Goal: Task Accomplishment & Management: Use online tool/utility

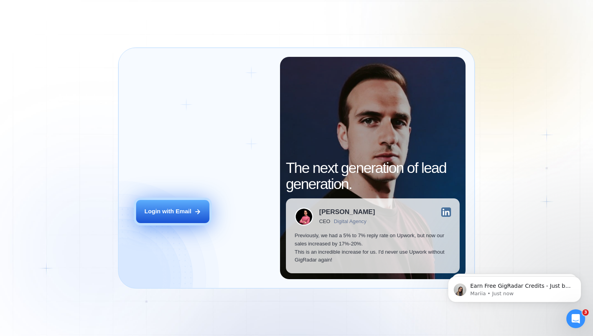
click at [161, 206] on button "Login with Email" at bounding box center [172, 211] width 73 height 23
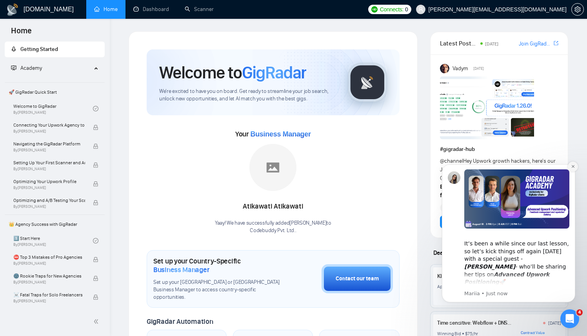
click at [574, 167] on icon "Dismiss notification" at bounding box center [573, 166] width 4 height 4
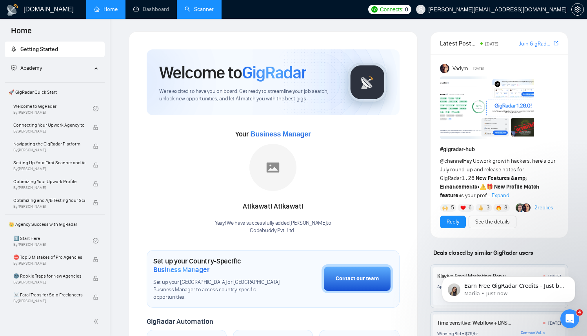
click at [202, 12] on link "Scanner" at bounding box center [199, 9] width 29 height 7
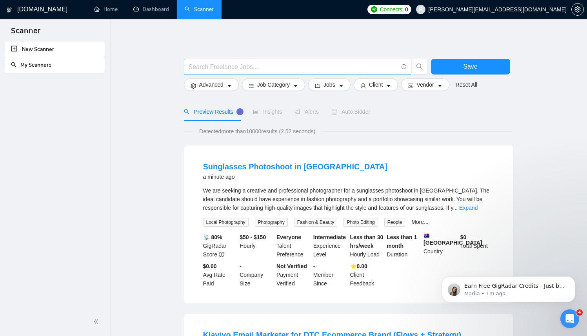
click at [286, 63] on input "text" at bounding box center [293, 67] width 209 height 10
paste input "((MERN*) | (React*) ( (Node*) | "Node JS") | fullstack | "/fullstack" | "full-s…"
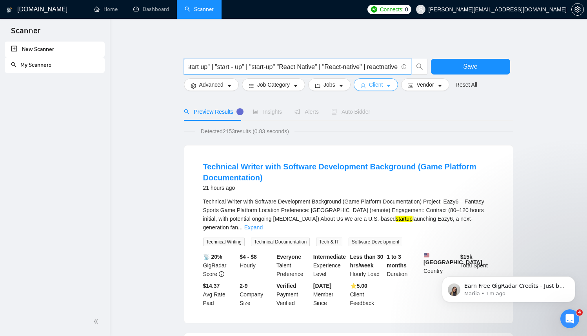
type input "((MERN*) | (React*) ( (Node*) | "Node JS") | fullstack | "/fullstack" | "full-s…"
click at [387, 84] on button "Client" at bounding box center [376, 84] width 45 height 13
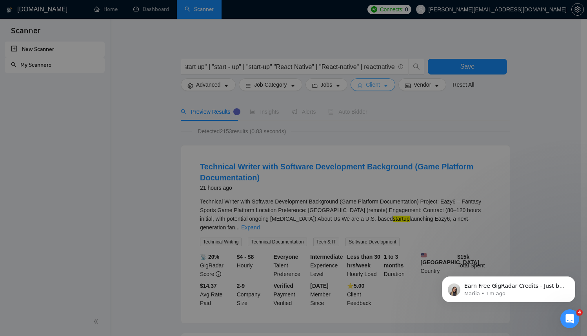
scroll to position [0, 0]
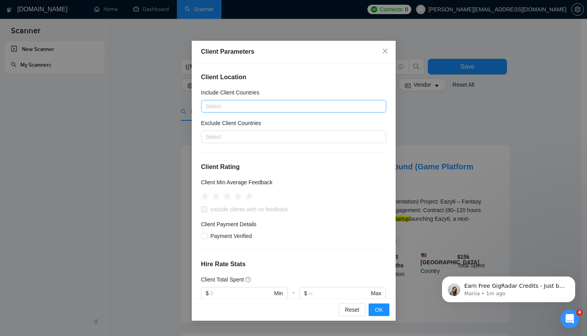
click at [319, 108] on div at bounding box center [289, 106] width 173 height 9
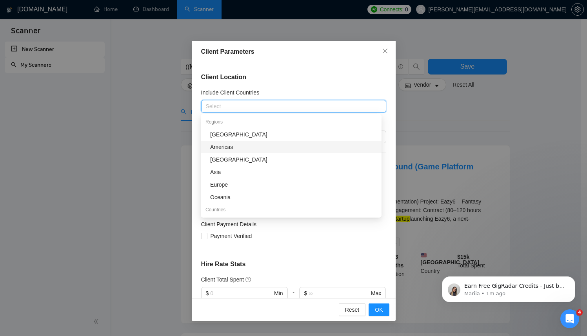
click at [243, 144] on div "Americas" at bounding box center [293, 147] width 167 height 9
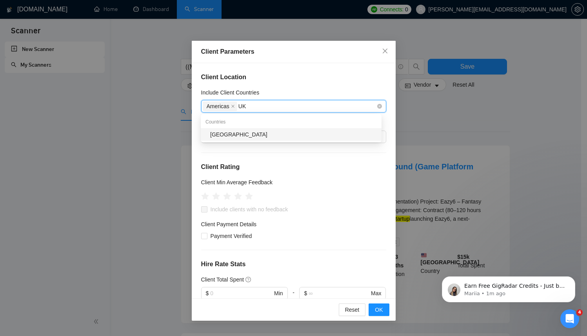
type input "U"
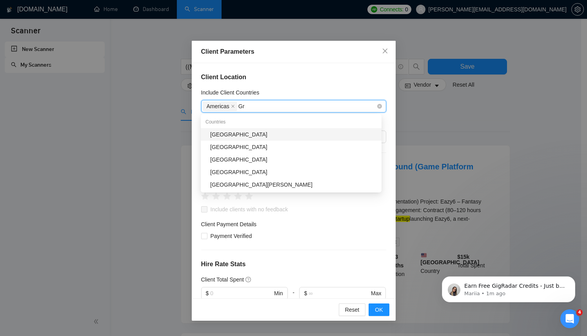
type input "G"
type input "B"
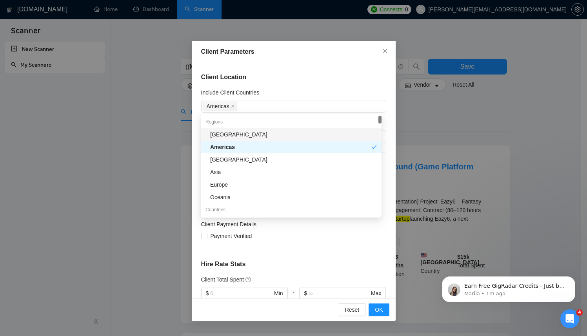
click at [329, 85] on div "Client Location Include Client Countries Americas Exclude Client Countries Sele…" at bounding box center [294, 180] width 204 height 235
click at [248, 105] on div "Americas" at bounding box center [289, 106] width 173 height 11
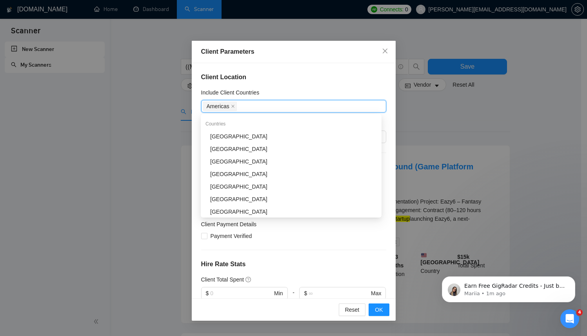
scroll to position [85, 0]
click at [244, 151] on div "[GEOGRAPHIC_DATA]" at bounding box center [293, 150] width 167 height 9
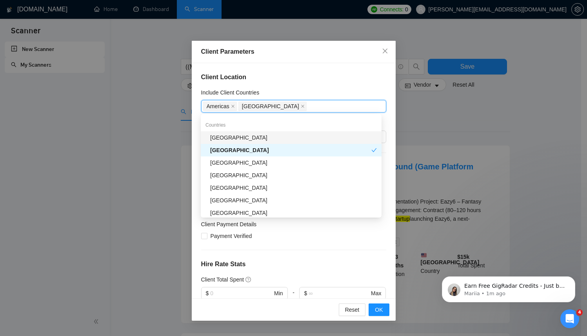
click at [274, 137] on div "[GEOGRAPHIC_DATA]" at bounding box center [293, 137] width 167 height 9
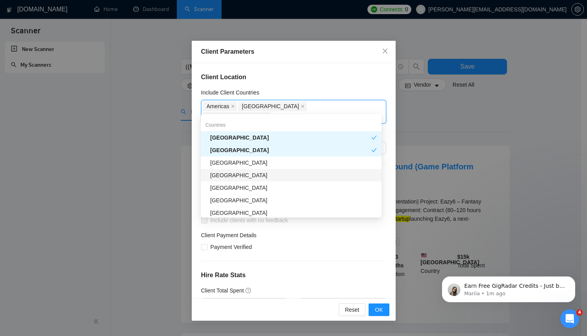
click at [243, 174] on div "[GEOGRAPHIC_DATA]" at bounding box center [293, 175] width 167 height 9
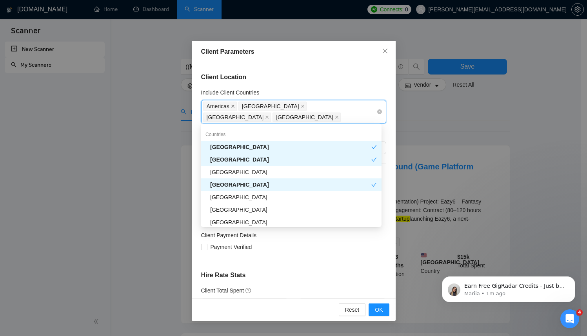
click at [232, 106] on icon "close" at bounding box center [233, 106] width 4 height 4
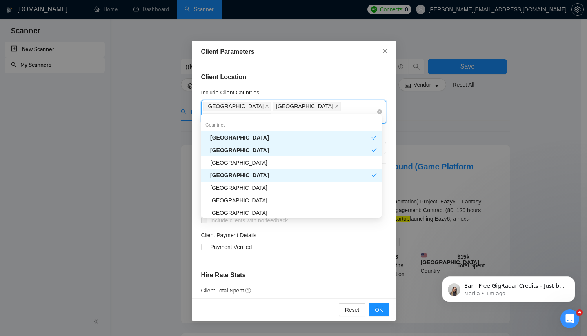
click at [352, 105] on div "United Kingdom United States Canada" at bounding box center [289, 112] width 173 height 22
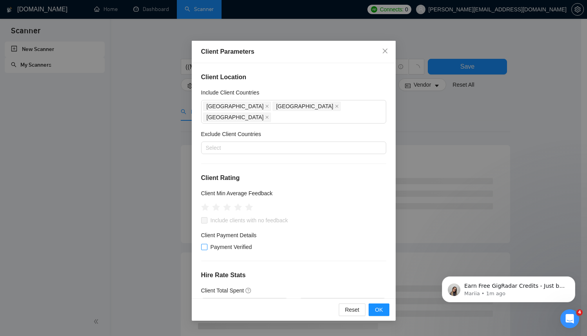
click at [206, 244] on input "Payment Verified" at bounding box center [203, 246] width 5 height 5
checkbox input "true"
click at [248, 203] on icon "star" at bounding box center [249, 207] width 8 height 8
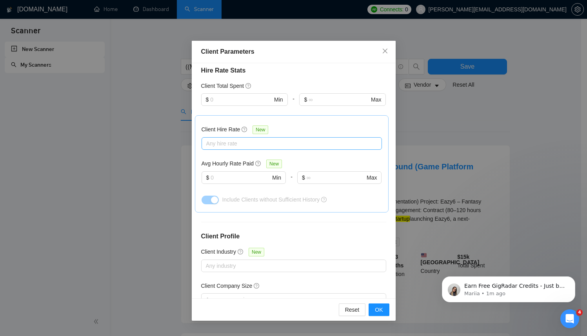
scroll to position [253, 0]
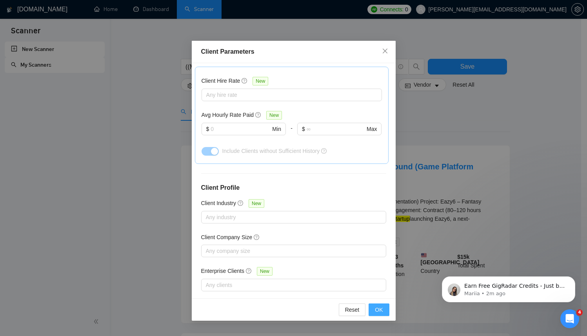
click at [379, 307] on span "OK" at bounding box center [379, 310] width 8 height 9
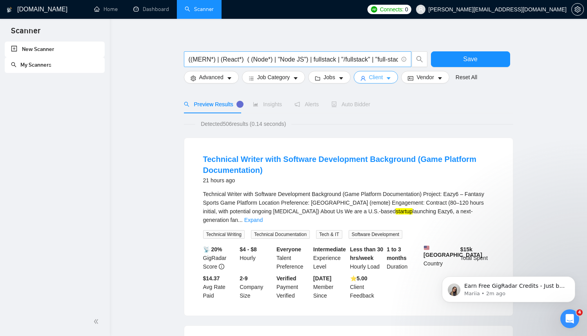
scroll to position [0, 0]
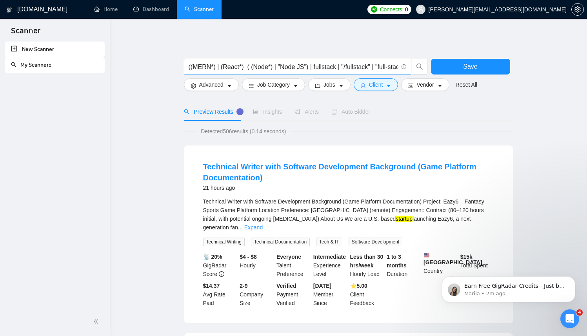
click at [368, 64] on input "((MERN*) | (React*) ( (Node*) | "Node JS") | fullstack | "/fullstack" | "full-s…" at bounding box center [293, 67] width 209 height 10
drag, startPoint x: 333, startPoint y: 65, endPoint x: 203, endPoint y: 69, distance: 129.5
click at [204, 69] on input "((MERN*) | (React*) ( (Node*) | "Node JS") | fullstack | "/fullstack" | "full-s…" at bounding box center [293, 67] width 209 height 10
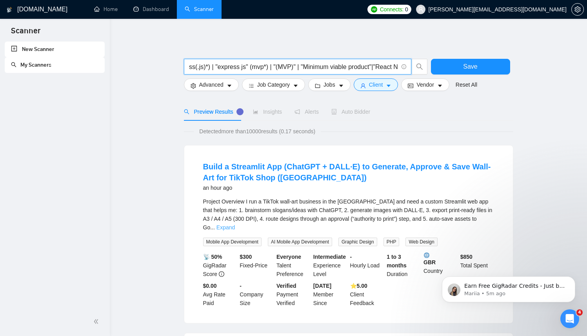
scroll to position [0, 0]
click at [235, 224] on link "Expand" at bounding box center [226, 227] width 18 height 6
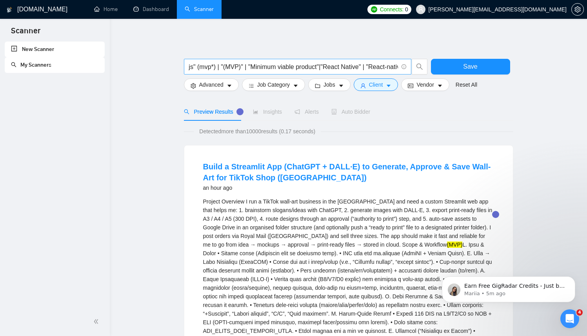
scroll to position [0, 502]
drag, startPoint x: 341, startPoint y: 65, endPoint x: 214, endPoint y: 62, distance: 127.1
click at [214, 62] on input "((MERN*) | (React*) ( (Node*) | "Node JS") | fullstack | "/fullstack" | "full-s…" at bounding box center [293, 67] width 209 height 10
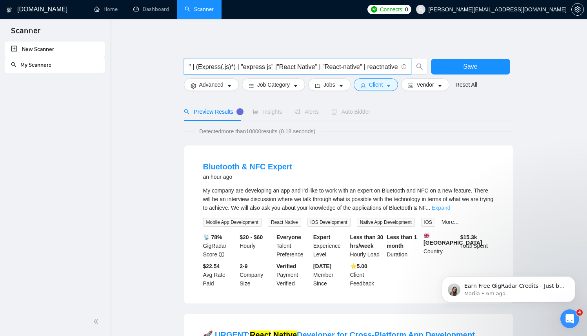
type input "((MERN*) | (React*) ( (Node*) | "Node JS") | fullstack | "/fullstack" | "full-s…"
click at [450, 209] on link "Expand" at bounding box center [441, 208] width 18 height 6
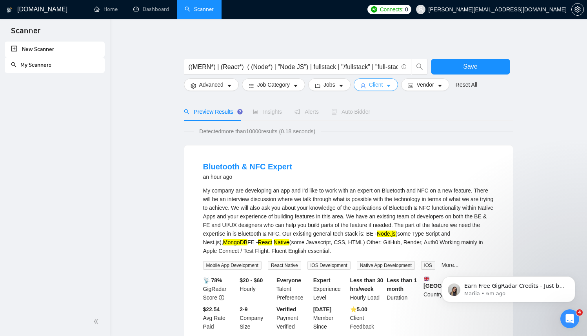
click at [382, 81] on span "Client" at bounding box center [376, 84] width 14 height 9
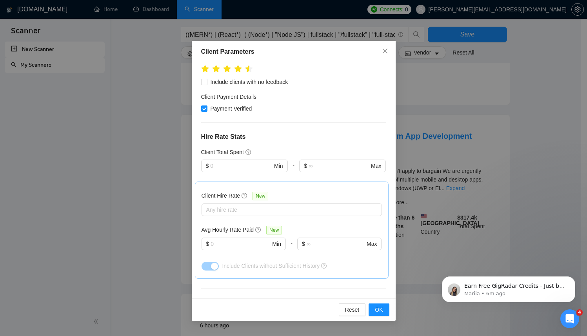
scroll to position [137, 0]
click at [384, 51] on icon "close" at bounding box center [384, 51] width 5 height 5
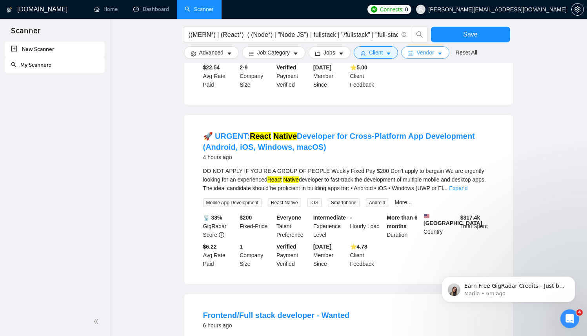
click at [413, 52] on icon "idcard" at bounding box center [410, 53] width 5 height 5
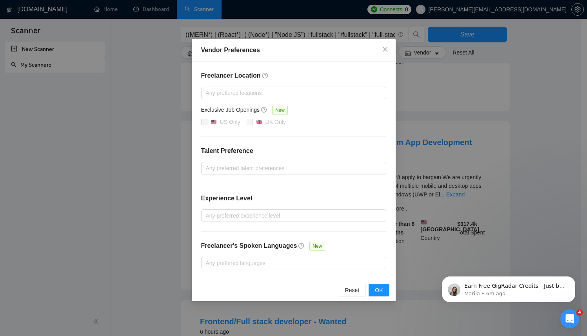
scroll to position [235, 0]
click at [273, 170] on div at bounding box center [289, 168] width 173 height 9
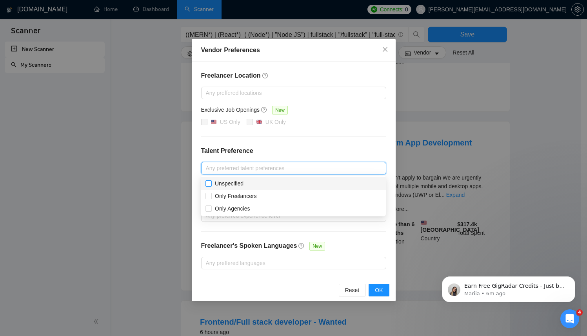
click at [211, 184] on span at bounding box center [209, 183] width 6 height 6
click at [211, 184] on input "Unspecified" at bounding box center [208, 182] width 5 height 5
click at [209, 186] on input "Unspecified" at bounding box center [208, 182] width 5 height 5
checkbox input "true"
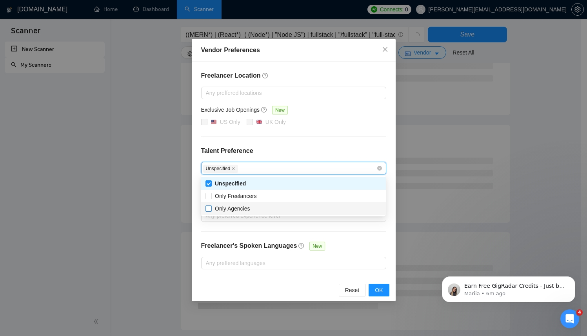
click at [208, 209] on input "Only Agencies" at bounding box center [208, 208] width 5 height 5
checkbox input "true"
click at [320, 148] on h4 "Talent Preference" at bounding box center [293, 150] width 185 height 9
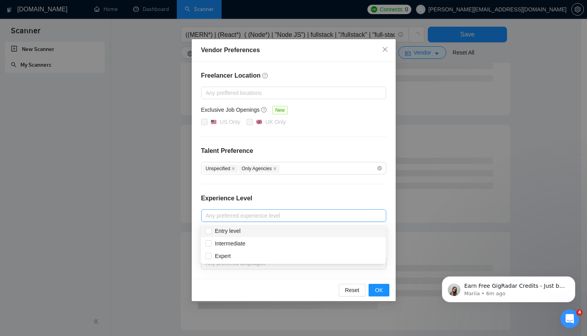
click at [276, 218] on div at bounding box center [289, 215] width 173 height 9
click at [211, 243] on input "Intermediate" at bounding box center [208, 242] width 5 height 5
checkbox input "true"
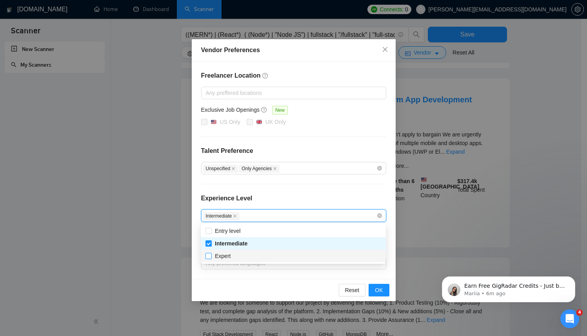
click at [209, 256] on input "Expert" at bounding box center [208, 255] width 5 height 5
checkbox input "true"
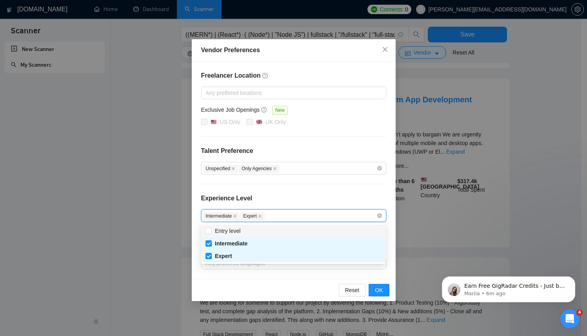
click at [301, 191] on div "Freelancer Location Any preffered locations Exclusive Job Openings New US Only …" at bounding box center [294, 170] width 204 height 217
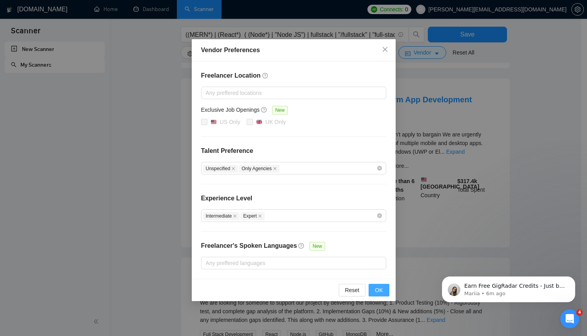
click at [373, 287] on button "OK" at bounding box center [379, 290] width 20 height 13
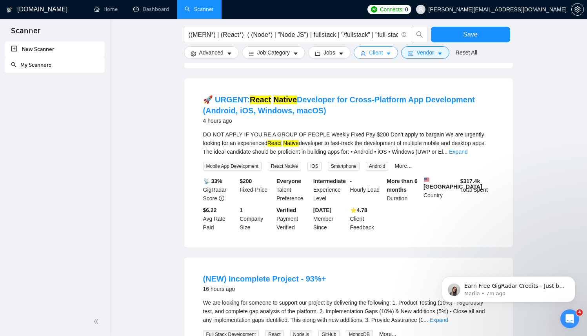
click at [395, 49] on button "Client" at bounding box center [376, 52] width 45 height 13
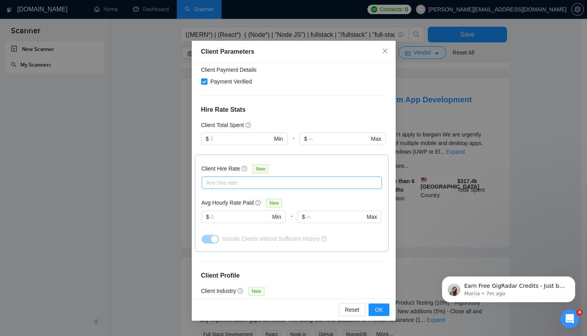
scroll to position [163, 0]
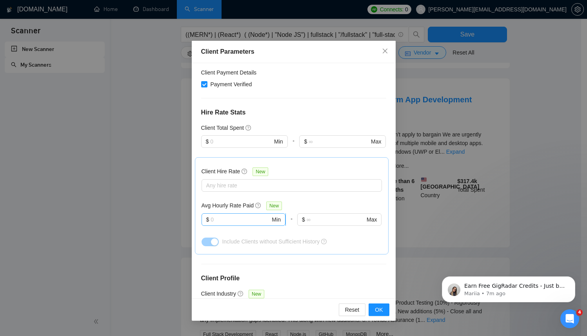
click at [236, 215] on input "text" at bounding box center [241, 219] width 60 height 9
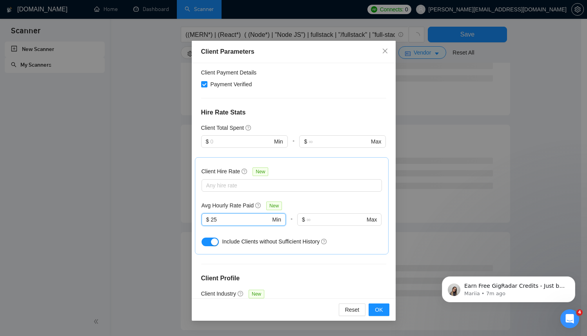
type input "25"
click at [308, 226] on div at bounding box center [339, 230] width 84 height 9
click at [208, 238] on button "button" at bounding box center [210, 242] width 17 height 9
click at [211, 238] on button "button" at bounding box center [210, 242] width 17 height 9
click at [378, 313] on span "OK" at bounding box center [379, 310] width 8 height 9
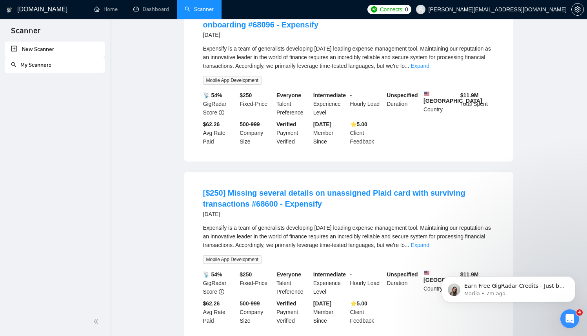
scroll to position [0, 0]
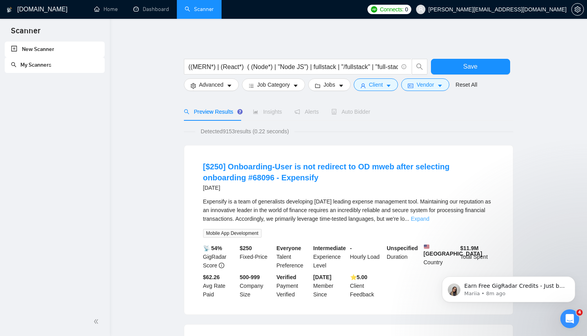
click at [430, 218] on link "Expand" at bounding box center [420, 219] width 18 height 6
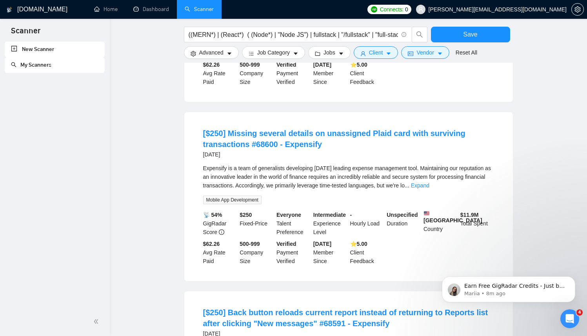
scroll to position [334, 0]
click at [430, 188] on link "Expand" at bounding box center [420, 185] width 18 height 6
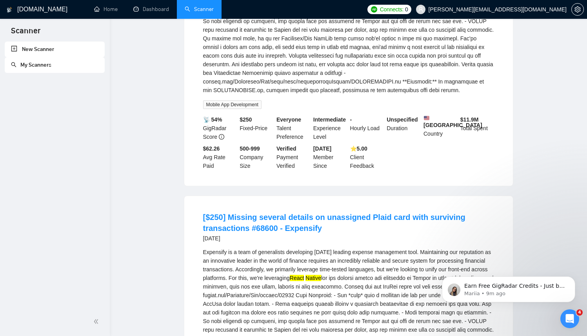
scroll to position [0, 0]
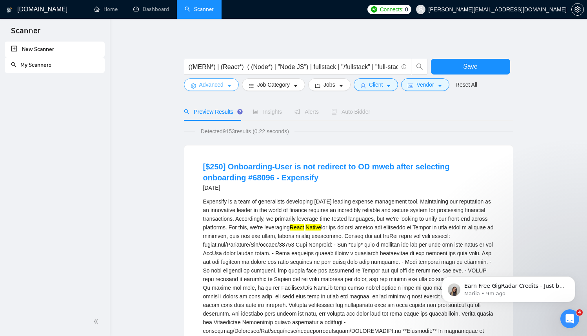
click at [231, 84] on icon "caret-down" at bounding box center [229, 85] width 5 height 5
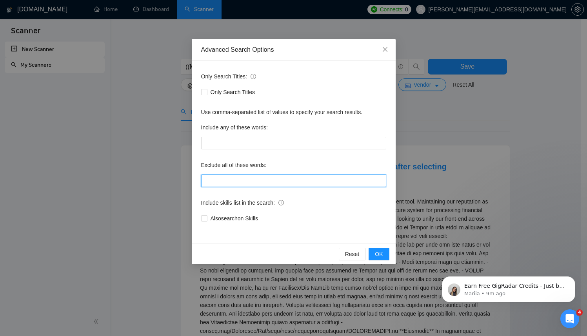
click at [223, 182] on input "text" at bounding box center [293, 181] width 185 height 13
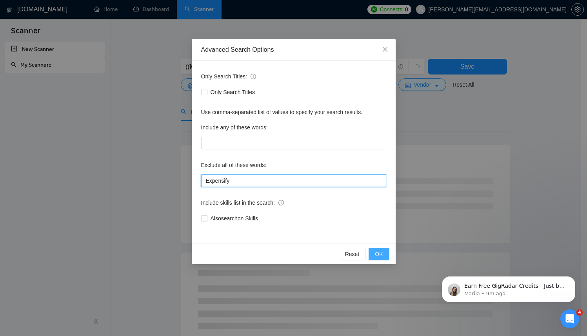
type input "Expensify"
click at [373, 259] on button "OK" at bounding box center [379, 254] width 20 height 13
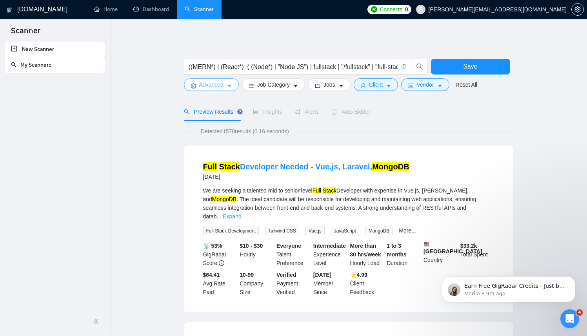
click at [229, 80] on button "Advanced" at bounding box center [211, 84] width 55 height 13
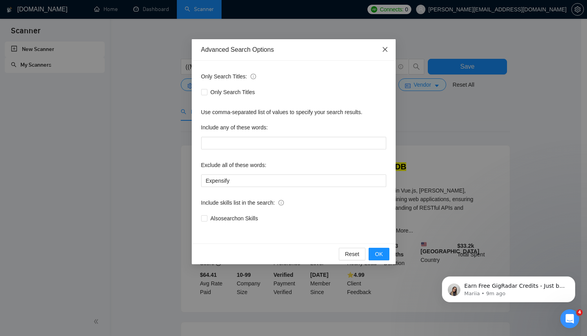
click at [386, 52] on icon "close" at bounding box center [385, 49] width 6 height 6
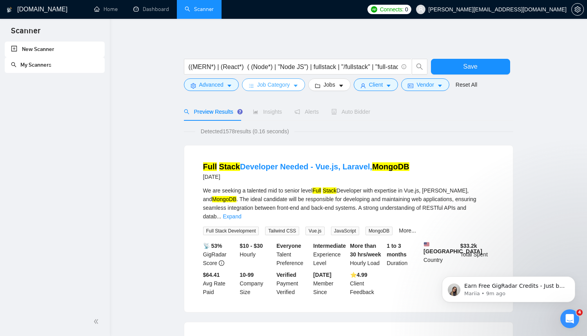
click at [265, 85] on span "Job Category" at bounding box center [273, 84] width 33 height 9
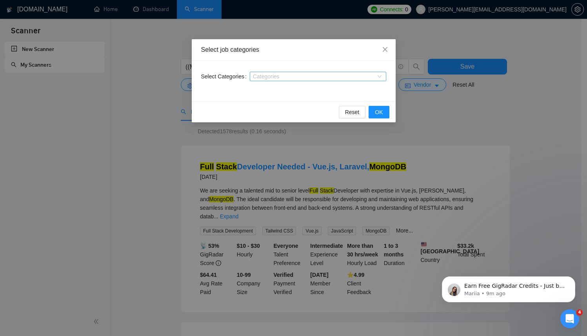
click at [274, 77] on div at bounding box center [314, 76] width 125 height 6
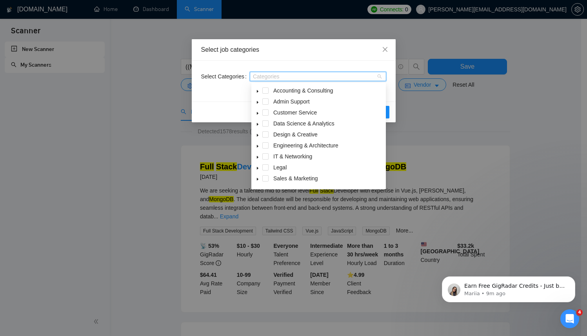
click at [259, 157] on icon "caret-down" at bounding box center [258, 157] width 4 height 4
click at [384, 51] on icon "close" at bounding box center [384, 49] width 5 height 5
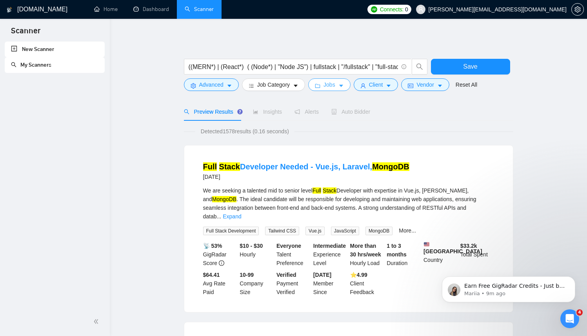
click at [335, 88] on span "Jobs" at bounding box center [330, 84] width 12 height 9
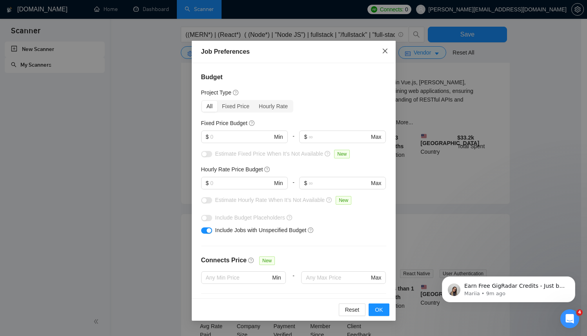
click at [384, 53] on icon "close" at bounding box center [385, 51] width 6 height 6
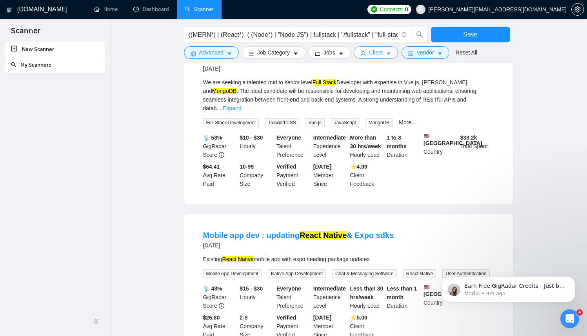
click at [383, 53] on span "Client" at bounding box center [376, 52] width 14 height 9
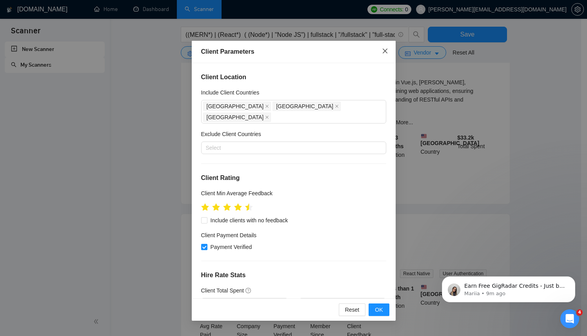
click at [387, 49] on icon "close" at bounding box center [384, 51] width 5 height 5
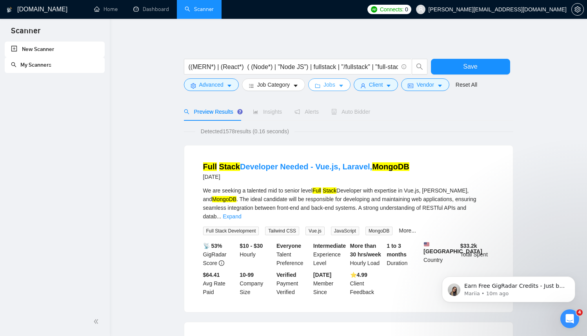
click at [333, 85] on span "Jobs" at bounding box center [330, 84] width 12 height 9
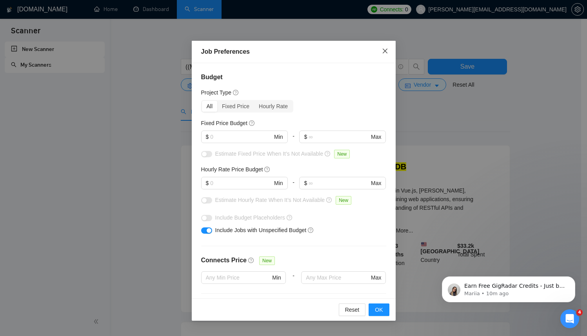
click at [382, 50] on icon "close" at bounding box center [385, 51] width 6 height 6
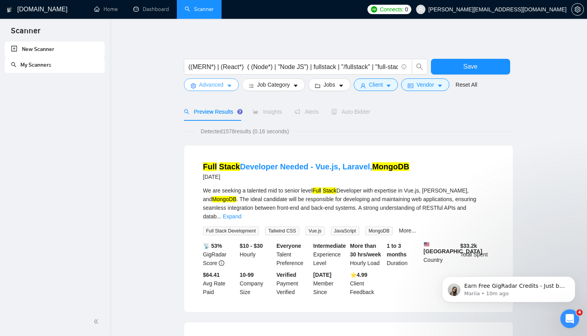
click at [226, 86] on button "Advanced" at bounding box center [211, 84] width 55 height 13
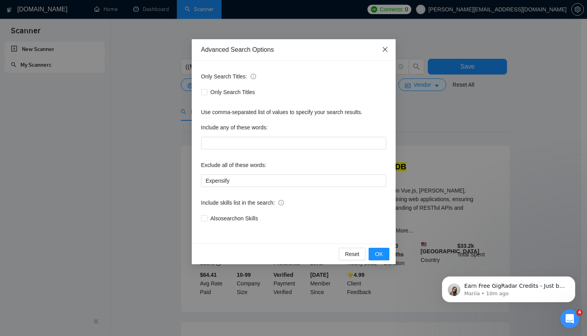
click at [385, 49] on icon "close" at bounding box center [384, 49] width 5 height 5
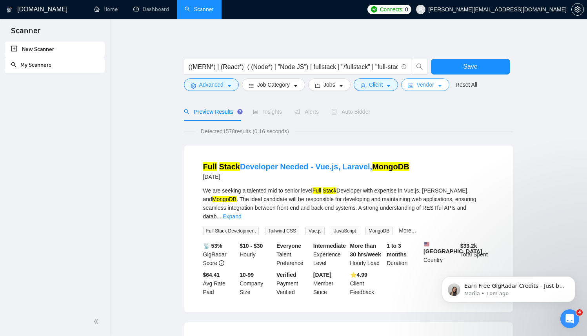
click at [438, 84] on button "Vendor" at bounding box center [425, 84] width 48 height 13
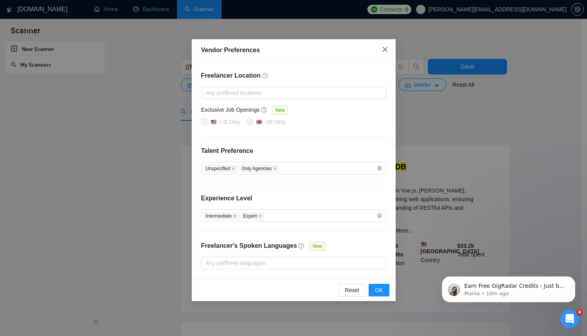
click at [382, 52] on icon "close" at bounding box center [385, 49] width 6 height 6
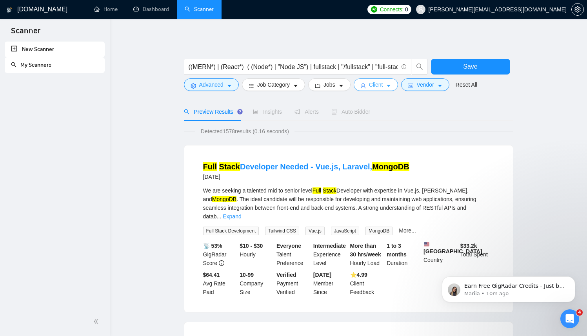
click at [381, 85] on span "Client" at bounding box center [376, 84] width 14 height 9
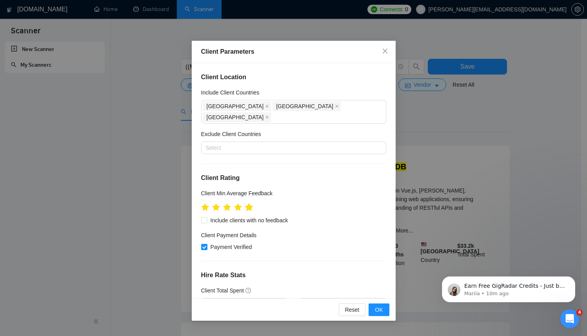
click at [251, 203] on icon "star" at bounding box center [249, 207] width 9 height 9
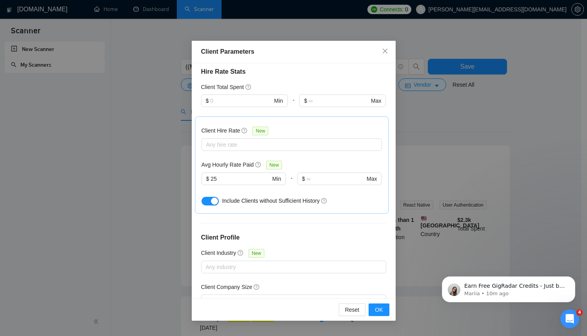
scroll to position [253, 0]
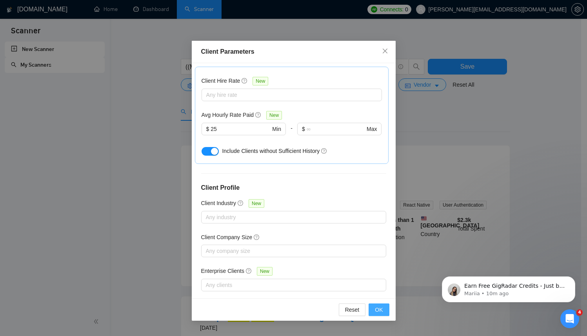
click at [380, 310] on span "OK" at bounding box center [379, 310] width 8 height 9
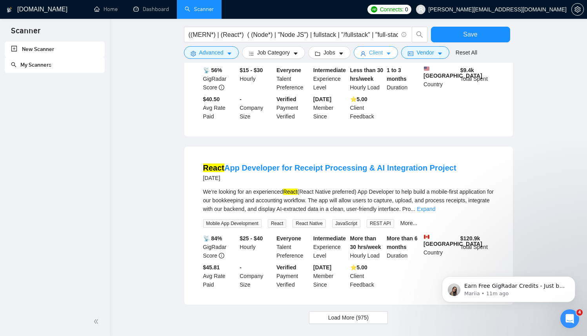
scroll to position [719, 0]
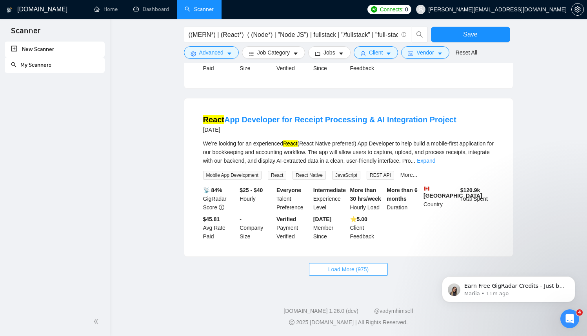
click at [359, 268] on span "Load More (975)" at bounding box center [348, 269] width 41 height 9
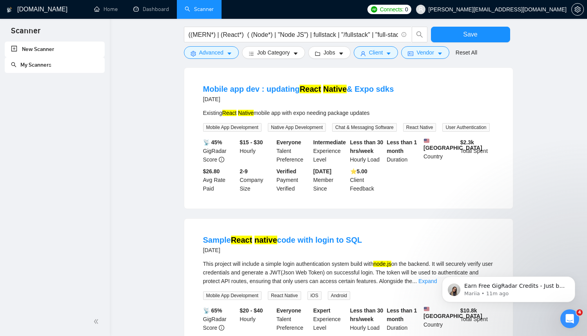
scroll to position [0, 0]
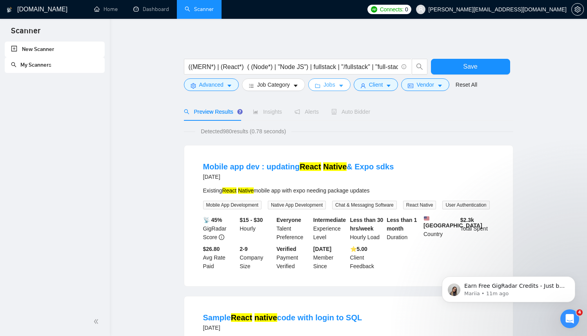
click at [335, 89] on button "Jobs" at bounding box center [329, 84] width 42 height 13
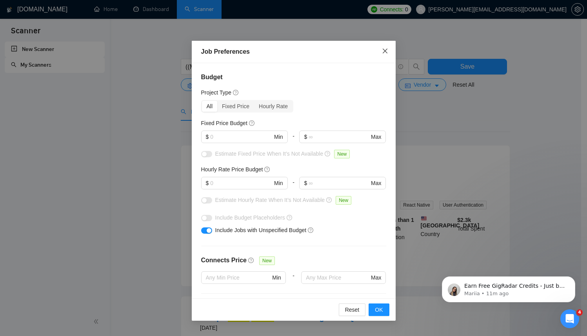
click at [388, 51] on span "Close" at bounding box center [385, 51] width 21 height 21
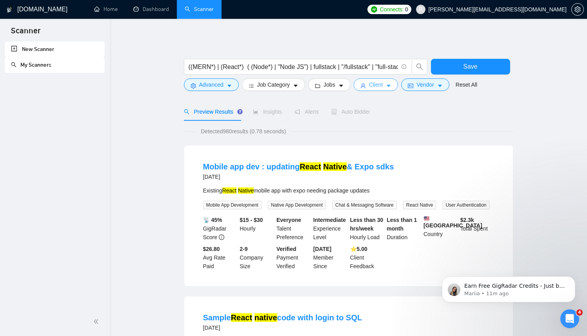
click at [383, 83] on span "Client" at bounding box center [376, 84] width 14 height 9
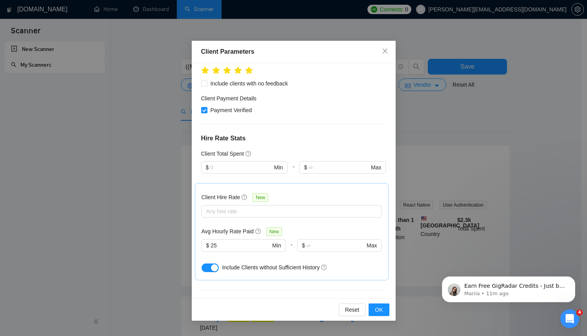
scroll to position [117, 0]
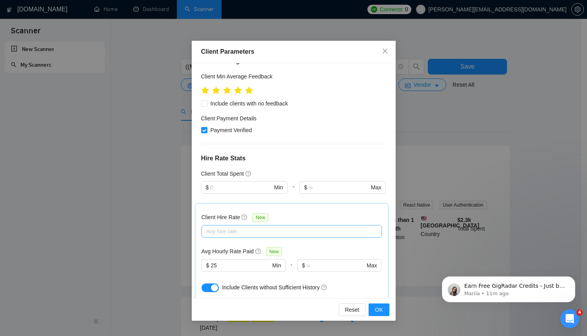
click at [260, 227] on div at bounding box center [288, 231] width 169 height 9
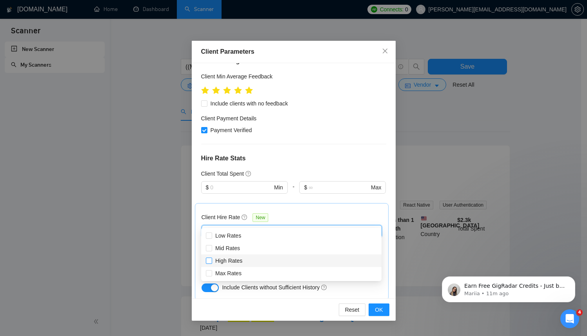
click at [224, 260] on span "High Rates" at bounding box center [228, 261] width 27 height 6
click at [211, 260] on input "High Rates" at bounding box center [208, 260] width 5 height 5
checkbox input "true"
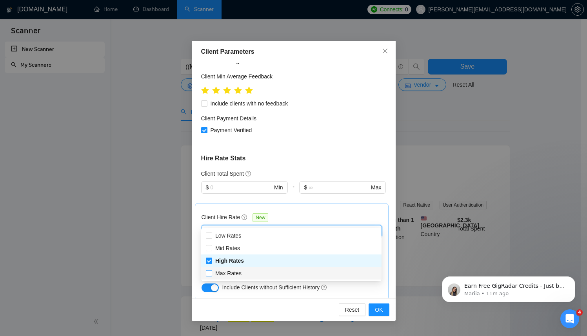
click at [234, 273] on span "Max Rates" at bounding box center [228, 273] width 26 height 6
click at [211, 273] on input "Max Rates" at bounding box center [208, 272] width 5 height 5
checkbox input "true"
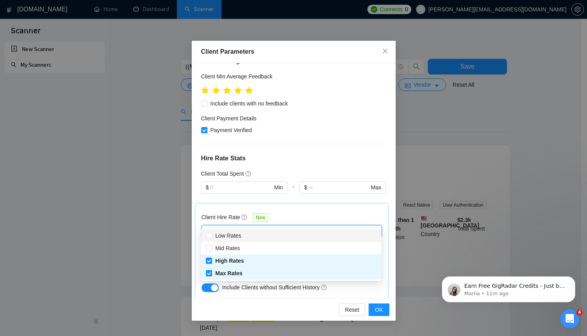
click at [300, 213] on div "Client Hire Rate New" at bounding box center [292, 219] width 180 height 12
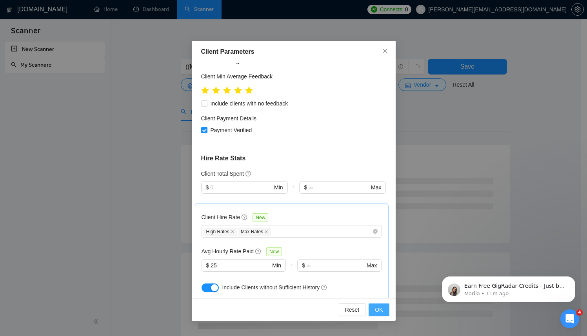
click at [380, 307] on span "OK" at bounding box center [379, 310] width 8 height 9
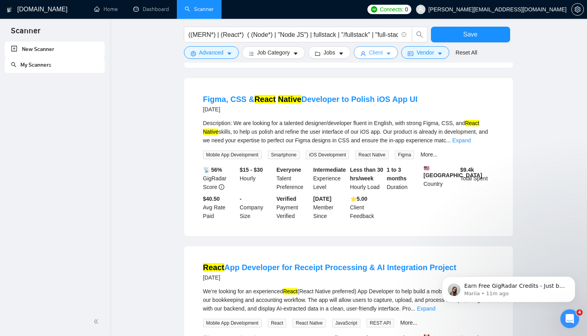
scroll to position [237, 0]
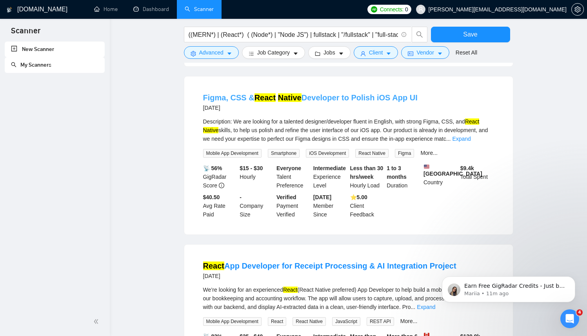
click at [354, 102] on link "Figma, CSS & React Native Developer to Polish iOS App UI" at bounding box center [310, 97] width 215 height 9
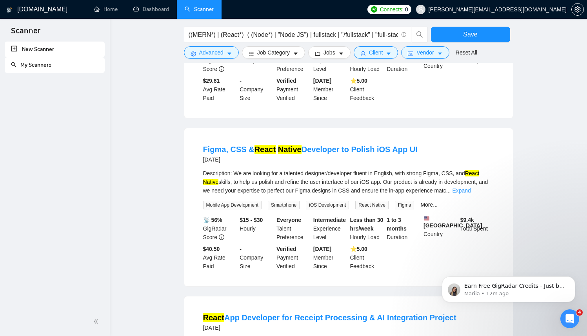
scroll to position [0, 0]
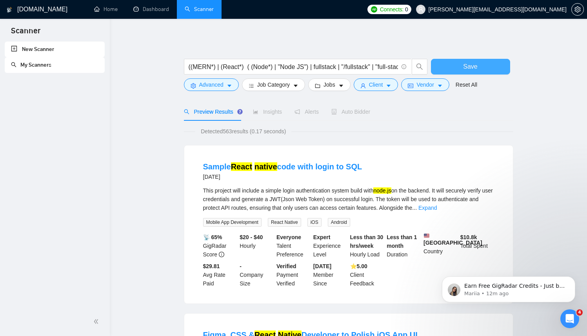
click at [459, 63] on button "Save" at bounding box center [470, 67] width 79 height 16
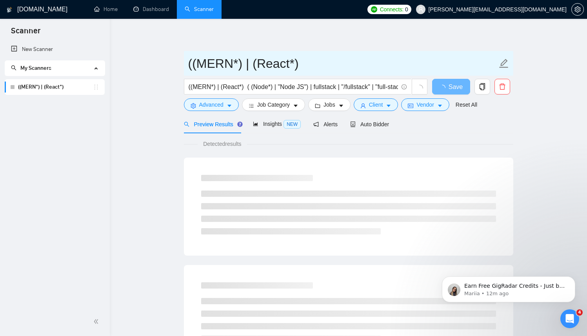
click at [415, 64] on input "((MERN*) | (React*)" at bounding box center [342, 64] width 309 height 20
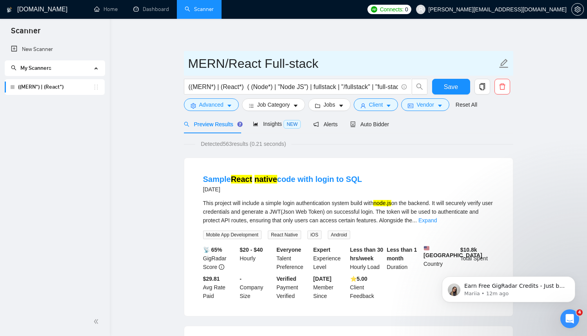
type input "MERN/React Full-stack"
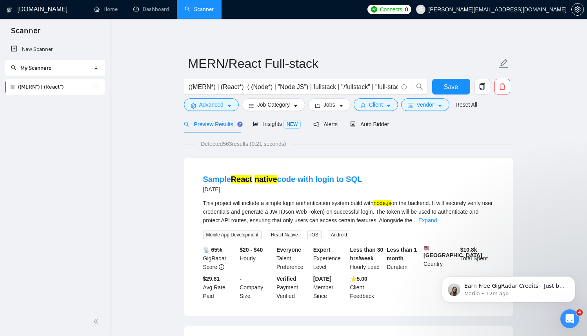
click at [50, 88] on link "((MERN*) | (React*)" at bounding box center [55, 87] width 75 height 16
click at [55, 70] on span "My Scanners" at bounding box center [51, 68] width 81 height 16
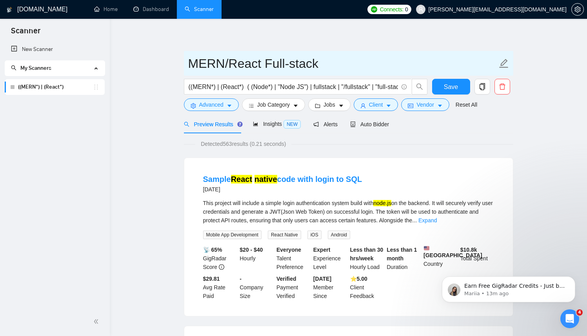
click at [339, 68] on input "MERN/React Full-stack" at bounding box center [342, 64] width 309 height 20
click at [510, 62] on span "MERN/React Full-stack" at bounding box center [348, 63] width 329 height 25
click at [505, 64] on icon "edit" at bounding box center [504, 63] width 10 height 10
click at [408, 65] on input "MERN/React Full-stack" at bounding box center [342, 64] width 309 height 20
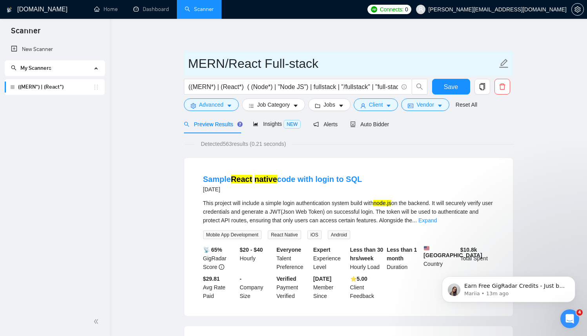
click at [379, 58] on input "MERN/React Full-stack" at bounding box center [342, 64] width 309 height 20
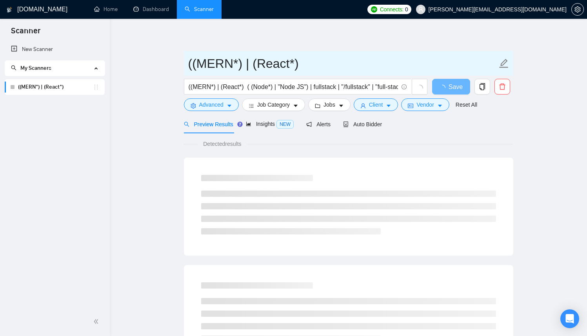
click at [295, 65] on input "((MERN*) | (React*)" at bounding box center [342, 64] width 309 height 20
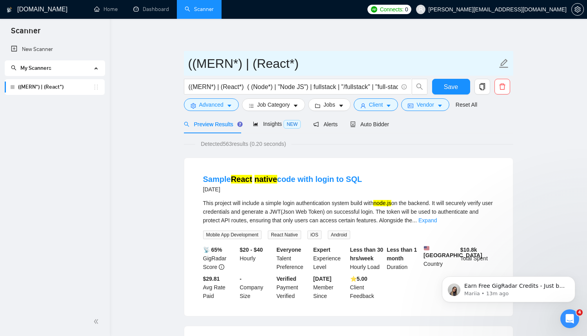
drag, startPoint x: 298, startPoint y: 64, endPoint x: 180, endPoint y: 76, distance: 118.6
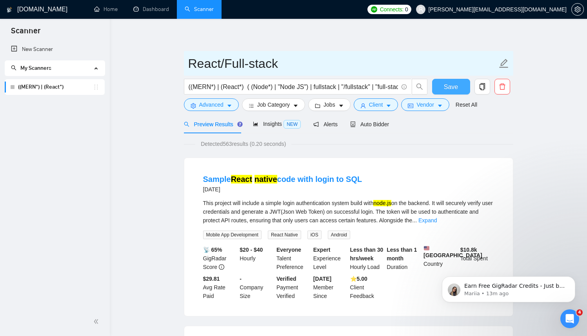
type input "React/Full-stack"
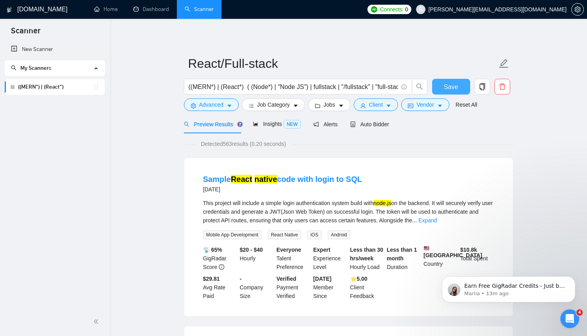
click at [443, 89] on button "Save" at bounding box center [451, 87] width 38 height 16
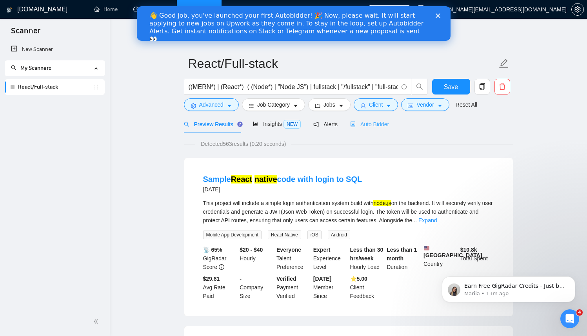
click at [380, 128] on div "Auto Bidder" at bounding box center [369, 124] width 39 height 18
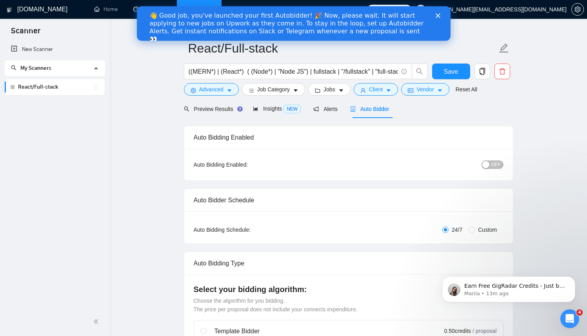
scroll to position [46, 0]
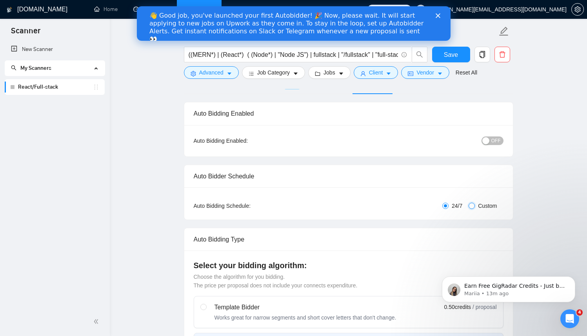
click at [471, 206] on input "Custom" at bounding box center [472, 206] width 6 height 6
radio input "true"
radio input "false"
checkbox input "true"
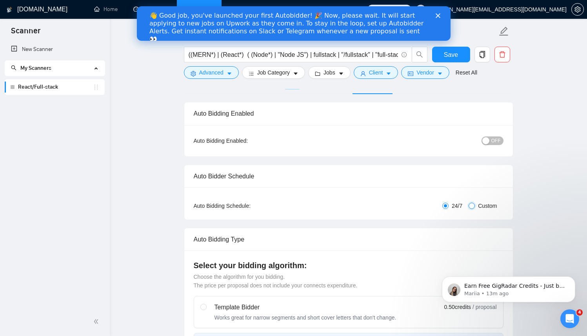
checkbox input "true"
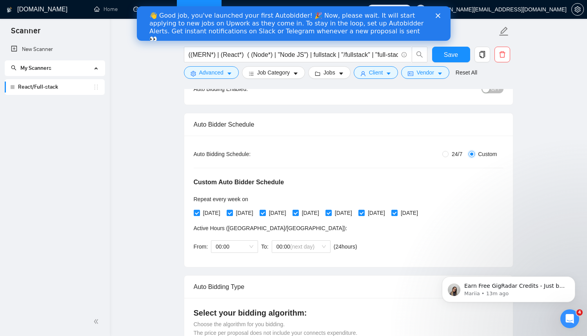
scroll to position [98, 0]
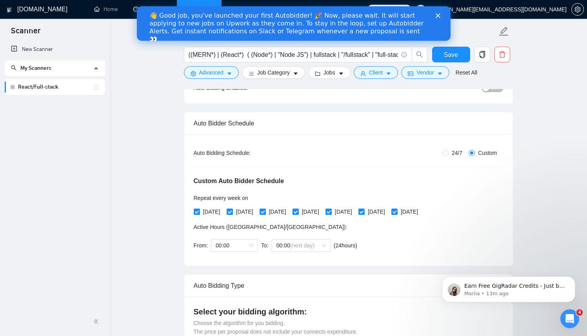
click at [364, 212] on input "[DATE]" at bounding box center [361, 211] width 5 height 5
checkbox input "false"
click at [397, 213] on input "[DATE]" at bounding box center [393, 211] width 5 height 5
checkbox input "false"
click at [329, 242] on div "00:00 (next day)" at bounding box center [301, 245] width 59 height 13
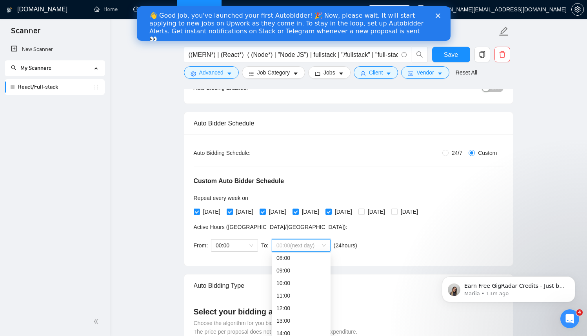
scroll to position [89, 0]
click at [288, 282] on div "09:00" at bounding box center [301, 284] width 49 height 9
click at [251, 242] on span "00:00" at bounding box center [235, 246] width 38 height 12
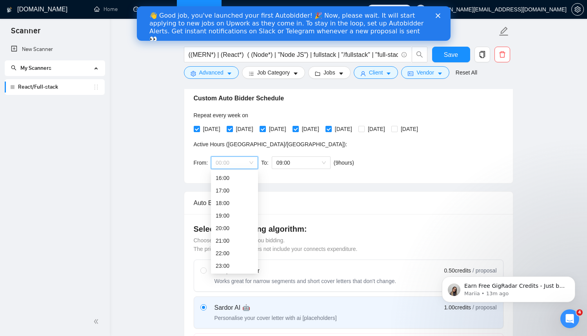
scroll to position [200, 0]
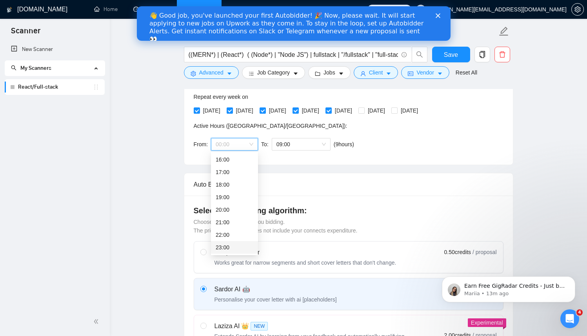
click at [234, 243] on div "23:00" at bounding box center [234, 247] width 47 height 13
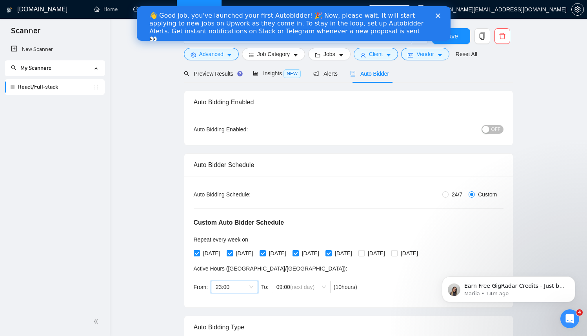
scroll to position [0, 0]
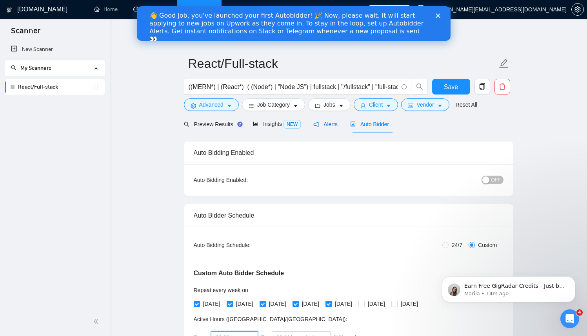
click at [329, 123] on span "Alerts" at bounding box center [325, 124] width 24 height 6
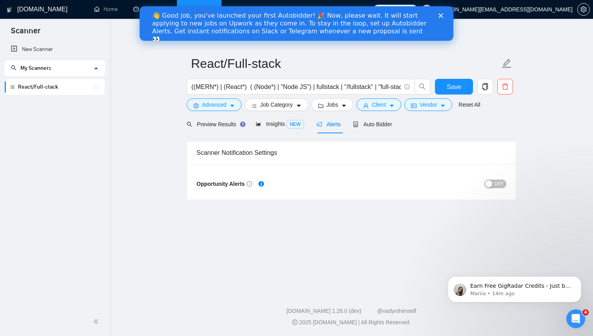
click at [492, 186] on div "button" at bounding box center [488, 183] width 7 height 7
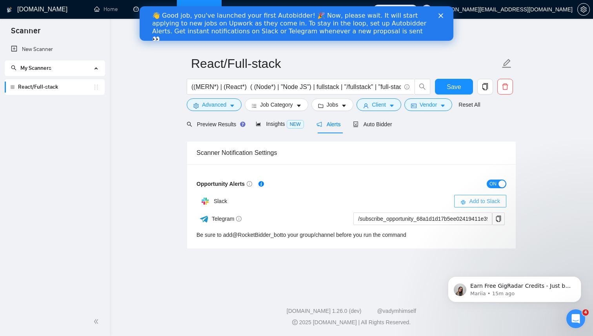
click at [481, 201] on span "Add to Slack" at bounding box center [484, 201] width 31 height 9
click at [266, 127] on span "Insights NEW" at bounding box center [280, 124] width 48 height 6
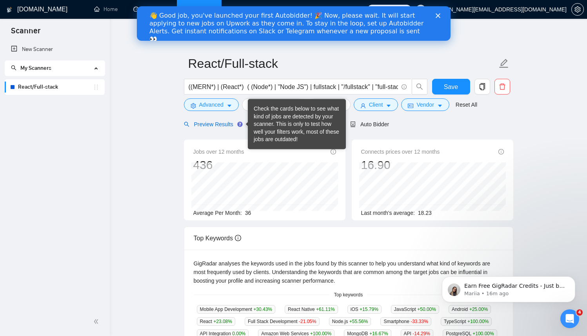
click at [219, 123] on span "Preview Results" at bounding box center [212, 124] width 56 height 6
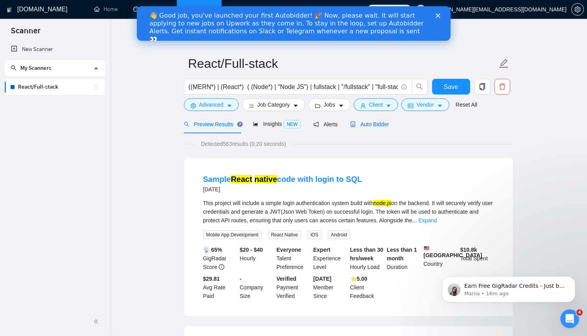
click at [367, 124] on span "Auto Bidder" at bounding box center [369, 124] width 39 height 6
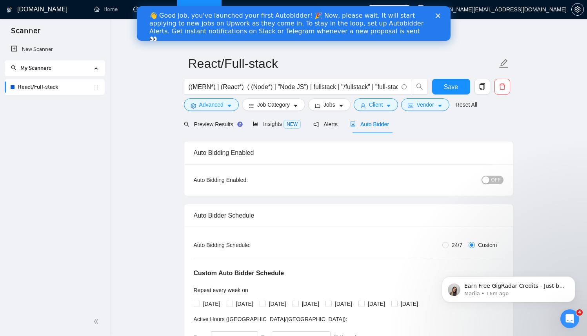
radio input "true"
radio input "false"
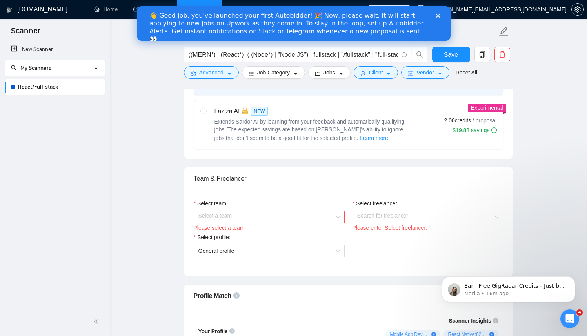
scroll to position [340, 0]
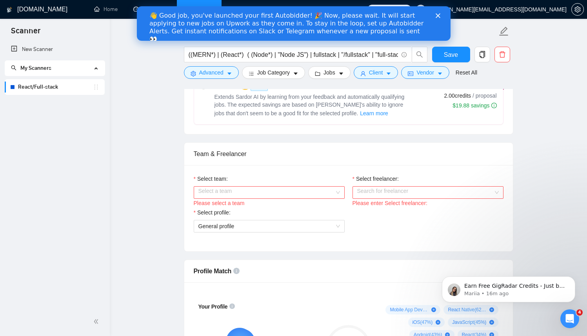
click at [317, 191] on input "Select team:" at bounding box center [266, 193] width 136 height 12
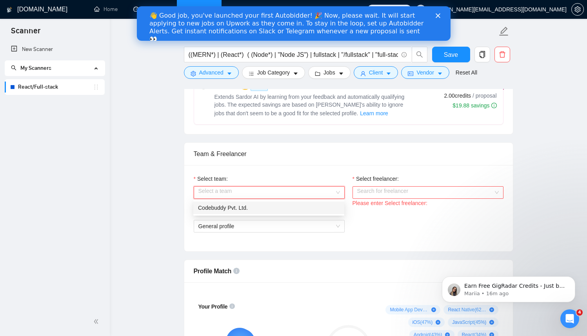
click at [285, 204] on div "Codebuddy Pvt. Ltd." at bounding box center [269, 208] width 142 height 9
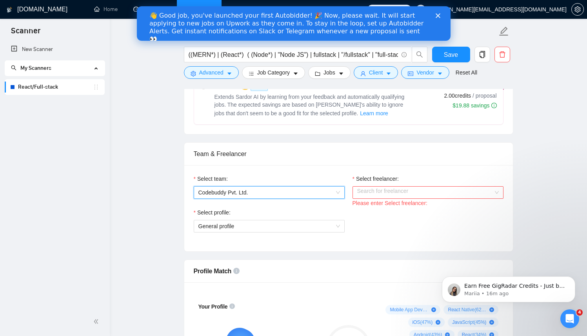
click at [377, 194] on input "Select freelancer:" at bounding box center [425, 193] width 136 height 12
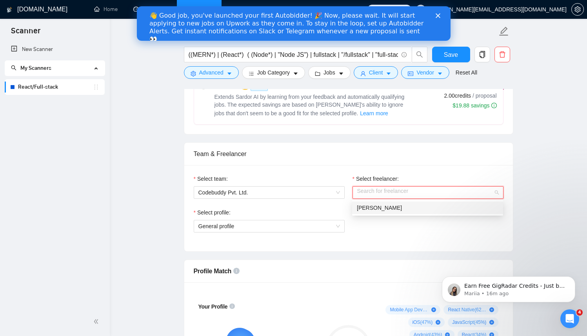
click at [379, 213] on div "[PERSON_NAME]" at bounding box center [427, 208] width 151 height 13
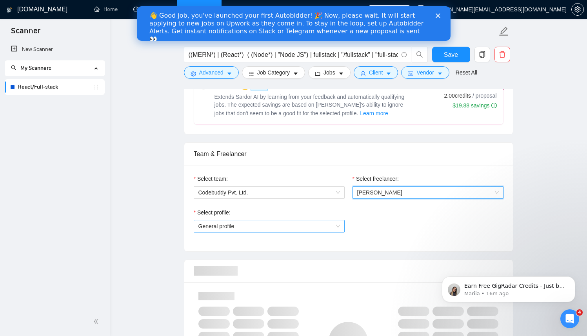
click at [305, 229] on span "General profile" at bounding box center [269, 226] width 142 height 12
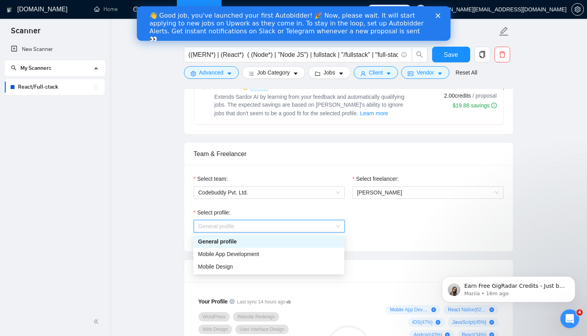
click at [281, 238] on div "General profile" at bounding box center [269, 241] width 142 height 9
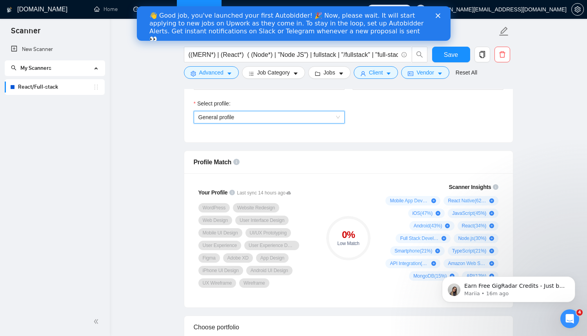
scroll to position [451, 0]
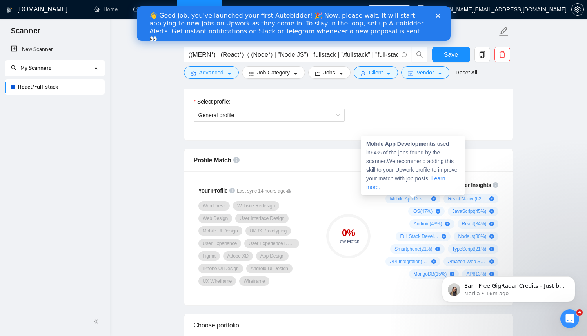
click at [433, 198] on icon "plus-circle" at bounding box center [433, 199] width 5 height 5
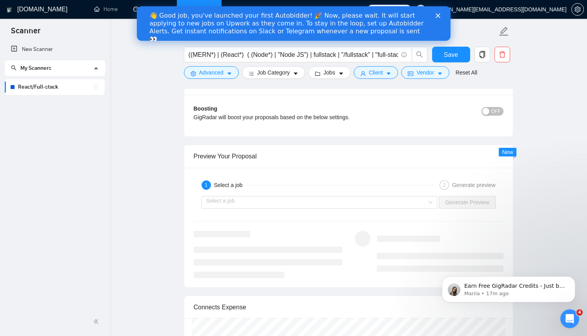
scroll to position [1475, 0]
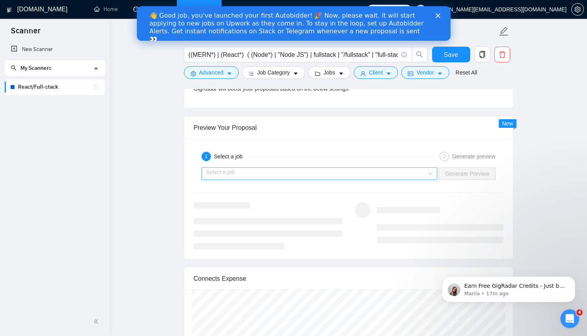
click at [334, 175] on input "search" at bounding box center [316, 174] width 221 height 12
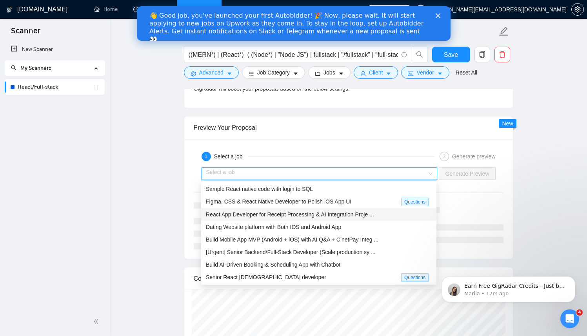
click at [287, 211] on span "React App Developer for Receipt Processing & AI Integration Proje ..." at bounding box center [290, 214] width 168 height 6
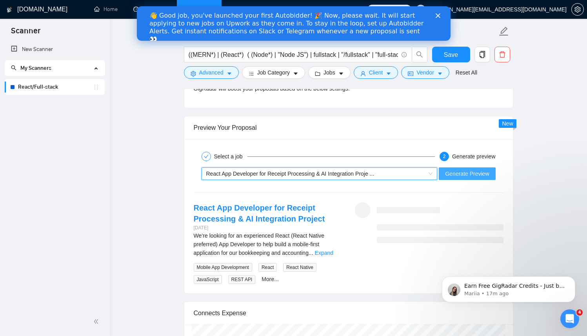
click at [460, 174] on span "Generate Preview" at bounding box center [467, 173] width 44 height 9
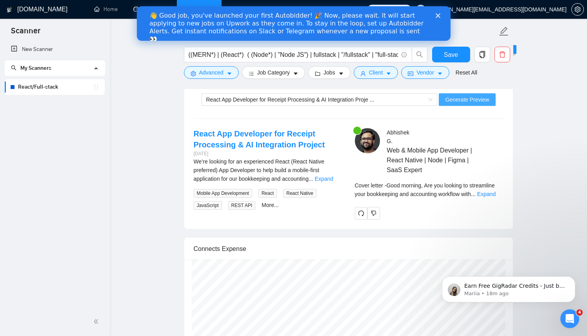
scroll to position [1559, 0]
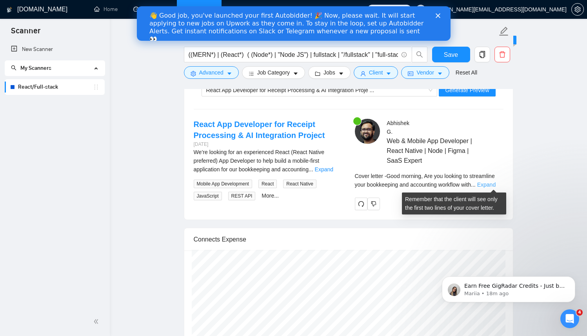
click at [491, 186] on link "Expand" at bounding box center [486, 185] width 18 height 6
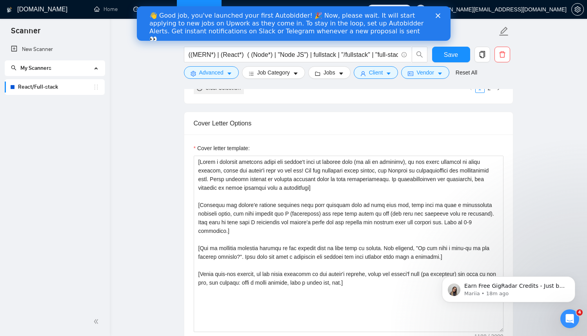
scroll to position [856, 0]
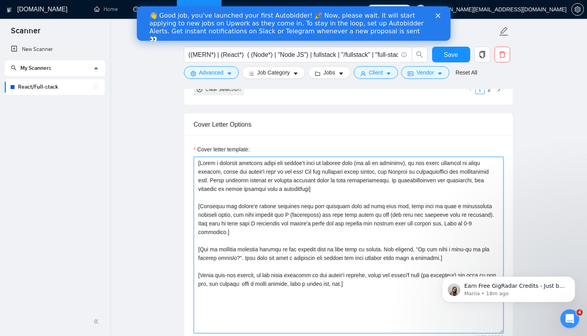
click at [330, 168] on textarea "Cover letter template:" at bounding box center [349, 245] width 310 height 177
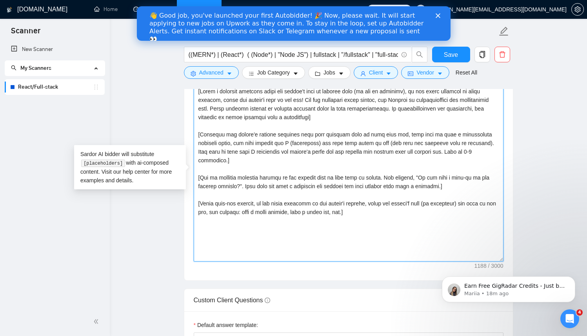
scroll to position [946, 0]
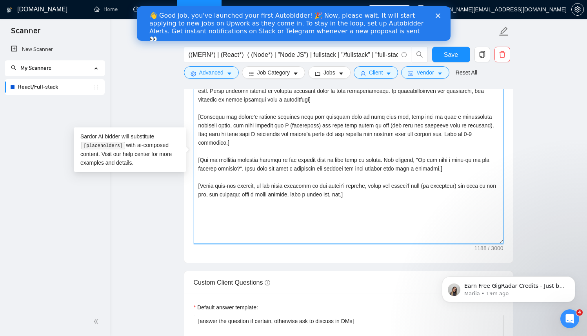
click at [281, 140] on textarea "Cover letter template:" at bounding box center [349, 155] width 310 height 177
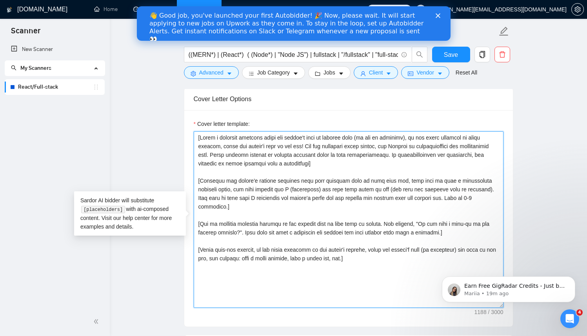
scroll to position [872, 0]
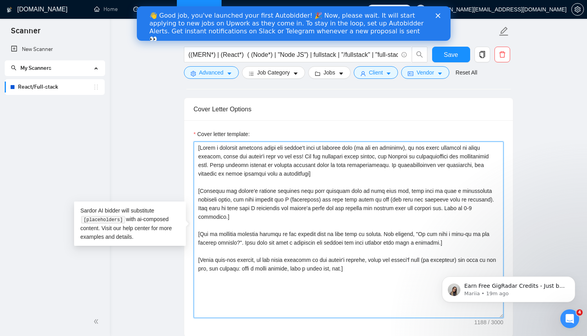
click at [237, 281] on textarea "Cover letter template:" at bounding box center [349, 230] width 310 height 177
paste textarea "Hi there, As a Full-Stack engineer, I have hands-on expertise in {{Tech Stack f…"
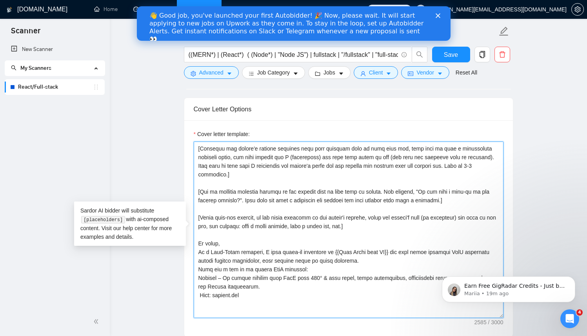
scroll to position [0, 0]
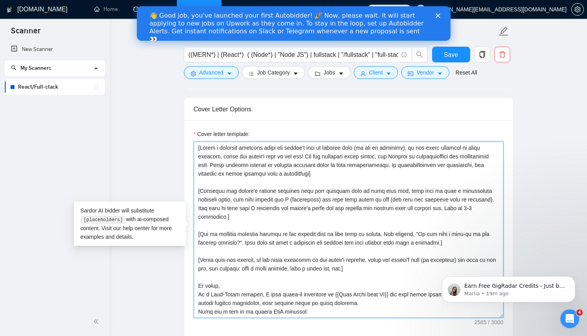
drag, startPoint x: 199, startPoint y: 284, endPoint x: 193, endPoint y: 120, distance: 164.1
click at [193, 120] on div "Cover letter template:" at bounding box center [348, 228] width 329 height 217
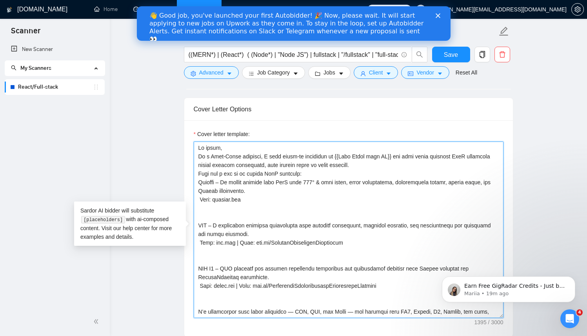
click at [242, 149] on textarea "Cover letter template:" at bounding box center [349, 230] width 310 height 177
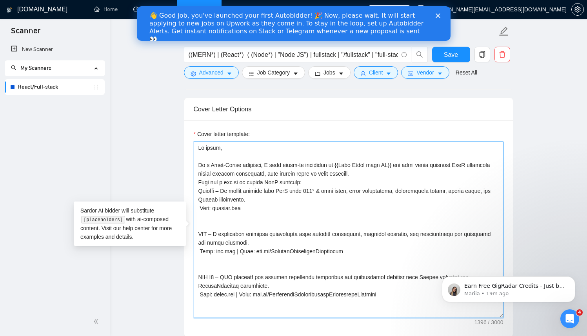
click at [355, 174] on textarea "Cover letter template:" at bounding box center [349, 230] width 310 height 177
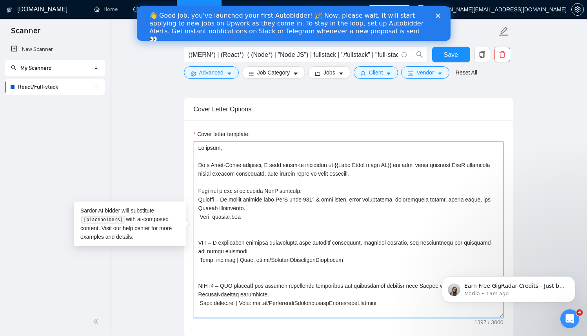
click at [200, 217] on textarea "Cover letter template:" at bounding box center [349, 230] width 310 height 177
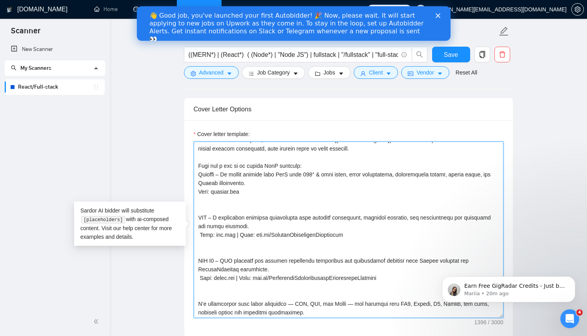
scroll to position [40, 0]
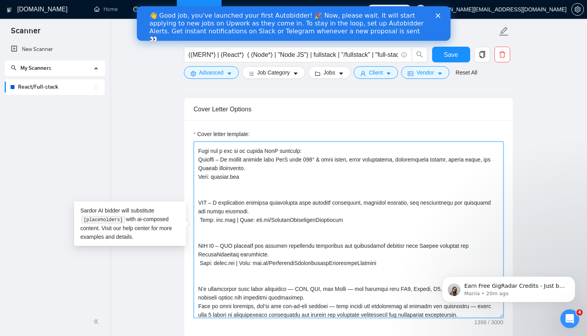
drag, startPoint x: 200, startPoint y: 261, endPoint x: 195, endPoint y: 261, distance: 5.5
click at [195, 261] on textarea "Cover letter template:" at bounding box center [349, 230] width 310 height 177
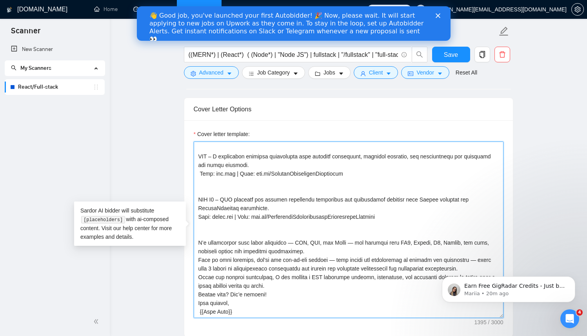
scroll to position [95, 0]
click at [345, 241] on textarea "Cover letter template:" at bounding box center [349, 230] width 310 height 177
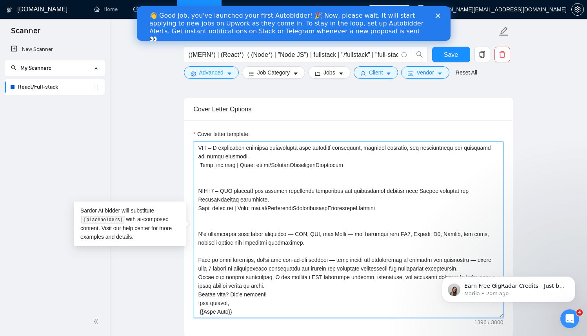
click at [270, 276] on textarea "Cover letter template:" at bounding box center [349, 230] width 310 height 177
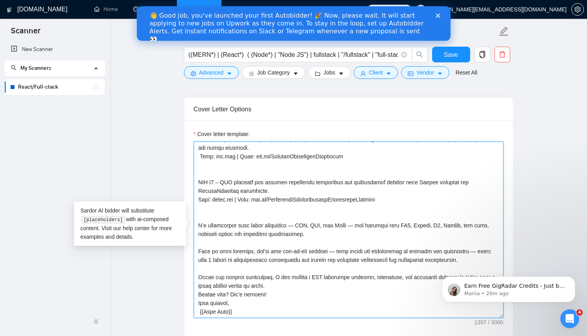
scroll to position [112, 0]
click at [282, 286] on textarea "Cover letter template:" at bounding box center [349, 230] width 310 height 177
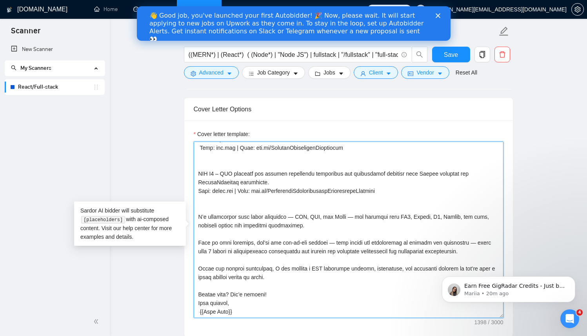
click at [291, 303] on textarea "Cover letter template:" at bounding box center [349, 230] width 310 height 177
click at [311, 279] on textarea "Cover letter template:" at bounding box center [349, 230] width 310 height 177
click at [352, 252] on textarea "Cover letter template:" at bounding box center [349, 230] width 310 height 177
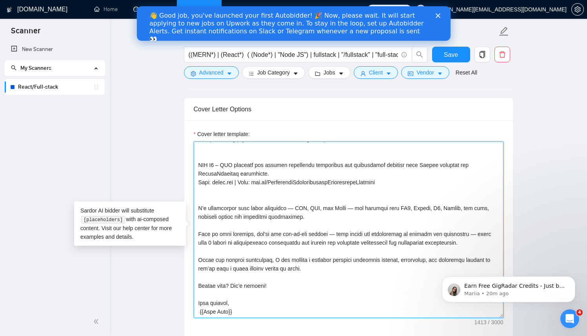
click at [239, 311] on textarea "Cover letter template:" at bounding box center [349, 230] width 310 height 177
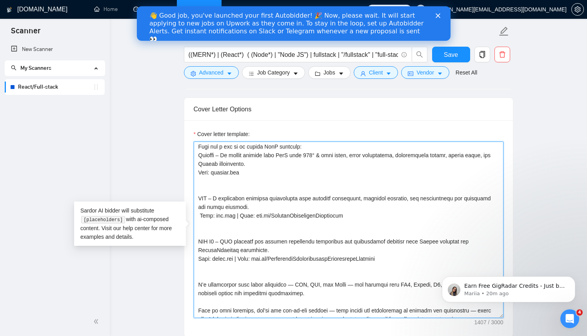
scroll to position [0, 0]
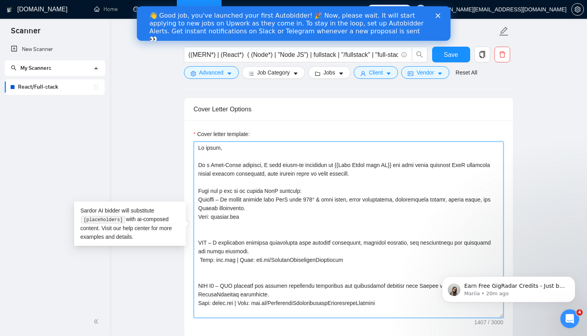
click at [392, 162] on textarea "Cover letter template:" at bounding box center [349, 230] width 310 height 177
click at [339, 160] on textarea "Cover letter template:" at bounding box center [349, 230] width 310 height 177
click at [200, 260] on textarea "Cover letter template:" at bounding box center [349, 230] width 310 height 177
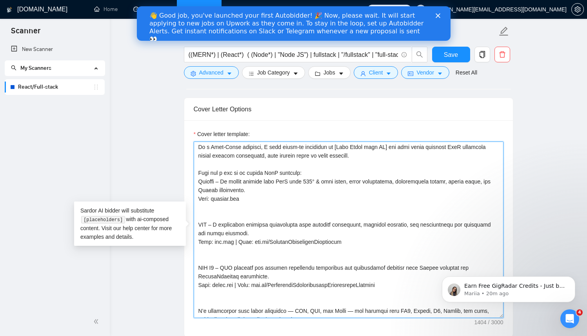
scroll to position [22, 0]
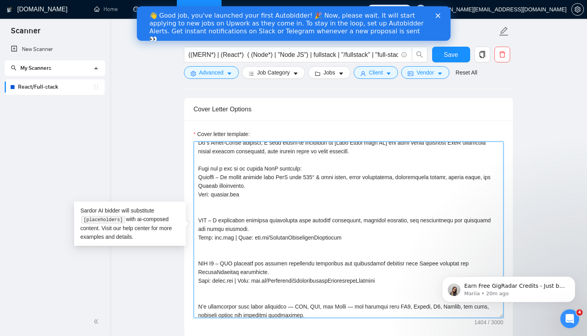
click at [387, 275] on textarea "Cover letter template:" at bounding box center [349, 230] width 310 height 177
click at [333, 207] on textarea "Cover letter template:" at bounding box center [349, 230] width 310 height 177
drag, startPoint x: 199, startPoint y: 176, endPoint x: 404, endPoint y: 282, distance: 231.1
click at [404, 282] on textarea "Cover letter template:" at bounding box center [349, 230] width 310 height 177
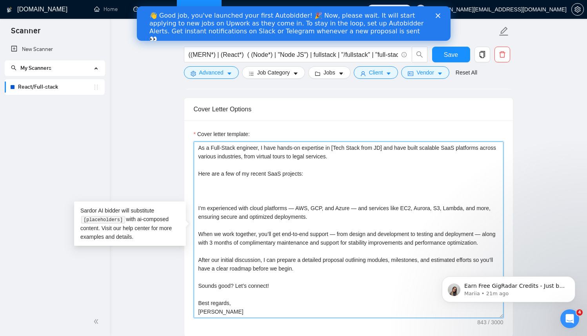
paste textarea "Relevant Projects: {{Project 1 Name}} – {{1-line description}} Live: {{Link}} {…"
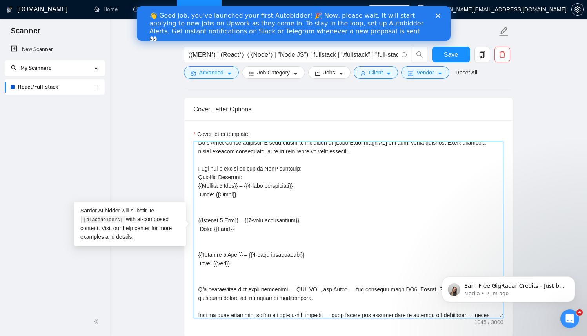
click at [270, 169] on textarea "Cover letter template:" at bounding box center [349, 230] width 310 height 177
drag, startPoint x: 198, startPoint y: 179, endPoint x: 268, endPoint y: 179, distance: 69.8
click at [268, 179] on textarea "Cover letter template:" at bounding box center [349, 230] width 310 height 177
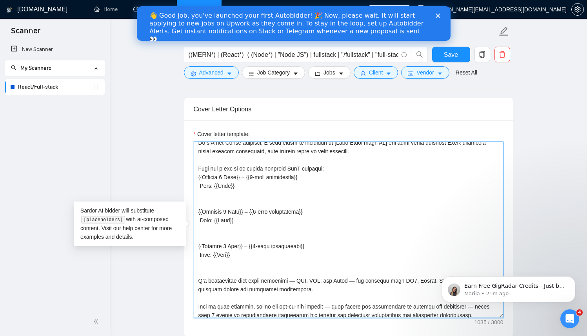
click at [200, 187] on textarea "Cover letter template:" at bounding box center [349, 230] width 310 height 177
drag, startPoint x: 203, startPoint y: 177, endPoint x: 198, endPoint y: 177, distance: 4.7
click at [198, 177] on textarea "Cover letter template:" at bounding box center [349, 230] width 310 height 177
click at [243, 177] on textarea "Cover letter template:" at bounding box center [349, 230] width 310 height 177
drag, startPoint x: 250, startPoint y: 177, endPoint x: 239, endPoint y: 177, distance: 10.6
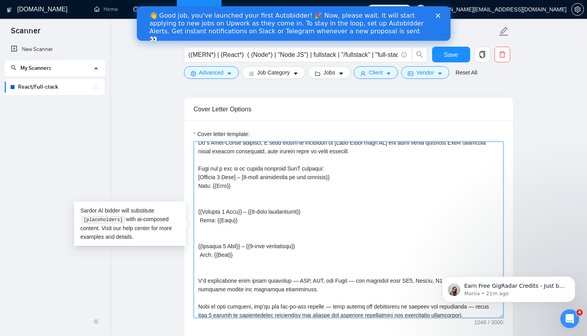
click at [239, 177] on textarea "Cover letter template:" at bounding box center [349, 230] width 310 height 177
click at [339, 179] on textarea "Cover letter template:" at bounding box center [349, 230] width 310 height 177
click at [235, 185] on textarea "Cover letter template:" at bounding box center [349, 230] width 310 height 177
click at [258, 184] on textarea "Cover letter template:" at bounding box center [349, 230] width 310 height 177
drag, startPoint x: 203, startPoint y: 211, endPoint x: 194, endPoint y: 211, distance: 9.0
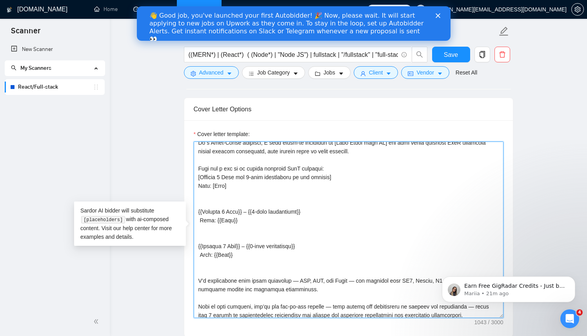
click at [194, 211] on textarea "Cover letter template:" at bounding box center [349, 230] width 310 height 177
drag, startPoint x: 340, startPoint y: 176, endPoint x: 196, endPoint y: 178, distance: 144.4
click at [196, 178] on textarea "Cover letter template:" at bounding box center [349, 230] width 310 height 177
drag, startPoint x: 233, startPoint y: 185, endPoint x: 195, endPoint y: 178, distance: 38.6
click at [195, 178] on textarea "Cover letter template:" at bounding box center [349, 230] width 310 height 177
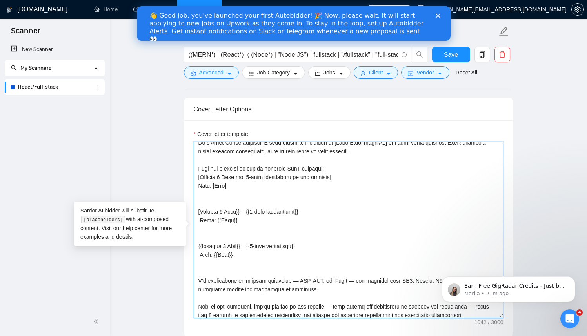
drag, startPoint x: 236, startPoint y: 222, endPoint x: 198, endPoint y: 213, distance: 38.9
click at [198, 213] on textarea "Cover letter template:" at bounding box center [349, 230] width 310 height 177
paste textarea "1 Name and 1-line description of the project] Live: [Link]"
click at [221, 214] on textarea "Cover letter template:" at bounding box center [349, 230] width 310 height 177
drag, startPoint x: 241, startPoint y: 254, endPoint x: 193, endPoint y: 245, distance: 49.1
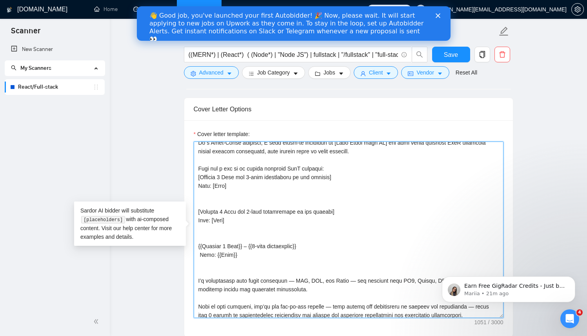
click at [193, 245] on div "Cover letter template:" at bounding box center [348, 228] width 329 height 217
paste textarea "[Project 1 Name and 1-line description of the project] Live: [Link]"
click at [221, 248] on textarea "Cover letter template:" at bounding box center [349, 230] width 310 height 177
click at [255, 242] on textarea "Cover letter template:" at bounding box center [349, 230] width 310 height 177
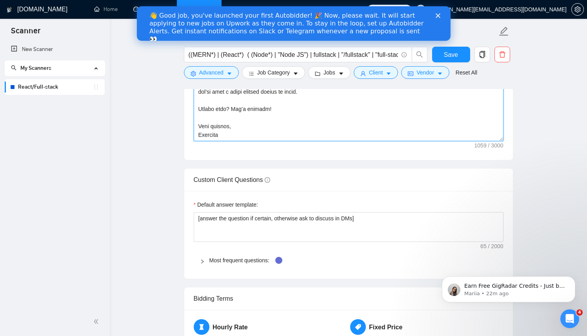
scroll to position [1049, 0]
type textarea "Hi there, As a Full-Stack engineer, I have hands-on expertise in [Tech Stack fr…"
click at [203, 259] on icon "right" at bounding box center [202, 261] width 5 height 5
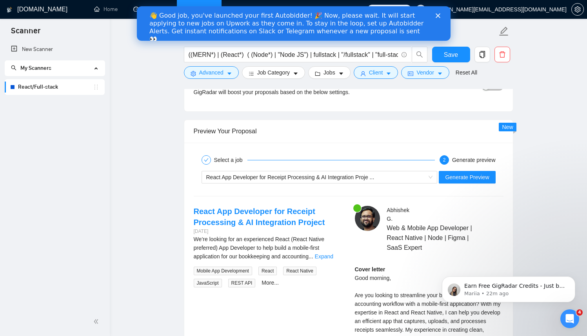
scroll to position [1651, 0]
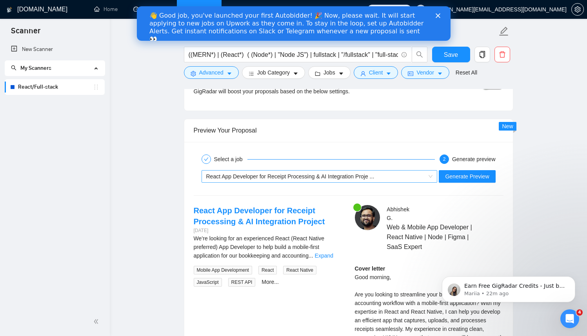
click at [395, 180] on div "React App Developer for Receipt Processing & AI Integration Proje ..." at bounding box center [316, 177] width 220 height 12
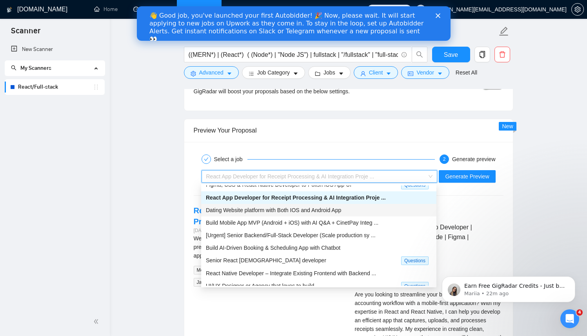
scroll to position [25, 0]
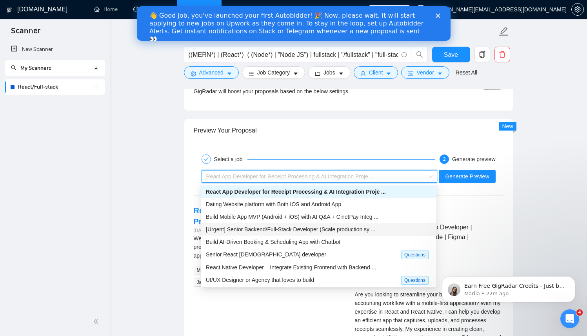
click at [275, 224] on div "[Urgent] Senior Backend/Full-Stack Developer (Scale production sy ..." at bounding box center [318, 229] width 235 height 13
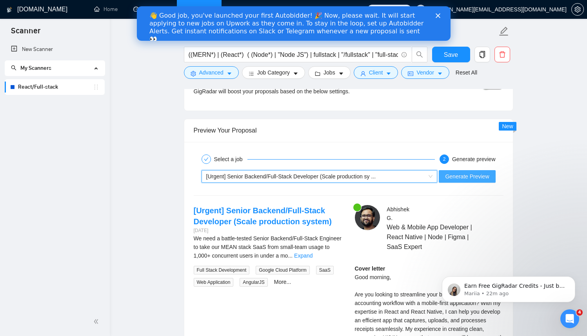
click at [468, 172] on span "Generate Preview" at bounding box center [467, 176] width 44 height 9
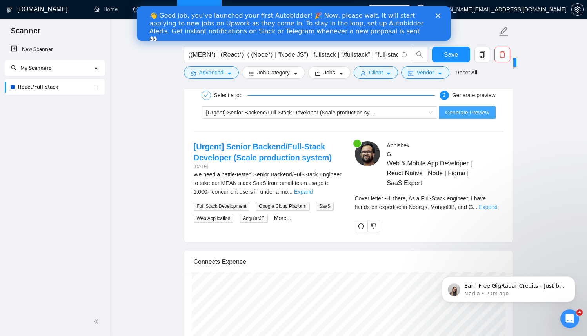
scroll to position [1711, 0]
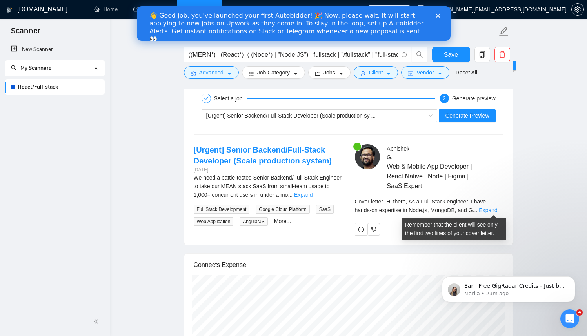
click at [495, 211] on link "Expand" at bounding box center [488, 210] width 18 height 6
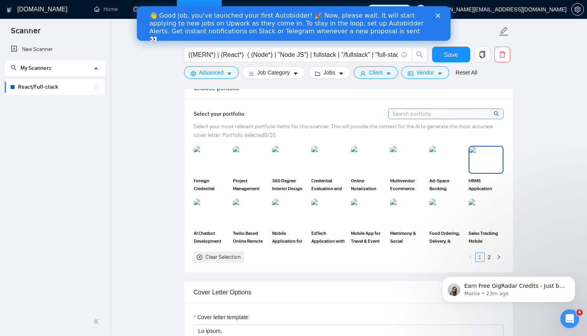
scroll to position [689, 0]
click at [222, 161] on img at bounding box center [211, 159] width 33 height 26
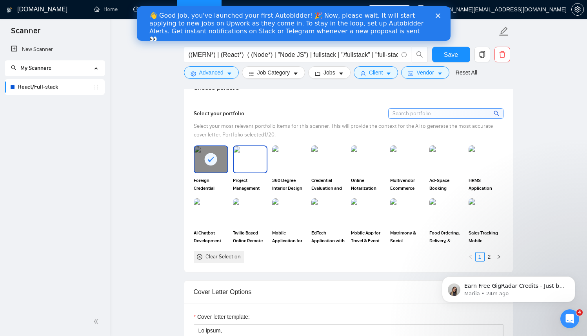
click at [249, 160] on img at bounding box center [250, 159] width 33 height 26
click at [289, 166] on img at bounding box center [289, 159] width 33 height 26
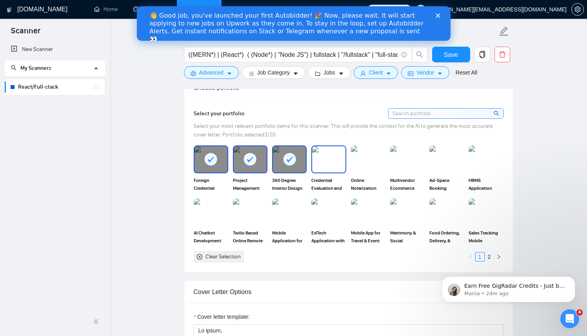
click at [326, 162] on img at bounding box center [328, 159] width 33 height 26
click at [369, 163] on img at bounding box center [368, 159] width 35 height 27
click at [401, 160] on img at bounding box center [407, 159] width 35 height 27
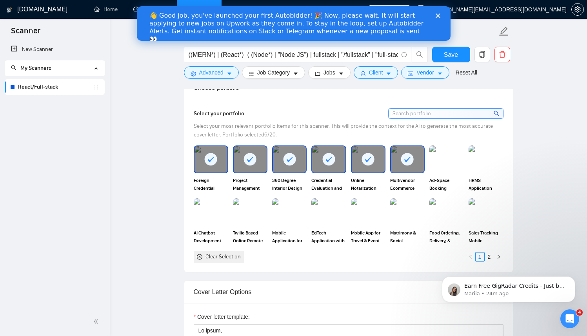
click at [441, 160] on img at bounding box center [447, 159] width 35 height 27
click at [481, 156] on img at bounding box center [486, 159] width 35 height 27
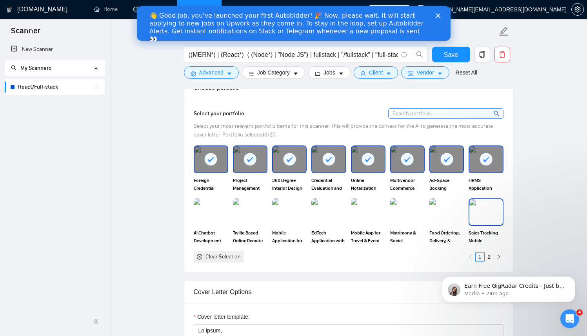
click at [473, 209] on img at bounding box center [486, 212] width 33 height 26
click at [439, 206] on img at bounding box center [446, 212] width 33 height 26
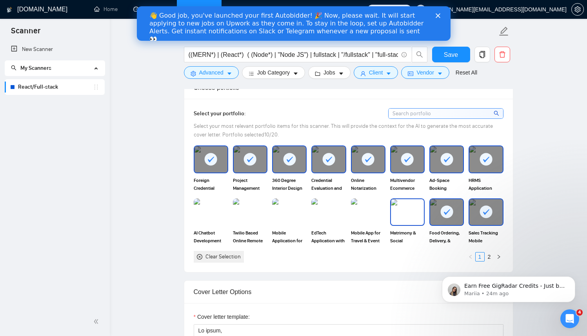
click at [400, 210] on img at bounding box center [407, 212] width 33 height 26
click at [361, 211] on img at bounding box center [368, 212] width 33 height 26
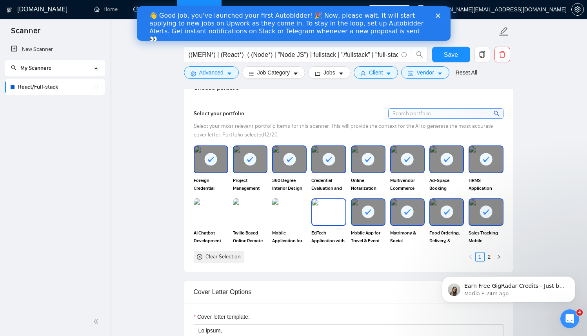
click at [321, 209] on img at bounding box center [328, 212] width 33 height 26
click at [291, 211] on img at bounding box center [289, 212] width 33 height 26
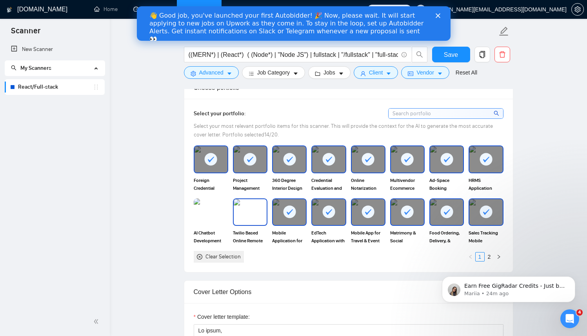
click at [248, 213] on img at bounding box center [250, 212] width 33 height 26
click at [208, 210] on img at bounding box center [211, 212] width 33 height 26
click at [401, 215] on icon at bounding box center [407, 212] width 13 height 13
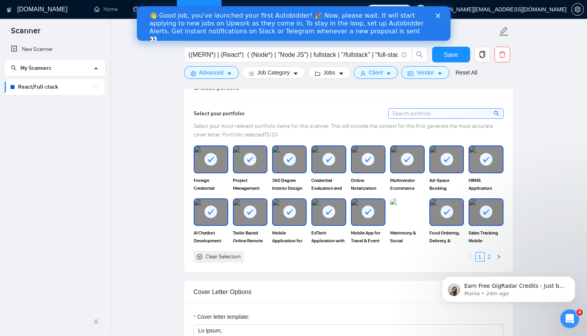
click at [490, 255] on link "2" at bounding box center [489, 257] width 9 height 9
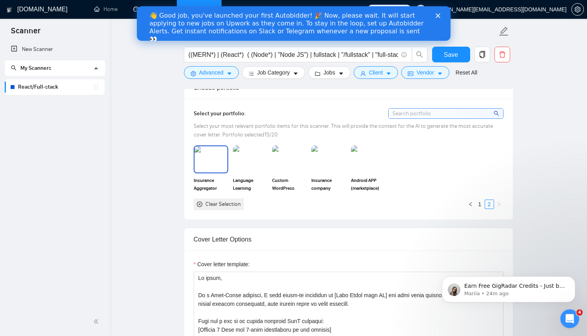
click at [218, 163] on img at bounding box center [211, 159] width 33 height 26
click at [237, 163] on img at bounding box center [250, 159] width 33 height 26
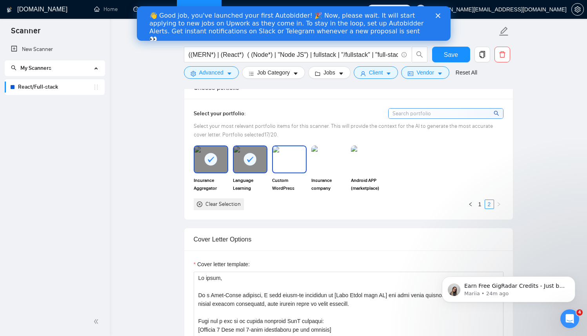
click at [276, 162] on img at bounding box center [289, 159] width 33 height 26
click at [320, 162] on img at bounding box center [328, 159] width 33 height 26
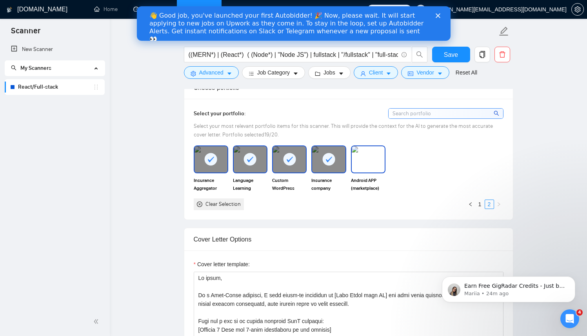
click at [362, 158] on img at bounding box center [368, 159] width 33 height 26
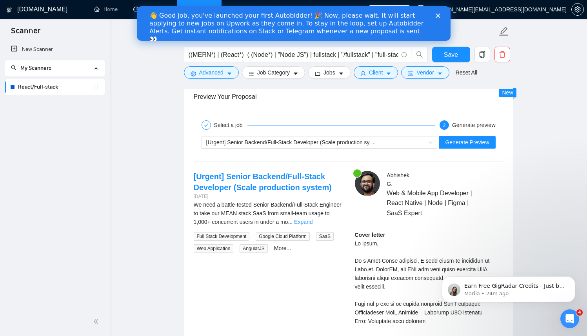
scroll to position [1642, 0]
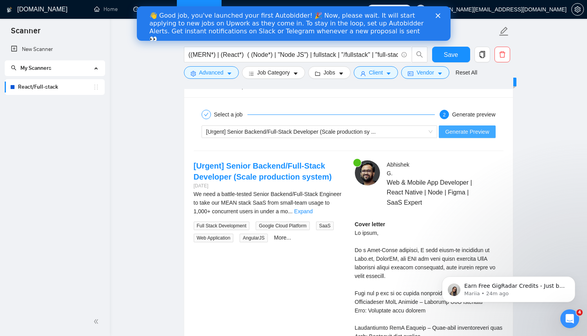
click at [466, 135] on span "Generate Preview" at bounding box center [467, 131] width 44 height 9
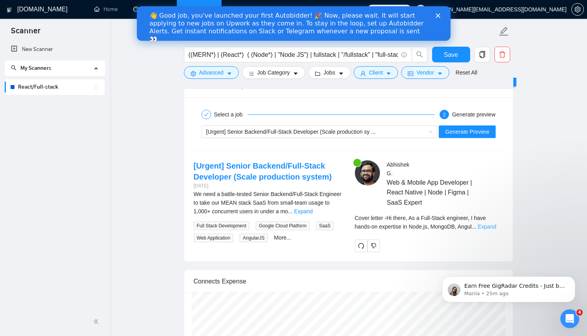
click at [488, 229] on link "Expand" at bounding box center [487, 227] width 18 height 6
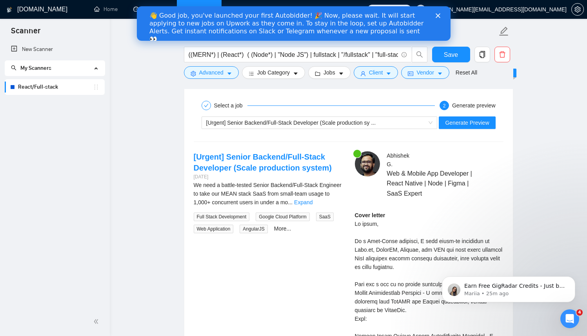
scroll to position [1615, 0]
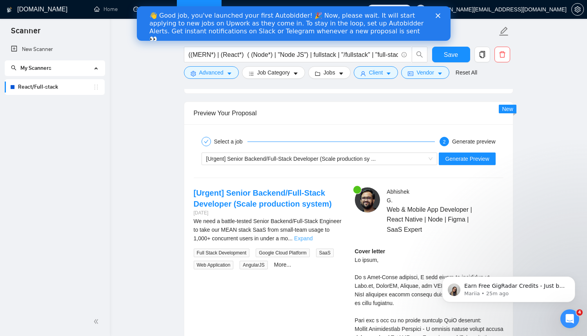
click at [313, 238] on link "Expand" at bounding box center [303, 238] width 18 height 6
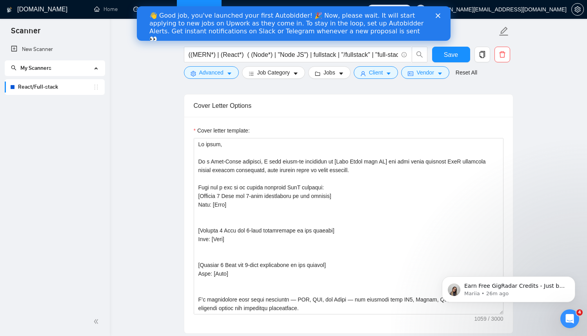
scroll to position [828, 0]
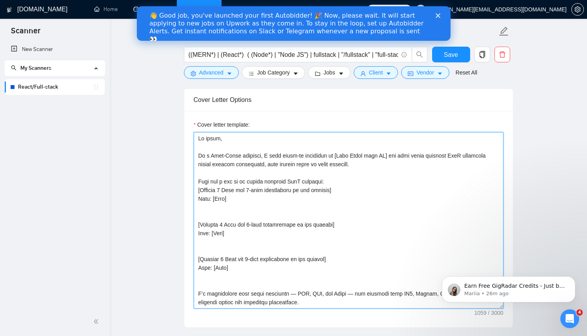
click at [289, 265] on textarea "Cover letter template:" at bounding box center [349, 220] width 310 height 177
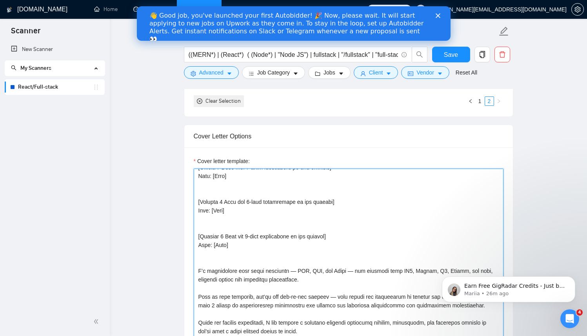
scroll to position [84, 0]
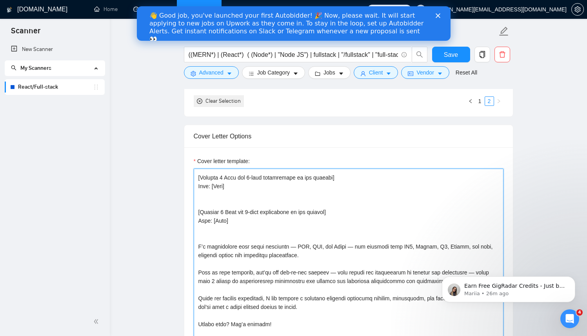
click at [215, 234] on textarea "Cover letter template:" at bounding box center [349, 257] width 310 height 177
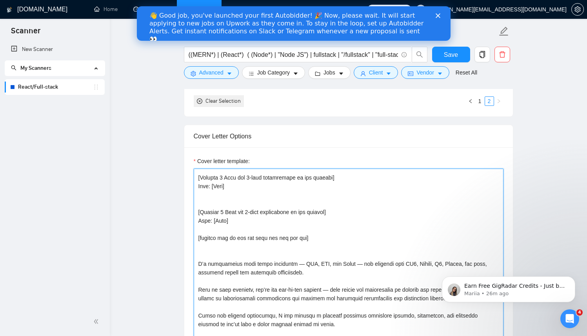
click at [217, 247] on textarea "Cover letter template:" at bounding box center [349, 257] width 310 height 177
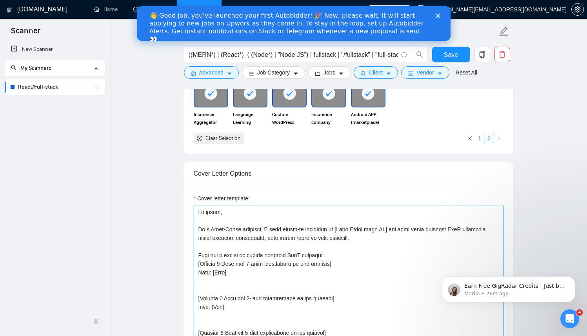
scroll to position [761, 0]
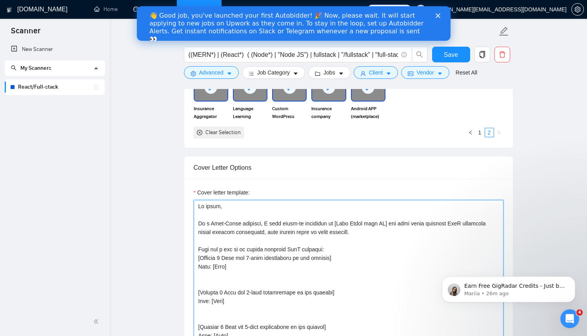
click at [360, 232] on textarea "Cover letter template:" at bounding box center [349, 288] width 310 height 177
click at [469, 229] on textarea "Cover letter template:" at bounding box center [349, 288] width 310 height 177
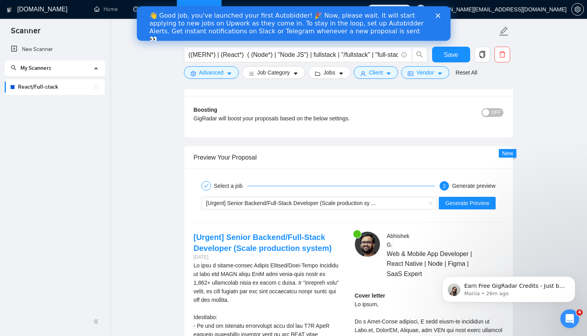
scroll to position [1577, 0]
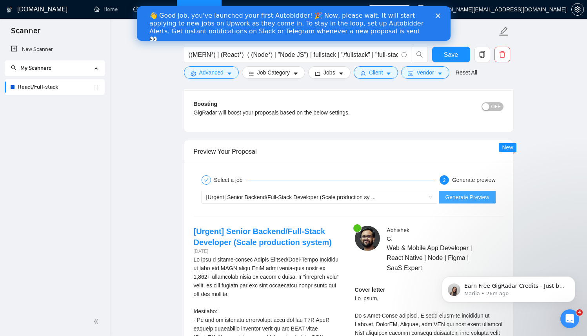
click at [468, 197] on span "Generate Preview" at bounding box center [467, 197] width 44 height 9
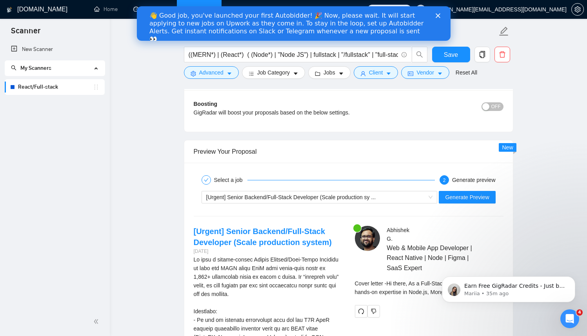
click at [520, 224] on main "React/Full-stack ((MERN*) | (React*) ( (Node*) | "Node JS") | fullstack | "/ful…" at bounding box center [348, 76] width 452 height 3243
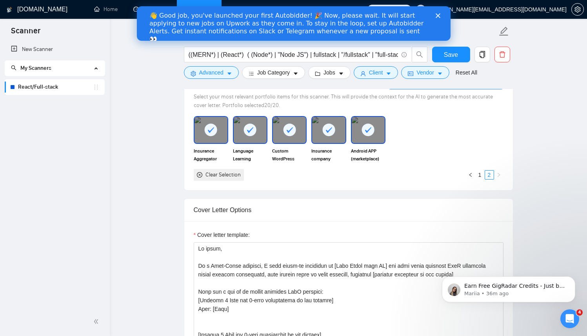
scroll to position [733, 0]
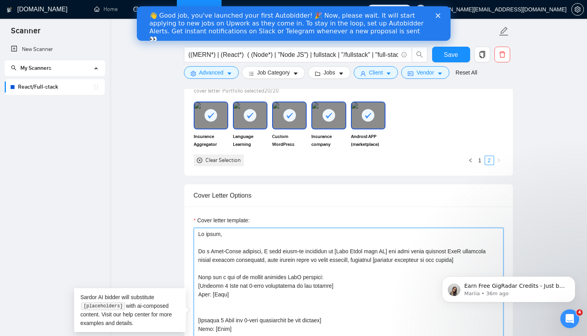
drag, startPoint x: 199, startPoint y: 251, endPoint x: 198, endPoint y: 237, distance: 14.5
click at [198, 237] on textarea "Cover letter template:" at bounding box center [349, 316] width 310 height 177
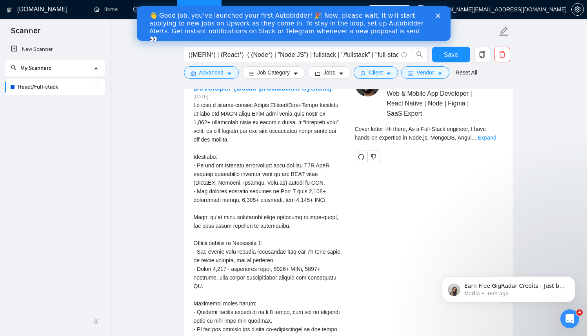
scroll to position [1737, 0]
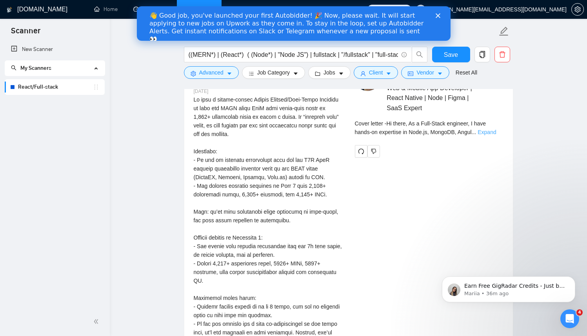
click at [489, 129] on link "Expand" at bounding box center [487, 132] width 18 height 6
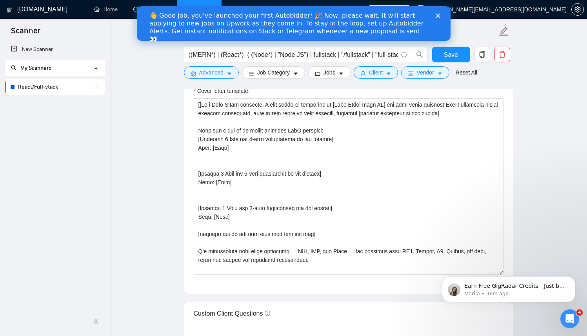
scroll to position [863, 0]
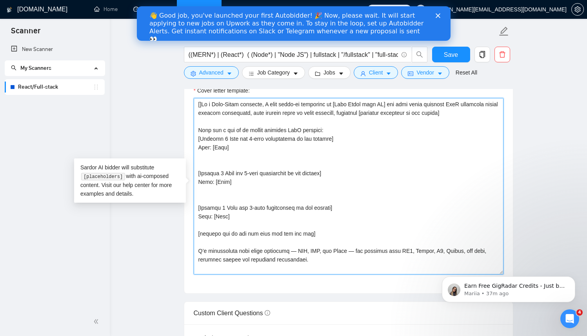
click at [237, 233] on textarea "Cover letter template:" at bounding box center [349, 186] width 310 height 177
click at [306, 231] on textarea "Cover letter template:" at bounding box center [349, 186] width 310 height 177
click at [202, 104] on textarea "Cover letter template:" at bounding box center [349, 186] width 310 height 177
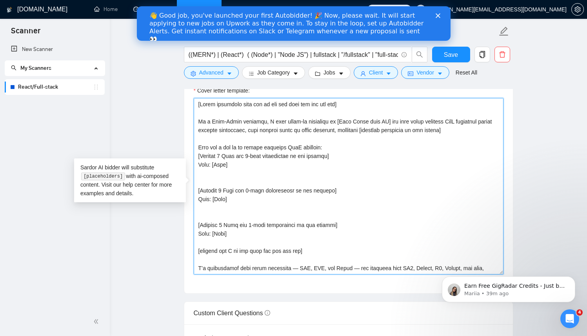
drag, startPoint x: 319, startPoint y: 251, endPoint x: 319, endPoint y: 240, distance: 10.2
click at [319, 240] on textarea "Cover letter template:" at bounding box center [349, 186] width 310 height 177
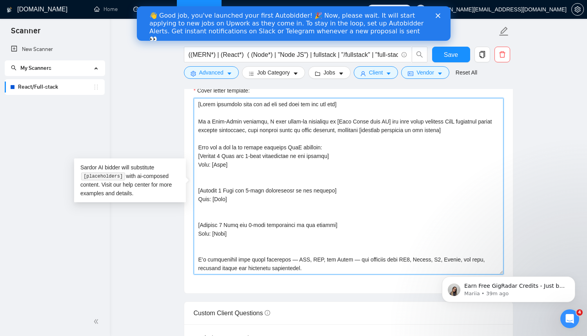
click at [224, 163] on textarea "Cover letter template:" at bounding box center [349, 186] width 310 height 177
click at [198, 164] on textarea "Cover letter template:" at bounding box center [349, 186] width 310 height 177
drag, startPoint x: 229, startPoint y: 165, endPoint x: 201, endPoint y: 162, distance: 28.8
click at [201, 162] on textarea "Cover letter template:" at bounding box center [349, 186] width 310 height 177
click at [198, 164] on textarea "Cover letter template:" at bounding box center [349, 186] width 310 height 177
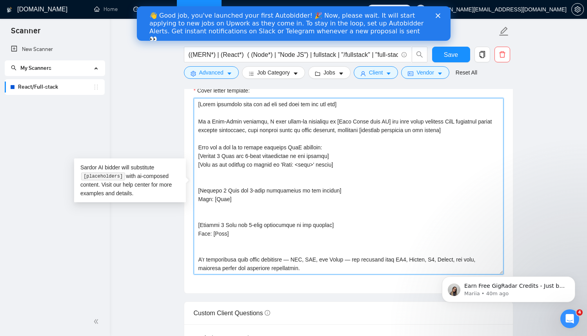
drag, startPoint x: 228, startPoint y: 198, endPoint x: 198, endPoint y: 198, distance: 30.6
click at [198, 198] on textarea "Cover letter template:" at bounding box center [349, 186] width 310 height 177
paste textarea "[Link to the project if exists in 'Live: <link>' format"
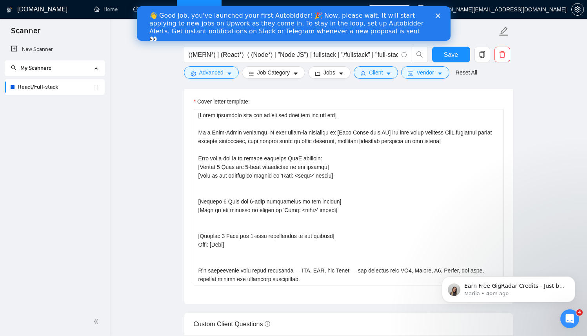
scroll to position [851, 0]
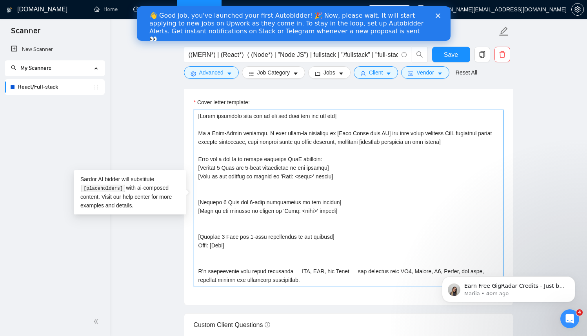
click at [208, 115] on textarea "Cover letter template:" at bounding box center [349, 198] width 310 height 177
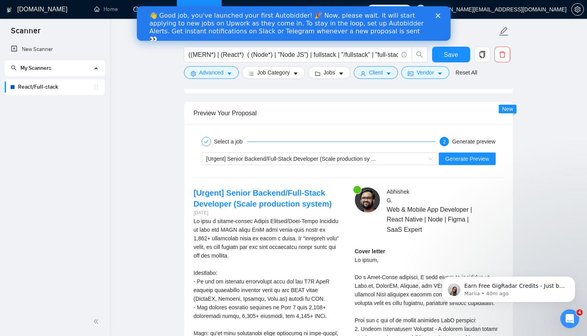
scroll to position [1622, 0]
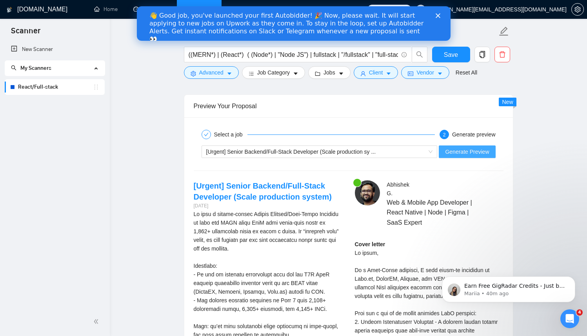
click at [471, 150] on span "Generate Preview" at bounding box center [467, 151] width 44 height 9
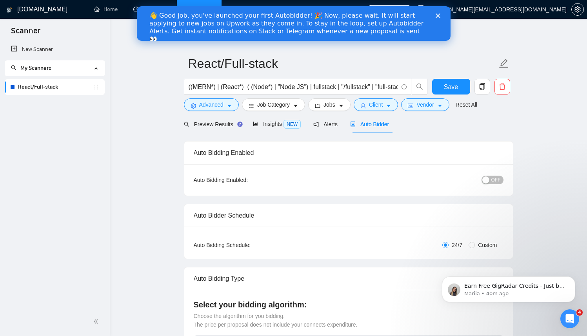
scroll to position [1, 0]
click at [580, 9] on icon "setting" at bounding box center [578, 9] width 6 height 6
click at [438, 17] on icon "Close" at bounding box center [437, 15] width 5 height 5
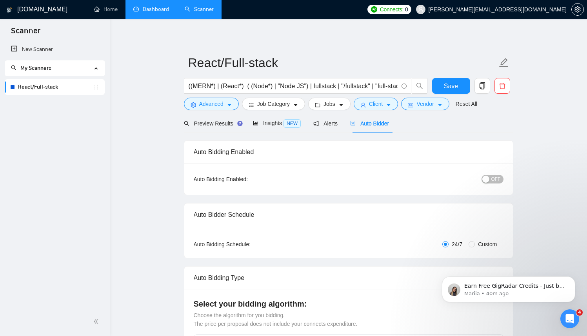
click at [149, 13] on link "Dashboard" at bounding box center [151, 9] width 36 height 7
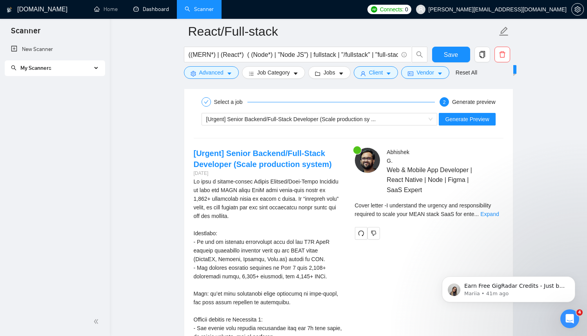
scroll to position [1656, 0]
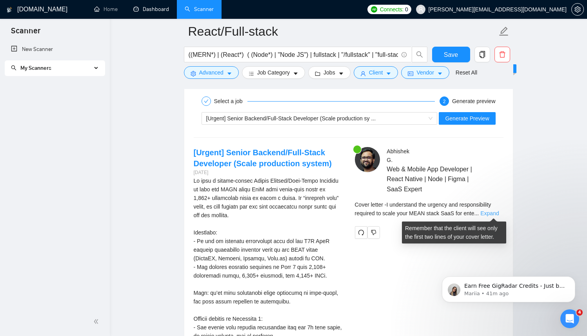
click at [495, 213] on link "Expand" at bounding box center [490, 213] width 18 height 6
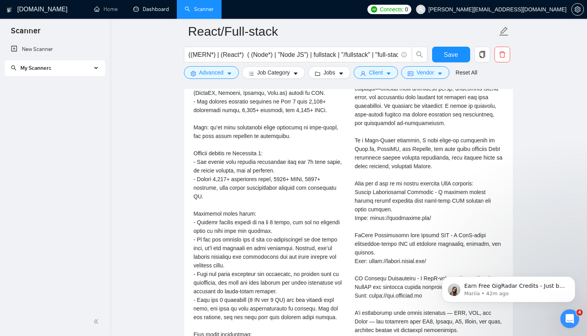
scroll to position [1813, 0]
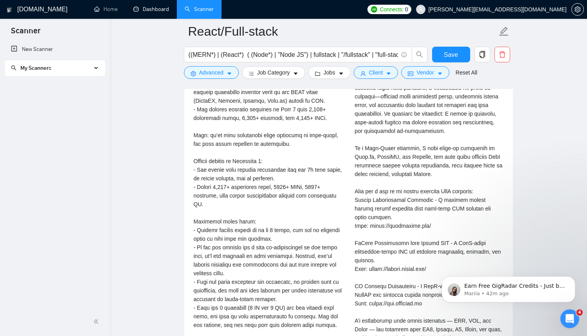
click at [428, 225] on div "Cover letter" at bounding box center [429, 252] width 149 height 406
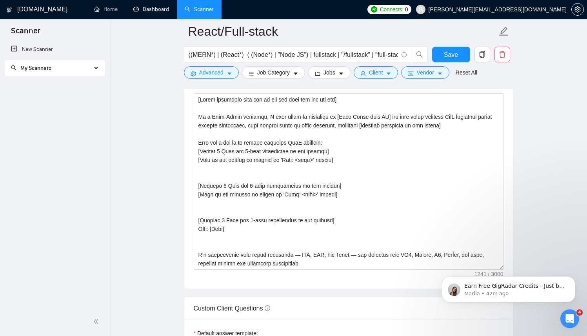
scroll to position [866, 0]
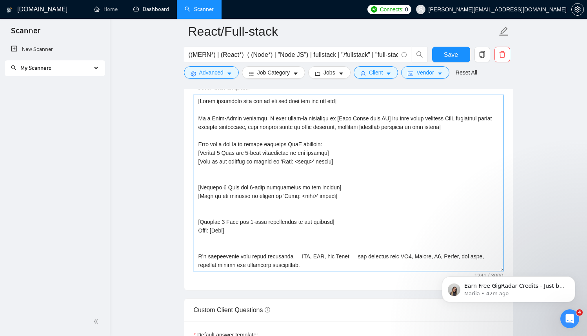
click at [338, 100] on textarea "Cover letter template:" at bounding box center [349, 183] width 310 height 177
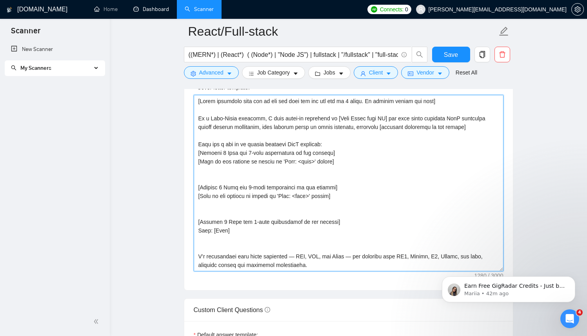
click at [217, 100] on textarea "Cover letter template:" at bounding box center [349, 183] width 310 height 177
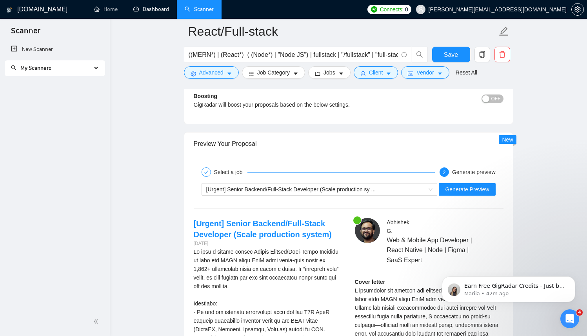
scroll to position [1625, 0]
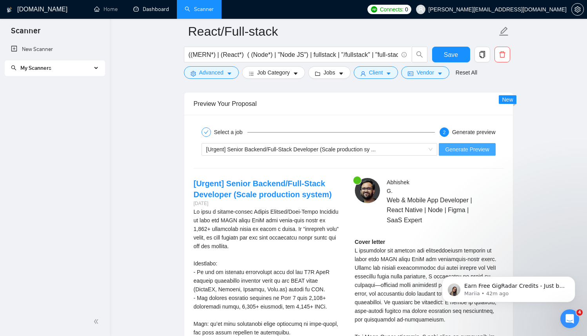
click at [471, 151] on span "Generate Preview" at bounding box center [467, 149] width 44 height 9
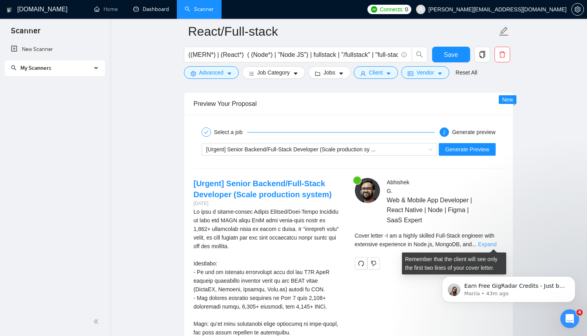
click at [489, 242] on link "Expand" at bounding box center [487, 244] width 18 height 6
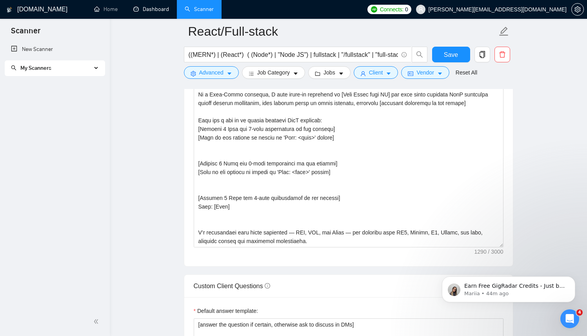
scroll to position [888, 0]
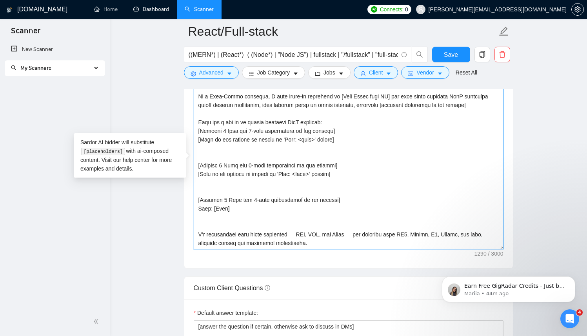
click at [247, 174] on textarea "Cover letter template:" at bounding box center [349, 161] width 310 height 177
click at [201, 172] on textarea "Cover letter template:" at bounding box center [349, 161] width 310 height 177
drag, startPoint x: 291, startPoint y: 173, endPoint x: 200, endPoint y: 170, distance: 90.7
click at [200, 170] on textarea "Cover letter template:" at bounding box center [349, 161] width 310 height 177
drag, startPoint x: 251, startPoint y: 173, endPoint x: 234, endPoint y: 172, distance: 17.3
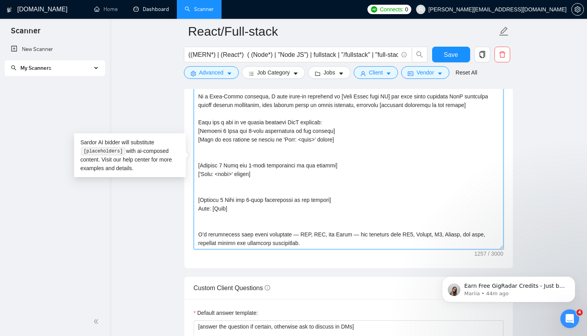
click at [234, 172] on textarea "Cover letter template:" at bounding box center [349, 161] width 310 height 177
paste textarea "Link to the project only if it exists in"
click at [291, 173] on textarea "Cover letter template:" at bounding box center [349, 161] width 310 height 177
click at [308, 174] on textarea "Cover letter template:" at bounding box center [349, 161] width 310 height 177
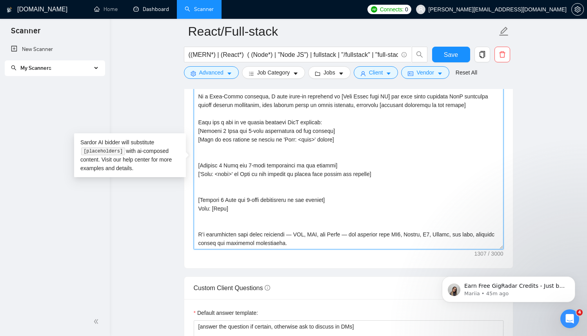
click at [374, 177] on textarea "Cover letter template:" at bounding box center [349, 161] width 310 height 177
drag, startPoint x: 370, startPoint y: 175, endPoint x: 194, endPoint y: 172, distance: 176.1
click at [194, 172] on textarea "Cover letter template:" at bounding box center [349, 161] width 310 height 177
drag, startPoint x: 329, startPoint y: 138, endPoint x: 197, endPoint y: 139, distance: 132.2
click at [197, 139] on textarea "Cover letter template:" at bounding box center [349, 161] width 310 height 177
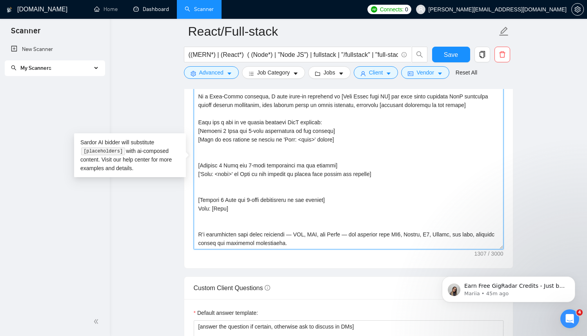
paste textarea "'Live: <link>' if Link to the project it exists else ignore the projec"
drag, startPoint x: 388, startPoint y: 209, endPoint x: 162, endPoint y: 206, distance: 225.6
paste textarea "['Live: <link>' if Link to the project it exists else ignore the project"
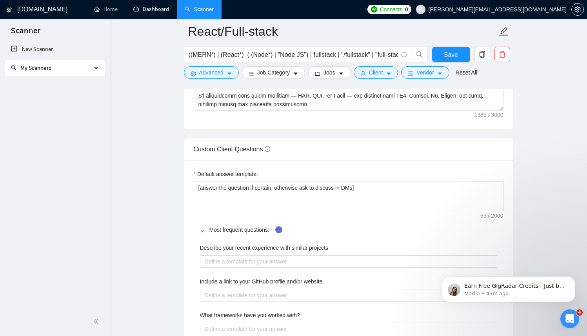
scroll to position [772, 0]
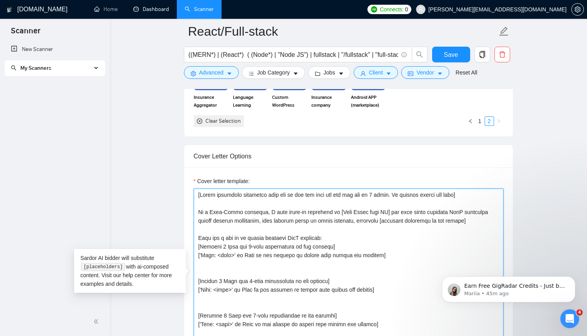
drag, startPoint x: 199, startPoint y: 210, endPoint x: 198, endPoint y: 193, distance: 16.5
click at [198, 193] on textarea "Cover letter template:" at bounding box center [349, 277] width 310 height 177
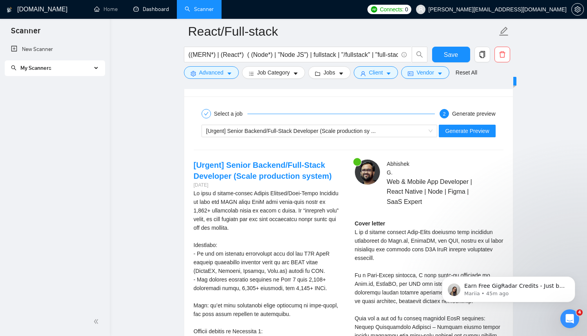
scroll to position [1621, 0]
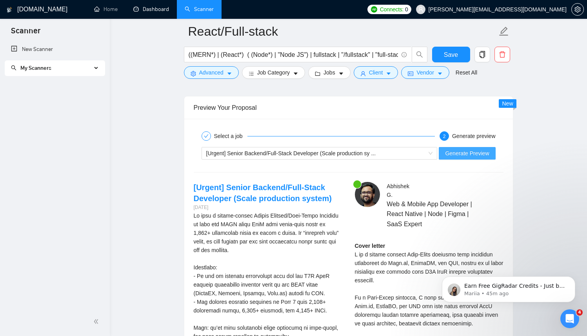
type textarea "Lo i Dolo-Sitam consecte, A elit seddo-ei temporinc ut [Labo Etdol magn AL] eni…"
click at [476, 156] on span "Generate Preview" at bounding box center [467, 153] width 44 height 9
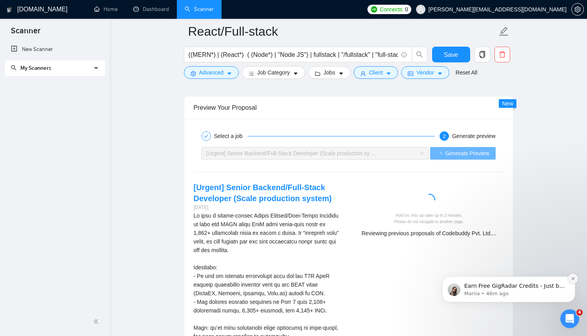
click at [572, 277] on icon "Dismiss notification" at bounding box center [573, 279] width 4 height 4
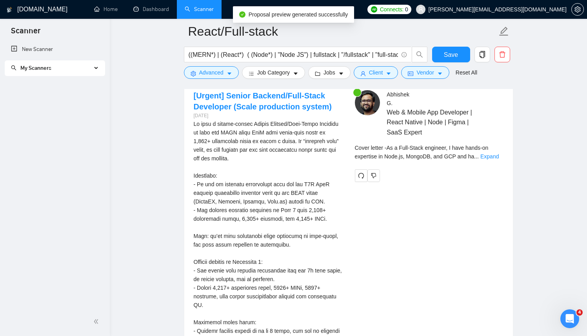
scroll to position [1705, 0]
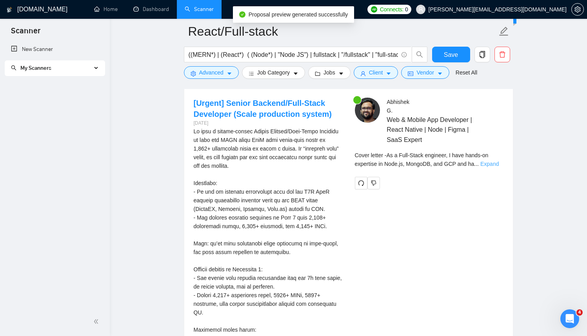
click at [496, 165] on link "Expand" at bounding box center [490, 164] width 18 height 6
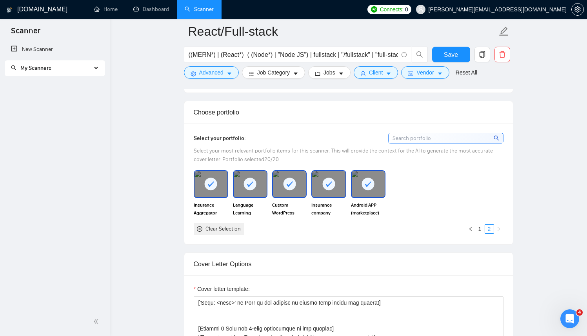
scroll to position [664, 0]
click at [471, 226] on icon "left" at bounding box center [470, 228] width 5 height 5
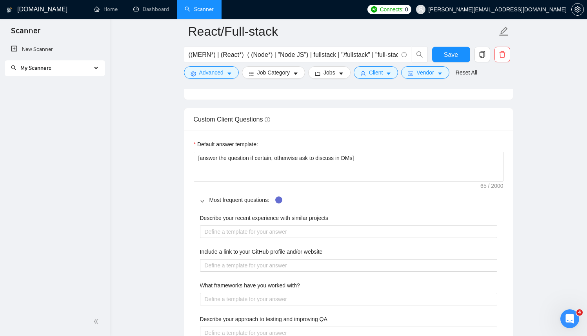
scroll to position [1110, 0]
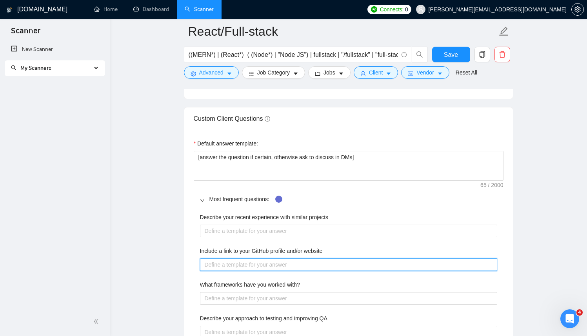
click at [267, 262] on website "Include a link to your GitHub profile and/or website" at bounding box center [348, 264] width 297 height 13
click at [295, 263] on website "Include a link to your GitHub profile and/or website" at bounding box center [348, 264] width 297 height 13
paste website "[URL][DOMAIN_NAME]"
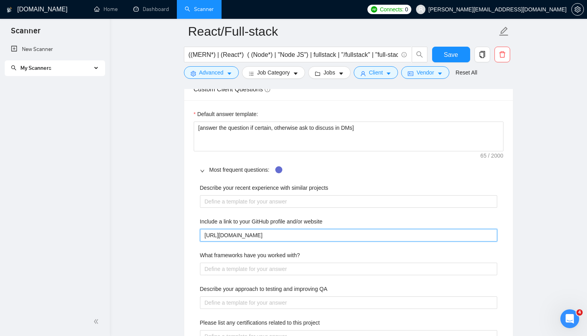
scroll to position [1141, 0]
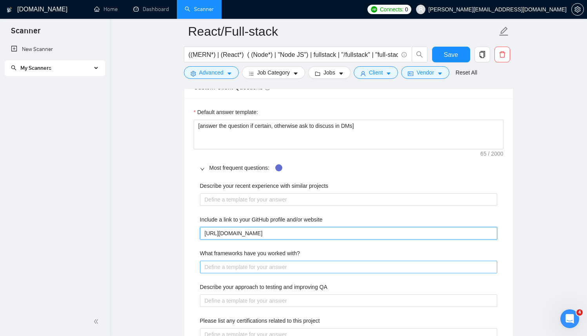
type website "[URL][DOMAIN_NAME]"
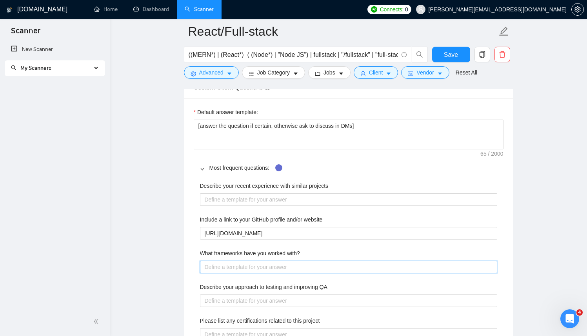
click at [289, 265] on with\? "What frameworks have you worked with?" at bounding box center [348, 267] width 297 height 13
type with\? "["
type with\? "[]"
type with\? "[F]"
type with\? "[Fr]"
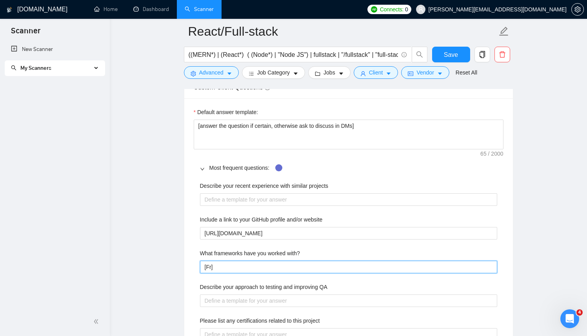
type with\? "[Fra]"
type with\? "[Fram]"
type with\? "[Frame]"
type with\? "[Framew]"
type with\? "[Framewo]"
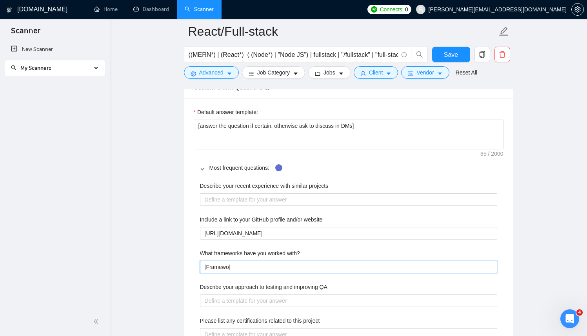
type with\? "[Framewor]"
type with\? "[Framework]"
type with\? "[Frameworks]"
type with\? "[Frameworks ]"
type with\? "[Frameworks w]"
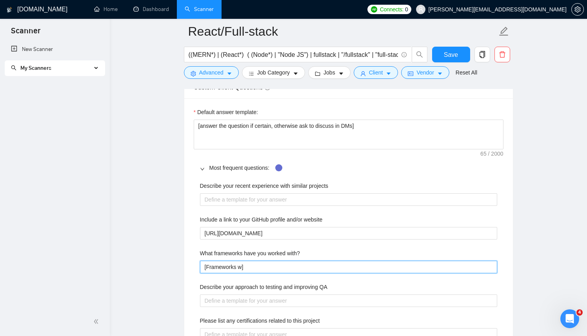
type with\? "[Frameworks wh]"
type with\? "[Frameworks whic]"
type with\? "[Frameworks which]"
type with\? "[Frameworks which ]"
type with\? "[Frameworks which c]"
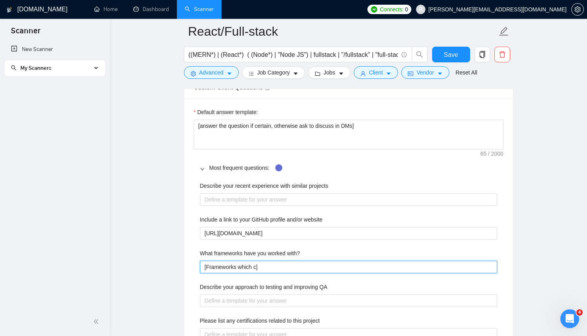
type with\? "[Frameworks which cl]"
type with\? "[Frameworks which cli]"
type with\? "[Frameworks which clie]"
type with\? "[Frameworks which clien]"
type with\? "[Frameworks which client]"
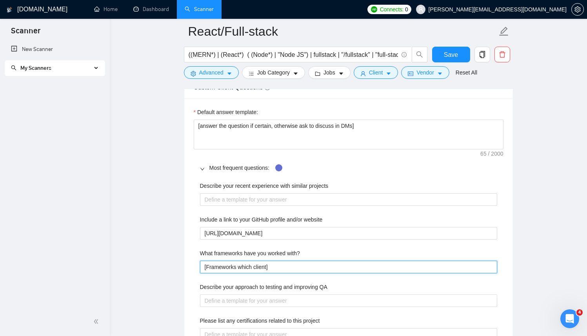
type with\? "[Frameworks which client ]"
type with\? "[Frameworks which client a]"
type with\? "[Frameworks which client as]"
type with\? "[Frameworks which client ask]"
type with\? "[Frameworks which client ask ]"
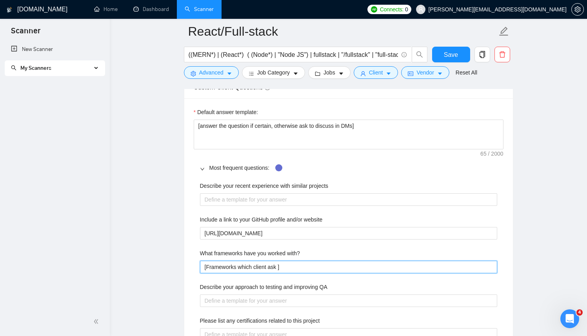
type with\? "[Frameworks which client ask f]"
type with\? "[Frameworks which client ask fo]"
type with\? "[Frameworks which client ask for]"
type with\? "[Frameworks which client ask for ]"
type with\? "[Frameworks which client ask for a]"
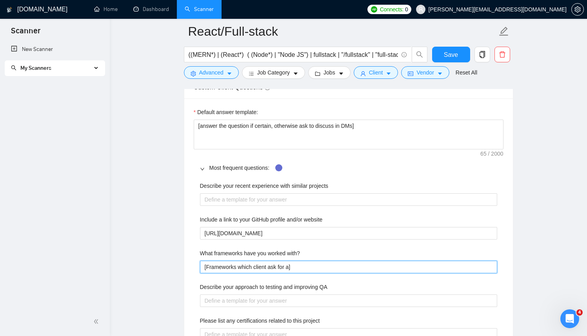
type with\? "[Frameworks which client ask for al]"
type with\? "[Frameworks which client ask for alo]"
type with\? "[Frameworks which client ask for alon]"
type with\? "[Frameworks which client ask for along]"
type with\? "[Frameworks which client ask for along ]"
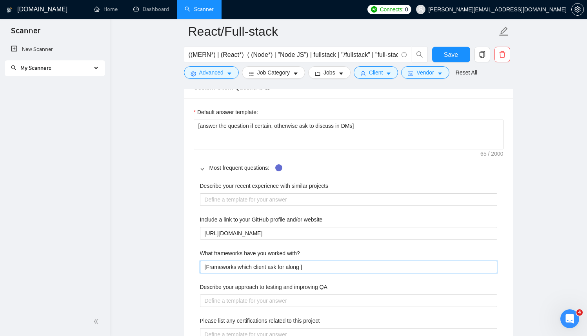
type with\? "[Frameworks which client ask for along w]"
type with\? "[Frameworks which client ask for along wi]"
type with\? "[Frameworks which client ask for along wit]"
type with\? "[Frameworks which client ask for along with]"
type with\? "[Frameworks which client ask for along with ]"
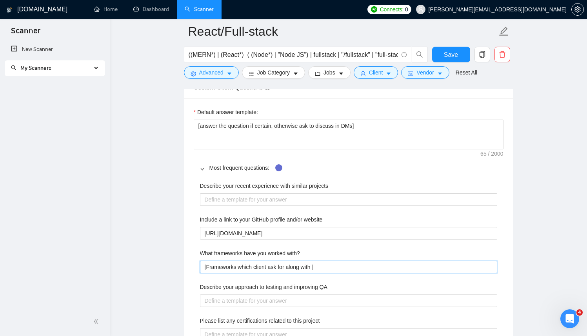
type with\? "[Frameworks which client ask for along with h]"
type with\? "[Frameworks which client ask for along with ]"
type with\? "[Frameworks which client ask for along with t]"
type with\? "[Frameworks which client ask for along with th]"
type with\? "[Frameworks which client ask for along with the]"
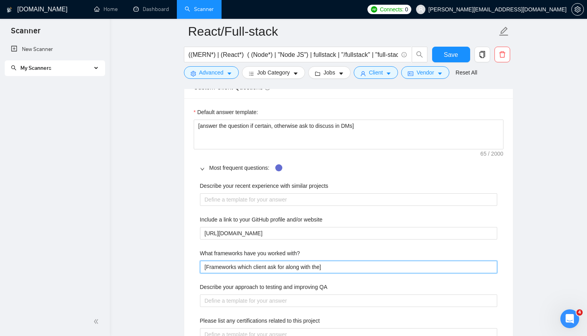
type with\? "[Frameworks which client ask for along with the ]"
type with\? "[Frameworks which client ask for along with the o]"
type with\? "[Frameworks which client ask for along with the on]"
type with\? "[Frameworks which client ask for along with the one]"
type with\? "[Frameworks which client ask for along with the ones]"
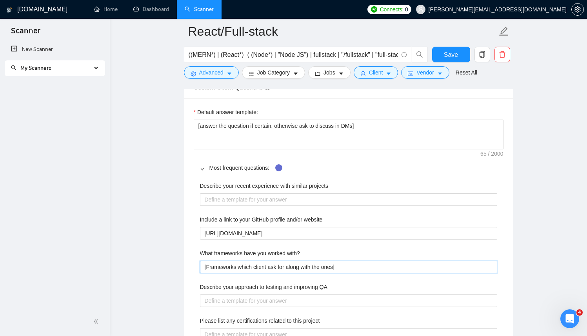
type with\? "[Frameworks which client ask for along with the ones ]"
type with\? "[Frameworks which client ask for along with the ones f]"
type with\? "[Frameworks which client ask for along with the ones fr]"
type with\? "[Frameworks which client ask for along with the ones fro]"
type with\? "[Frameworks which client ask for along with the ones from]"
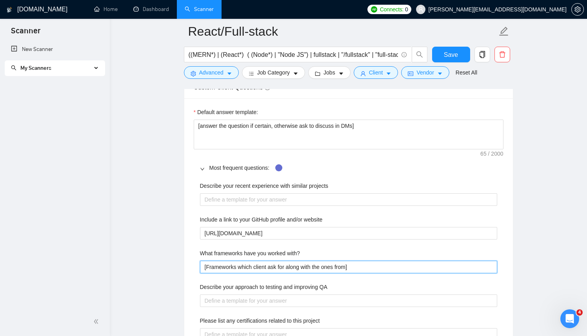
type with\? "[Frameworks which client ask for along with the ones from ]"
type with\? "[Frameworks which client ask for along with the ones from p]"
type with\? "[Frameworks which client ask for along with the ones from pa]"
type with\? "[Frameworks which client ask for along with the ones from pas]"
type with\? "[Frameworks which client ask for along with the ones from past]"
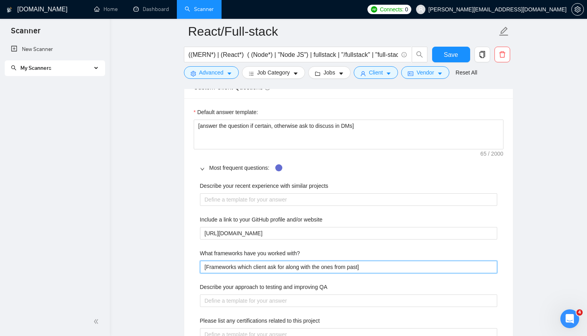
type with\? "[Frameworks which client ask for along with the ones from past ]"
type with\? "[Frameworks which client ask for along with the ones from past p]"
type with\? "[Frameworks which client ask for along with the ones from past pr]"
type with\? "[Frameworks which client ask for along with the ones from past pro]"
type with\? "[Frameworks which client ask for along with the ones from past proj]"
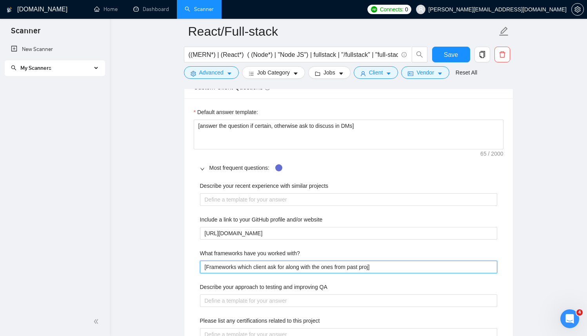
type with\? "[Frameworks which client ask for along with the ones from past proje]"
type with\? "[Frameworks which client ask for along with the ones from past projec]"
type with\? "[Frameworks which client ask for along with the ones from past project]"
type with\? "[Frameworks which client ask for along with the ones from past projects]"
click at [208, 266] on with\? "[Frameworks which client ask for along with the ones from past projects]" at bounding box center [348, 267] width 297 height 13
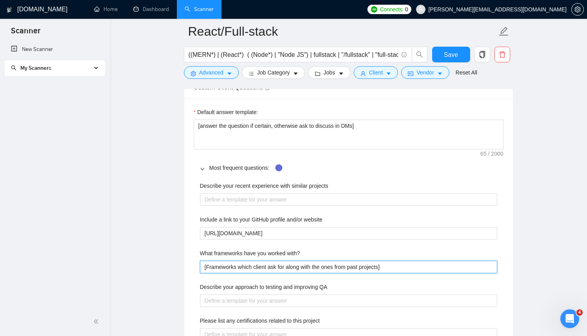
type with\? "[rameworks which client ask for along with the ones from past projects]"
type with\? "[Hrameworks which client ask for along with the ones from past projects]"
type with\? "[Hirameworks which client ask for along with the ones from past projects]"
type with\? "[Higrameworks which client ask for along with the ones from past projects]"
type with\? "[Highrameworks which client ask for along with the ones from past projects]"
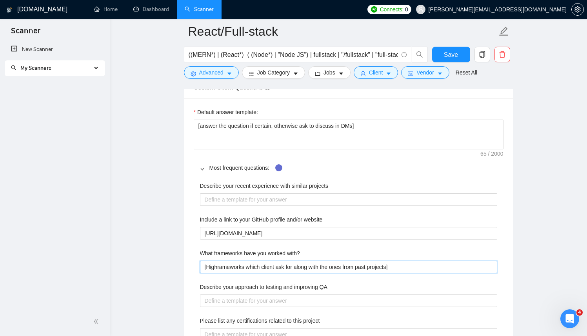
type with\? "[Highlrameworks which client ask for along with the ones from past projects]"
type with\? "[Highlirameworks which client ask for along with the ones from past projects]"
type with\? "[Highligrameworks which client ask for along with the ones from past projects]"
type with\? "[Highlighrameworks which client ask for along with the ones from past projects]"
type with\? "[Highlightrameworks which client ask for along with the ones from past projects]"
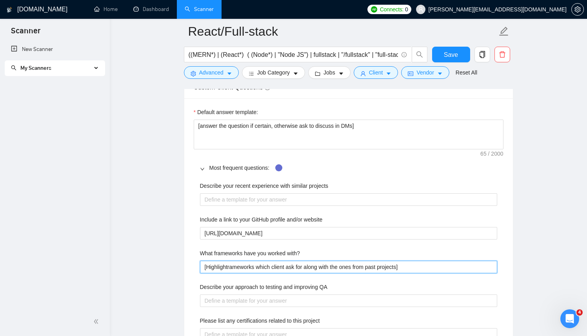
type with\? "[Highlight rameworks which client ask for along with the ones from past project…"
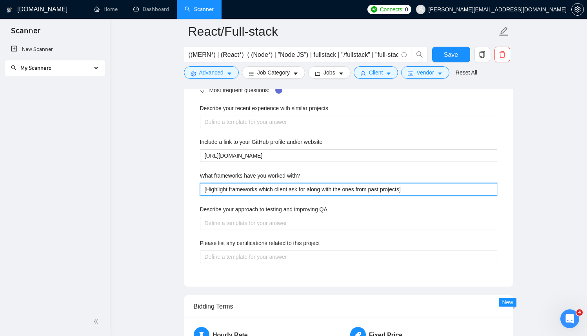
scroll to position [1219, 0]
click at [421, 188] on with\? "[Highlight frameworks which client ask for along with the ones from past projec…" at bounding box center [348, 189] width 297 height 13
type with\? "[Highlight frameworks which client ask for along with the ones from past projec…"
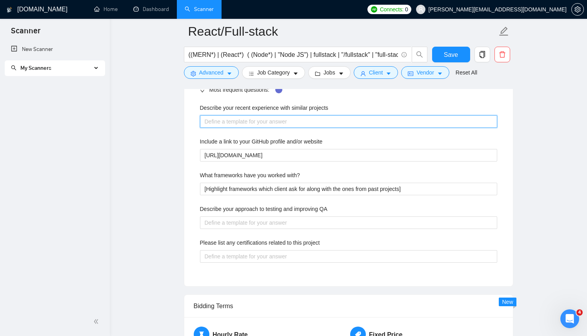
click at [372, 126] on projects "Describe your recent experience with similar projects" at bounding box center [348, 121] width 297 height 13
paste projects "[Highlight frameworks which client ask for along with the ones from past projec…"
type projects "[Highlight frameworks which client ask for along with the ones from past projec…"
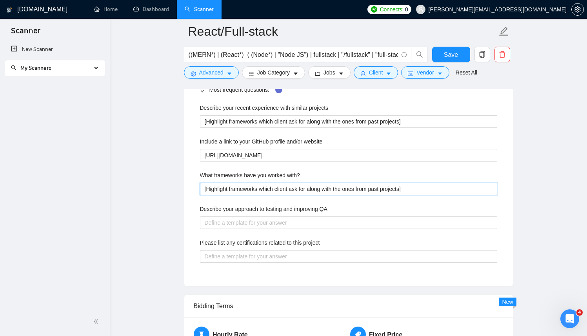
click at [302, 191] on with\? "[Highlight frameworks which client ask for along with the ones from past projec…" at bounding box center [348, 189] width 297 height 13
type with\? "[Highlight frameworks which client asks for along with the ones from past proje…"
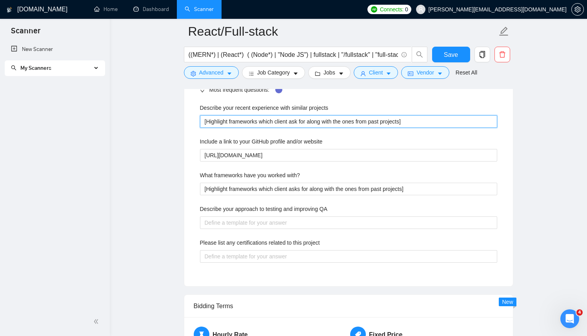
click at [218, 118] on projects "[Highlight frameworks which client ask for along with the ones from past projec…" at bounding box center [348, 121] width 297 height 13
type projects "[F frameworks which client ask for along with the ones from past projects]"
drag, startPoint x: 264, startPoint y: 120, endPoint x: 277, endPoint y: 119, distance: 13.8
click at [277, 119] on projects "[Find relevant projects which client ask for along with the ones from past proj…" at bounding box center [348, 121] width 297 height 13
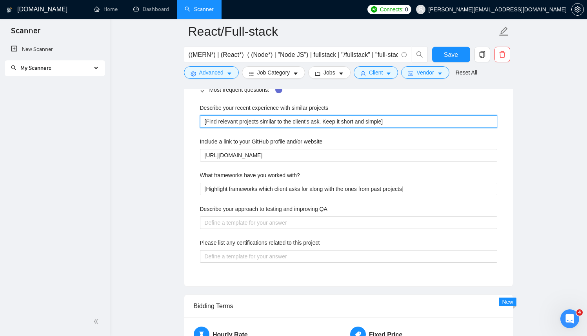
click at [329, 123] on projects "[Find relevant projects similar to the client's ask. Keep it short and simple]" at bounding box center [348, 121] width 297 height 13
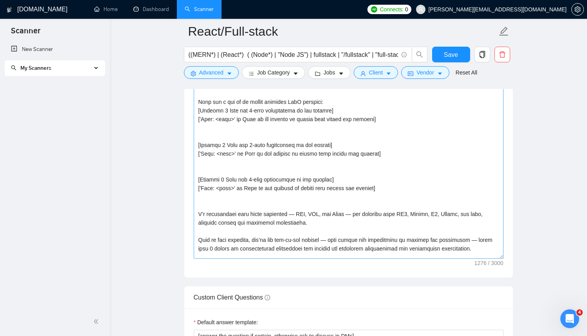
scroll to position [0, 0]
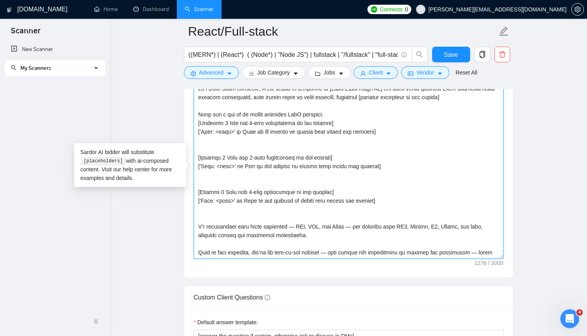
drag, startPoint x: 366, startPoint y: 131, endPoint x: 194, endPoint y: 132, distance: 172.6
click at [194, 132] on textarea "Cover letter template:" at bounding box center [349, 170] width 310 height 177
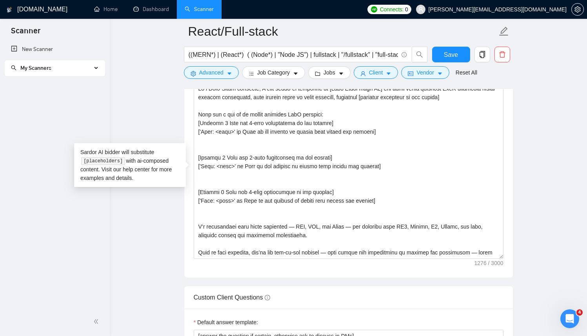
click at [123, 173] on div "Sardor AI bidder will substitute [placeholders] with ai-composed content. Visit…" at bounding box center [130, 165] width 112 height 44
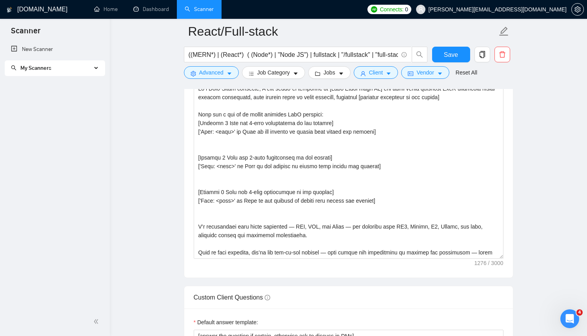
click at [570, 321] on icon "Open Intercom Messenger" at bounding box center [570, 319] width 13 height 13
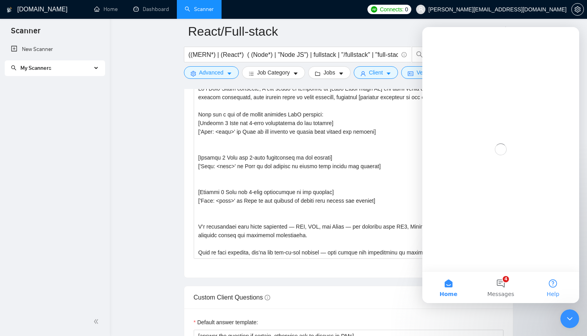
click at [554, 286] on button "Help" at bounding box center [553, 287] width 52 height 31
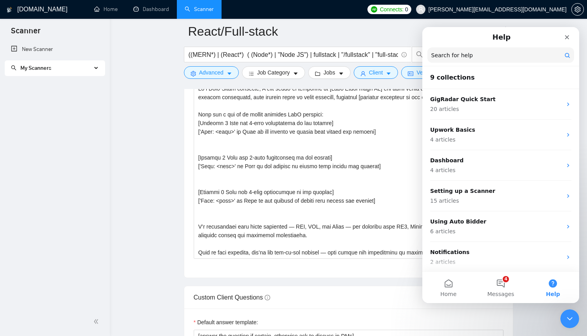
click at [487, 55] on input "Search for help" at bounding box center [501, 54] width 147 height 15
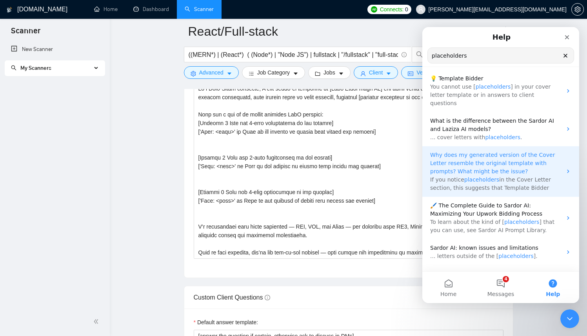
scroll to position [90, 0]
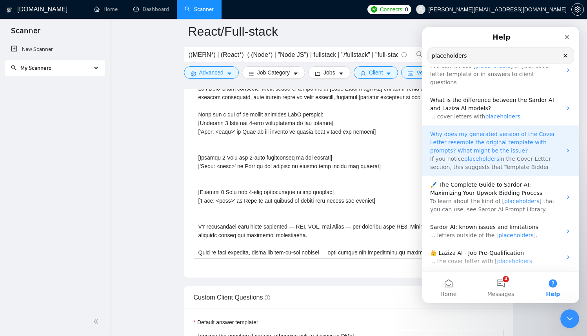
click at [504, 132] on span "Why does my generated version of the Cover Letter resemble the original templat…" at bounding box center [492, 142] width 125 height 23
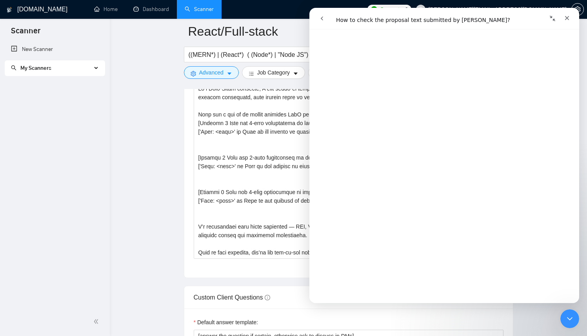
scroll to position [198, 0]
click at [571, 17] on div "Close" at bounding box center [567, 18] width 14 height 14
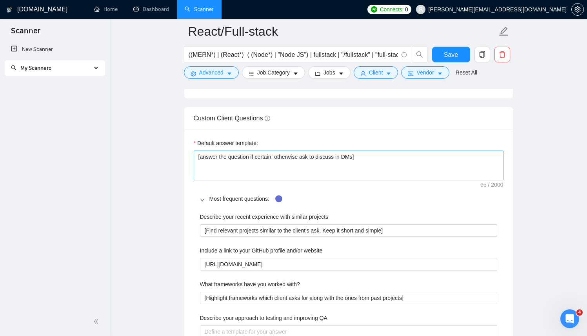
scroll to position [1111, 0]
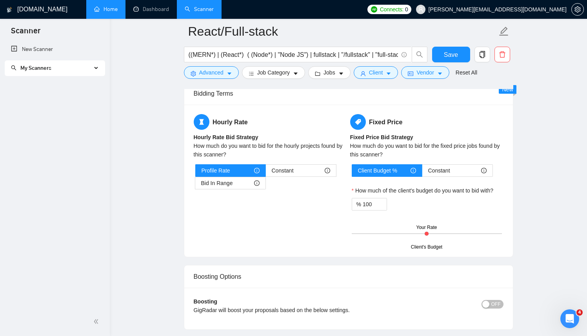
scroll to position [1433, 0]
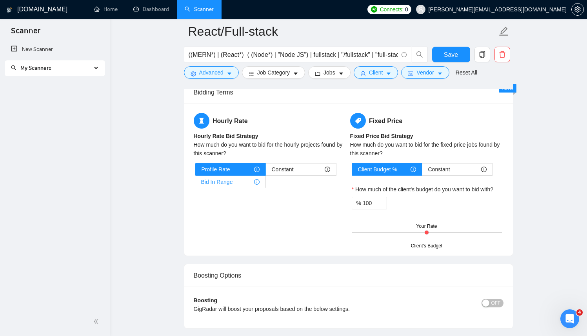
click at [242, 179] on div "Bid In Range" at bounding box center [230, 182] width 58 height 12
click at [195, 184] on input "Bid In Range" at bounding box center [195, 184] width 0 height 0
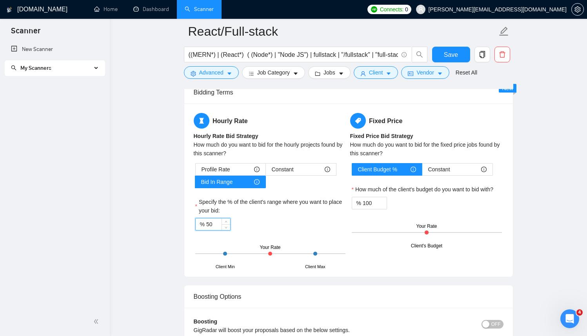
drag, startPoint x: 207, startPoint y: 223, endPoint x: 214, endPoint y: 223, distance: 6.7
click at [214, 223] on input "50" at bounding box center [218, 224] width 24 height 12
click at [273, 201] on label "Specify the % of the client's range where you want to place your bid:" at bounding box center [270, 206] width 150 height 17
click at [230, 218] on input "50" at bounding box center [218, 224] width 24 height 12
click at [231, 171] on div "Profile Rate" at bounding box center [231, 170] width 58 height 12
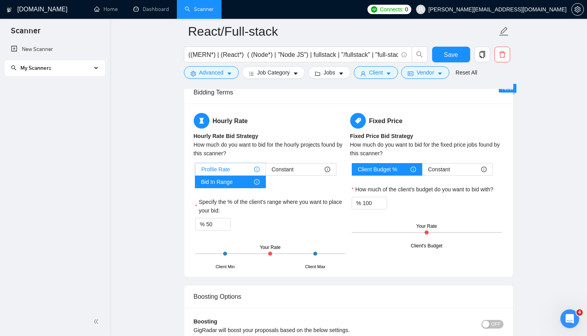
click at [196, 171] on input "Profile Rate" at bounding box center [196, 171] width 0 height 0
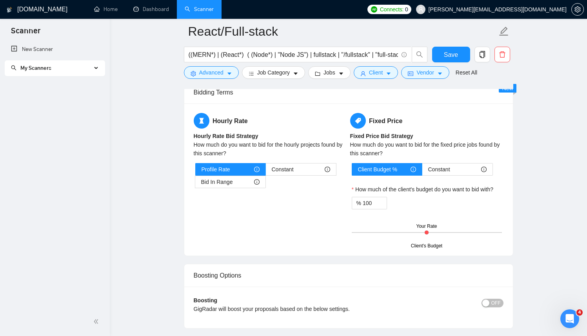
click at [309, 188] on div "Hourly Rate Hourly Rate Bid Strategy How much do you want to bid for the hourly…" at bounding box center [270, 155] width 157 height 85
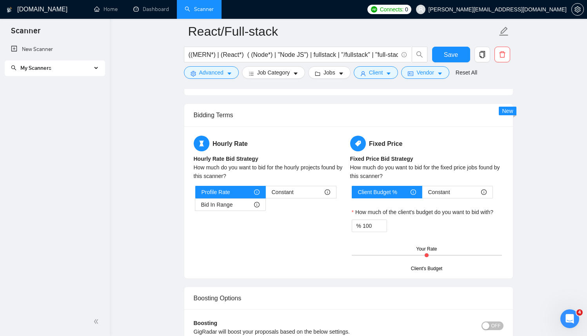
scroll to position [1403, 0]
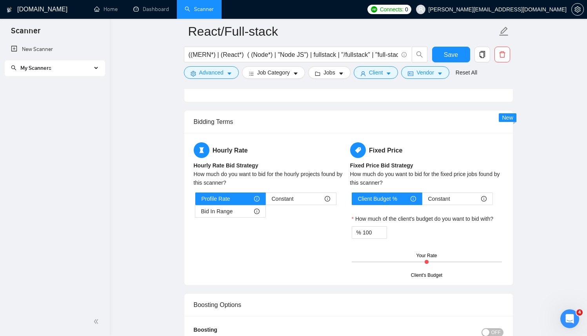
click at [153, 114] on main "React/Full-stack ((MERN*) | (React*) ( (Node*) | "Node JS") | fullstack | "/ful…" at bounding box center [348, 275] width 452 height 3295
drag, startPoint x: 427, startPoint y: 262, endPoint x: 443, endPoint y: 263, distance: 16.1
click at [443, 263] on div "Client's Budget Your Rate" at bounding box center [427, 261] width 150 height 27
click at [472, 230] on div "% 100" at bounding box center [427, 232] width 150 height 13
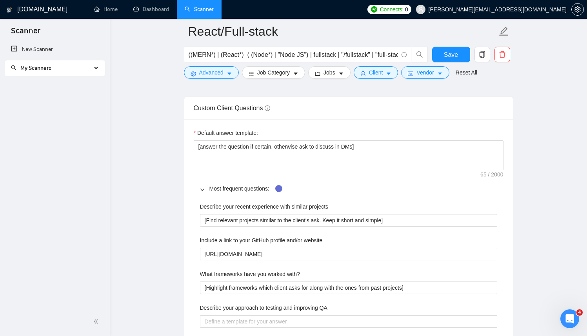
scroll to position [1122, 0]
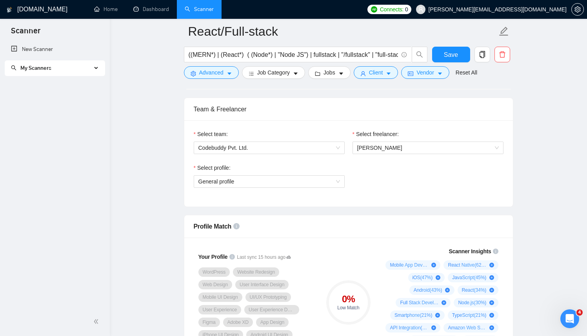
scroll to position [366, 0]
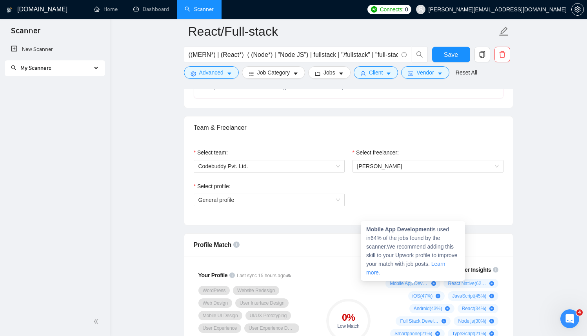
click at [406, 285] on span "Mobile App Development ( 64 %)" at bounding box center [409, 283] width 38 height 6
click at [433, 283] on icon "plus-circle" at bounding box center [433, 283] width 5 height 5
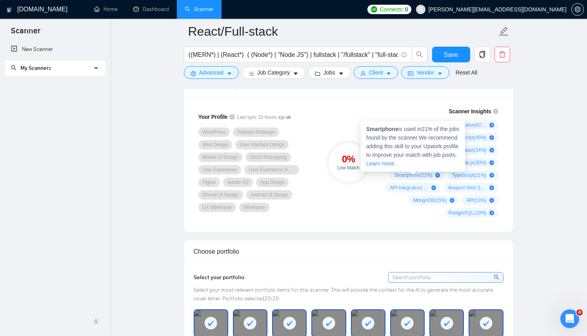
scroll to position [526, 0]
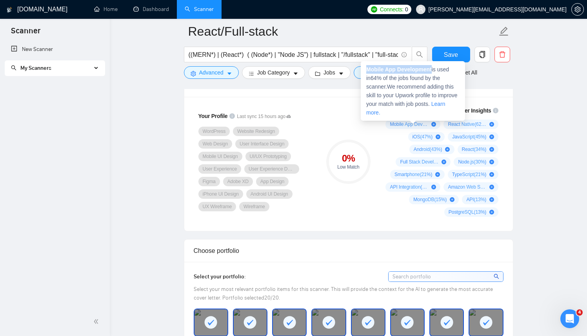
drag, startPoint x: 368, startPoint y: 69, endPoint x: 434, endPoint y: 68, distance: 66.3
click at [434, 68] on span "Mobile App Development is used in 64 % of the jobs found by the scanner. We rec…" at bounding box center [411, 90] width 91 height 49
copy strong "Mobile App Development"
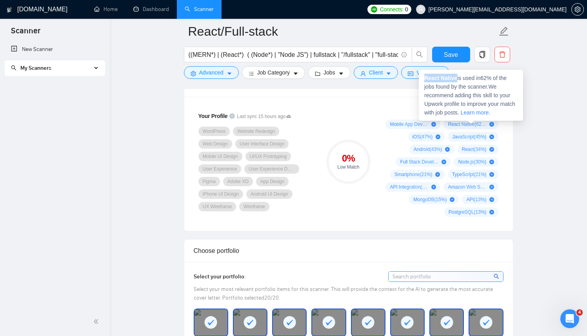
drag, startPoint x: 424, startPoint y: 78, endPoint x: 458, endPoint y: 76, distance: 33.8
click at [458, 76] on div "React Native is used in 62 % of the jobs found by the scanner. We recommend add…" at bounding box center [471, 95] width 104 height 51
copy strong "React Native"
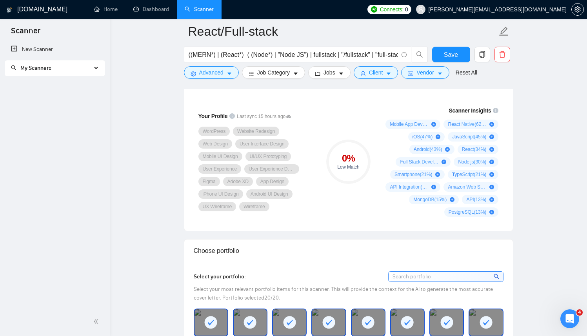
click at [303, 195] on div "WordPress Website Redesign Web Design User Interface Design Mobile UI Design UI…" at bounding box center [256, 169] width 116 height 85
click at [454, 53] on span "Save" at bounding box center [451, 55] width 14 height 10
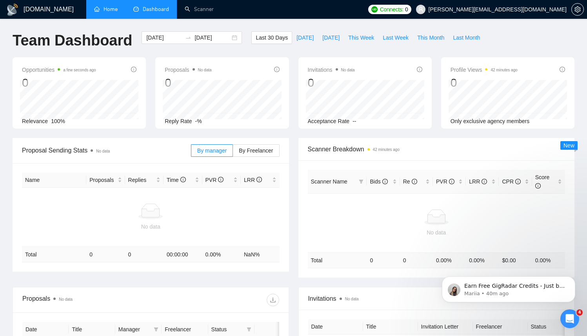
click at [110, 9] on link "Home" at bounding box center [106, 9] width 24 height 7
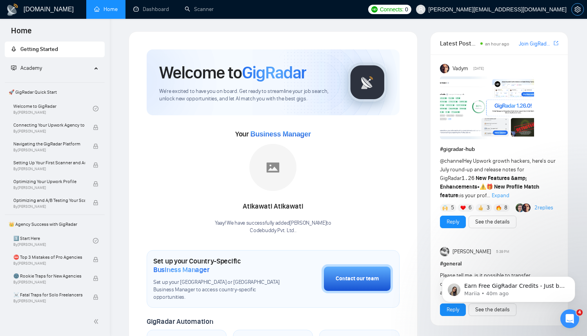
click at [579, 11] on icon "setting" at bounding box center [578, 9] width 6 height 6
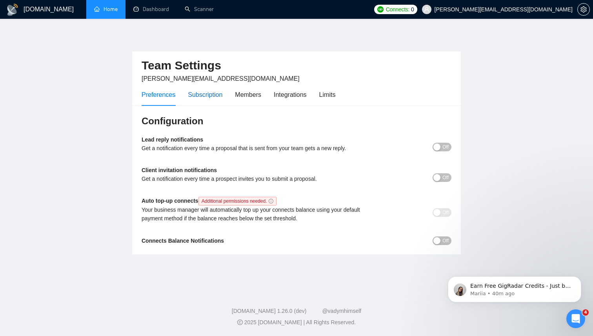
click at [199, 99] on div "Subscription" at bounding box center [205, 95] width 35 height 10
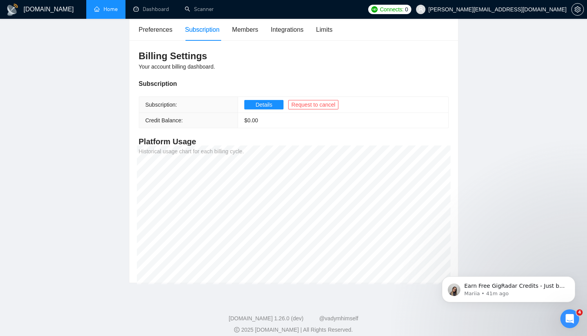
scroll to position [73, 0]
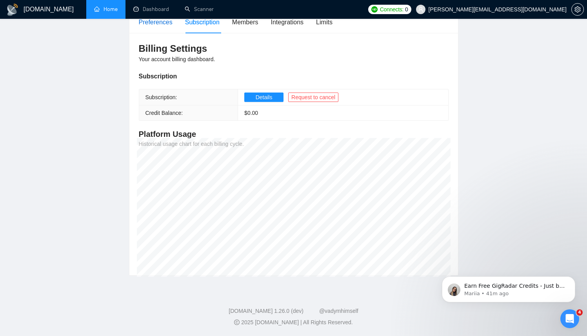
click at [160, 24] on div "Preferences" at bounding box center [156, 22] width 34 height 10
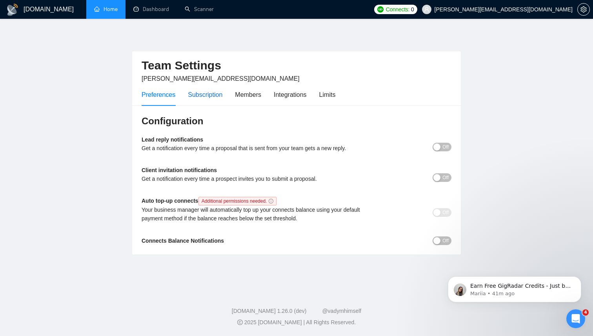
click at [206, 96] on div "Subscription" at bounding box center [205, 95] width 35 height 10
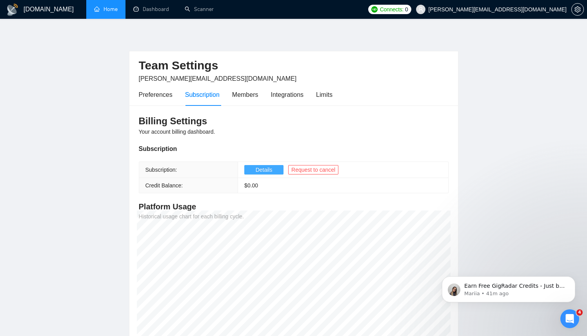
click at [257, 170] on span "Details" at bounding box center [264, 170] width 17 height 9
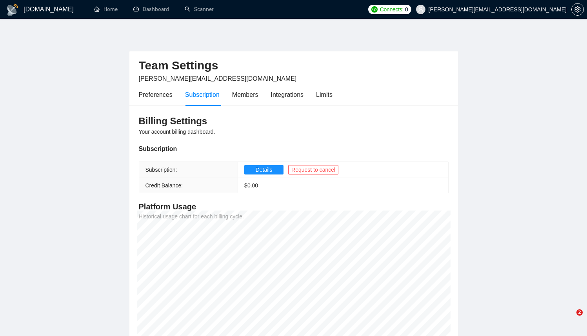
click at [317, 95] on div "Preferences Subscription Members Integrations Limits" at bounding box center [236, 95] width 194 height 22
click at [329, 95] on div "Limits" at bounding box center [324, 95] width 16 height 10
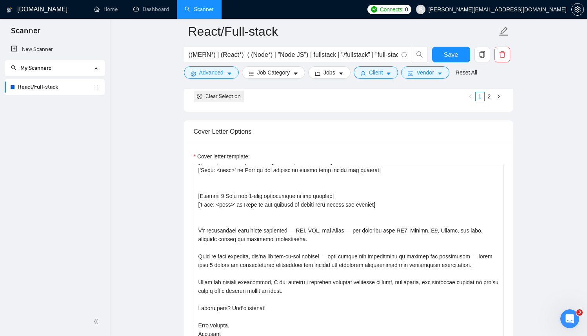
scroll to position [860, 0]
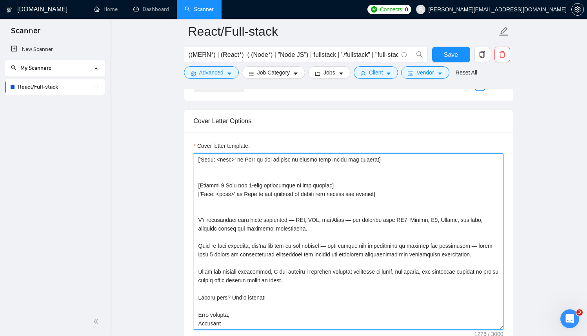
click at [370, 188] on textarea "Cover letter template:" at bounding box center [349, 241] width 310 height 177
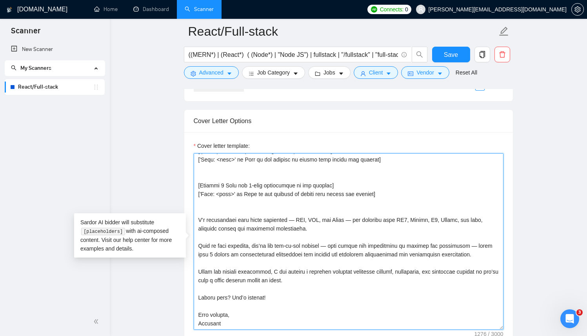
drag, startPoint x: 370, startPoint y: 185, endPoint x: 199, endPoint y: 187, distance: 171.0
click at [199, 187] on textarea "Cover letter template:" at bounding box center [349, 241] width 310 height 177
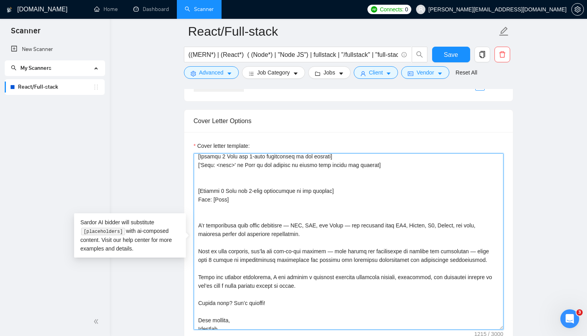
drag, startPoint x: 227, startPoint y: 198, endPoint x: 196, endPoint y: 198, distance: 31.0
click at [196, 198] on textarea "Cover letter template:" at bounding box center [349, 241] width 310 height 177
drag, startPoint x: 370, startPoint y: 167, endPoint x: 191, endPoint y: 167, distance: 179.3
click at [191, 167] on div "Cover letter template:" at bounding box center [348, 240] width 329 height 217
paste textarea "Link: [Link"
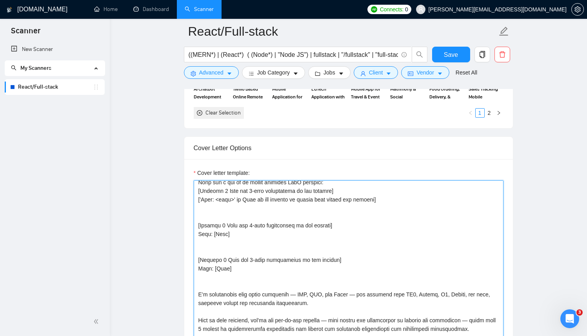
scroll to position [17, 0]
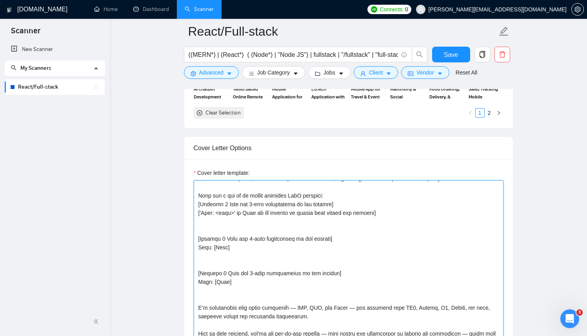
drag, startPoint x: 364, startPoint y: 214, endPoint x: 189, endPoint y: 215, distance: 175.3
click at [189, 215] on div "Cover letter template:" at bounding box center [348, 267] width 329 height 217
paste textarea "Link: [Link"
click at [286, 215] on textarea "Cover letter template:" at bounding box center [349, 268] width 310 height 177
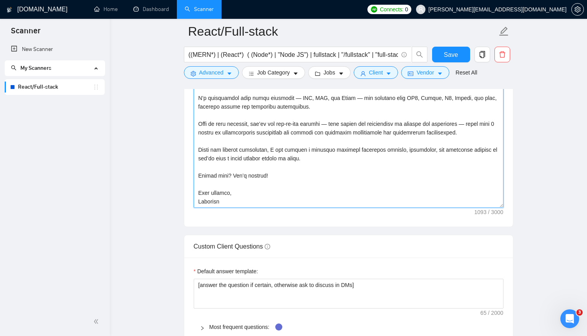
scroll to position [985, 0]
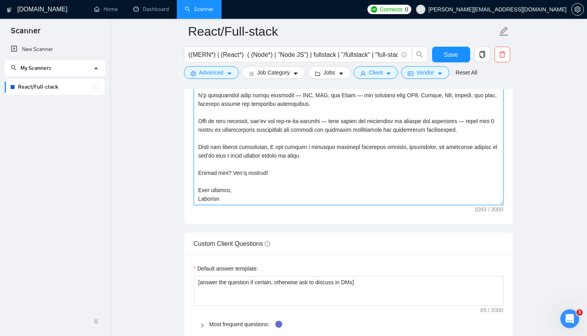
click at [340, 114] on textarea "Cover letter template:" at bounding box center [349, 117] width 310 height 177
click at [486, 111] on textarea "Cover letter template:" at bounding box center [349, 117] width 310 height 177
click at [418, 156] on textarea "Cover letter template:" at bounding box center [349, 117] width 310 height 177
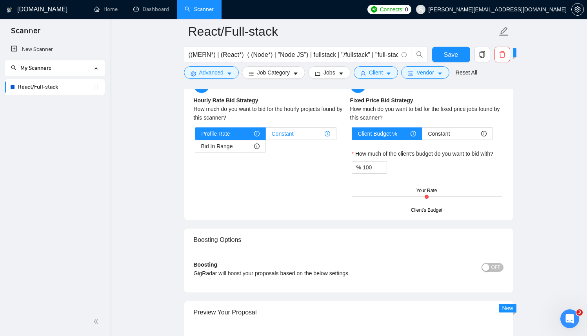
scroll to position [1285, 0]
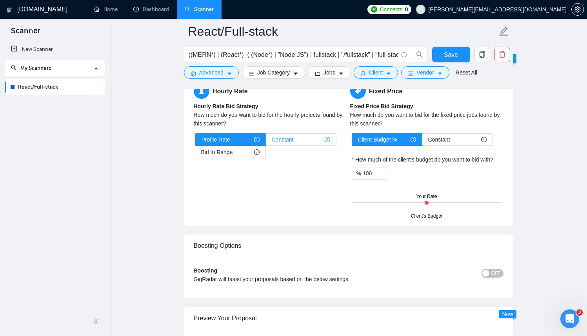
type textarea "Lo i Dolo-Sitam consecte, A elit seddo-ei temporinc ut [Labo Etdol magn AL] eni…"
click at [287, 140] on span "Constant" at bounding box center [283, 140] width 22 height 12
click at [266, 142] on input "Constant" at bounding box center [266, 142] width 0 height 0
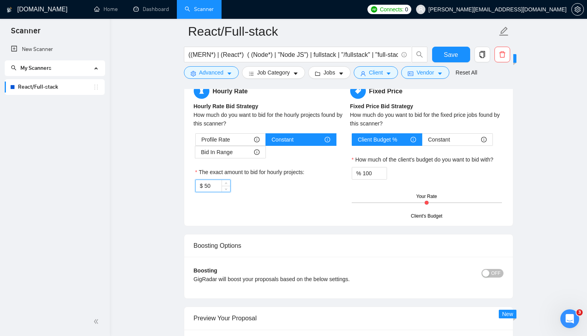
drag, startPoint x: 206, startPoint y: 185, endPoint x: 216, endPoint y: 186, distance: 10.6
click at [217, 186] on input "50" at bounding box center [216, 186] width 25 height 12
type input "35"
click at [271, 175] on label "The exact amount to bid for hourly projects:" at bounding box center [249, 172] width 109 height 9
click at [230, 180] on input "35" at bounding box center [216, 186] width 25 height 12
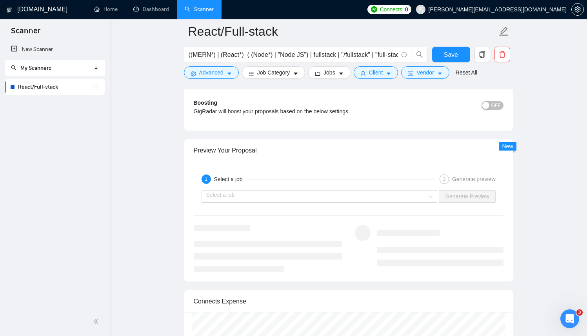
scroll to position [1451, 0]
click at [408, 202] on input "search" at bounding box center [316, 198] width 221 height 12
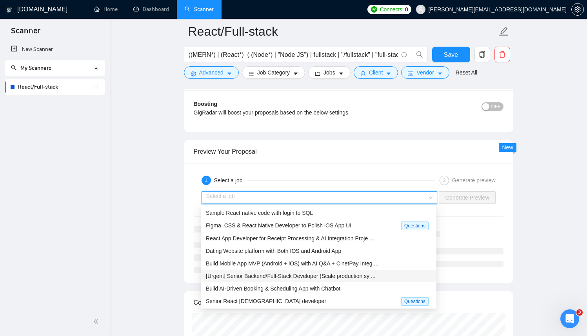
click at [259, 273] on span "[Urgent] Senior Backend/Full-Stack Developer (Scale production sy ..." at bounding box center [291, 276] width 170 height 6
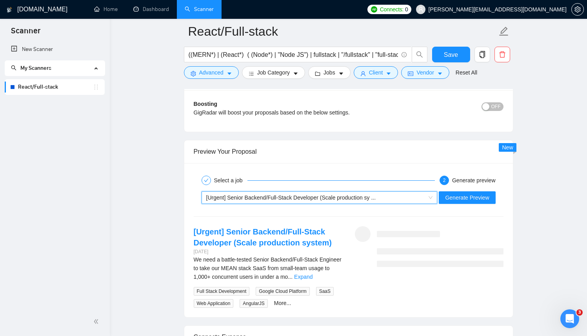
click at [376, 199] on span "[Urgent] Senior Backend/Full-Stack Developer (Scale production sy ..." at bounding box center [291, 198] width 170 height 6
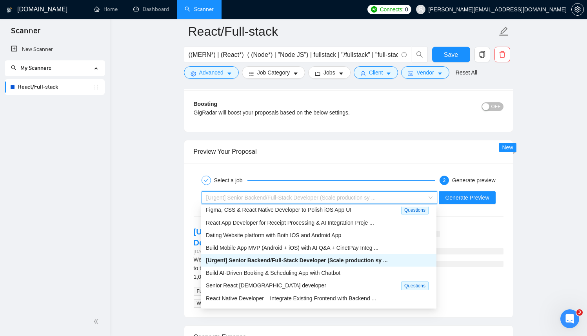
scroll to position [16, 0]
click at [250, 284] on span "Senior React [DEMOGRAPHIC_DATA] developer" at bounding box center [266, 285] width 120 height 6
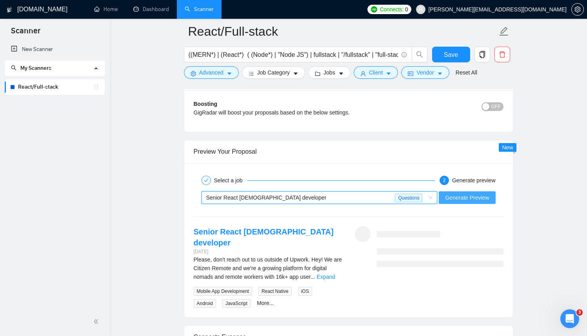
click at [459, 201] on span "Generate Preview" at bounding box center [467, 197] width 44 height 9
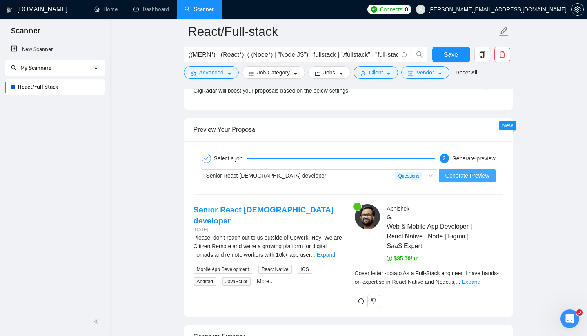
scroll to position [1475, 0]
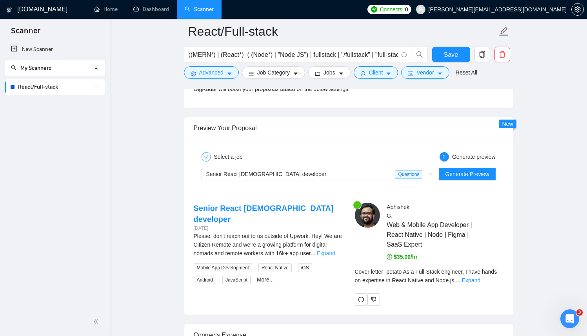
click at [330, 250] on link "Expand" at bounding box center [326, 253] width 18 height 6
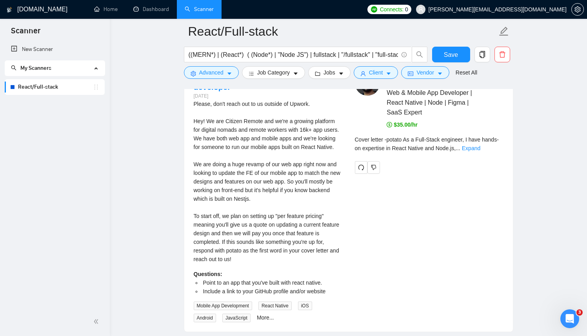
scroll to position [1606, 0]
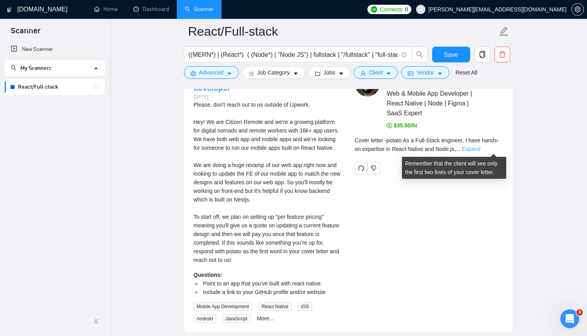
click at [481, 149] on link "Expand" at bounding box center [471, 149] width 18 height 6
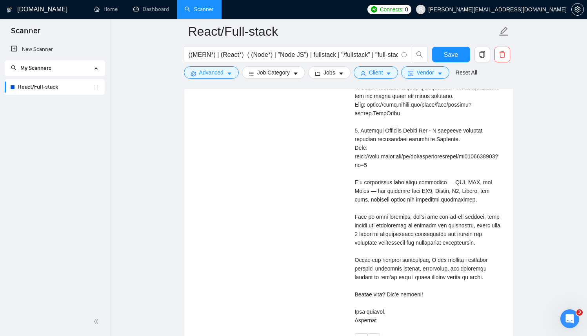
scroll to position [1857, 0]
drag, startPoint x: 355, startPoint y: 166, endPoint x: 382, endPoint y: 174, distance: 28.2
click at [382, 174] on div "Cover letter" at bounding box center [429, 144] width 149 height 362
copy div "[URL][DOMAIN_NAME]"
click at [452, 215] on div "Cover letter" at bounding box center [429, 144] width 149 height 362
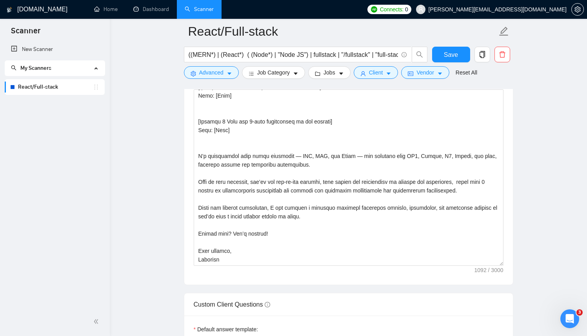
scroll to position [909, 0]
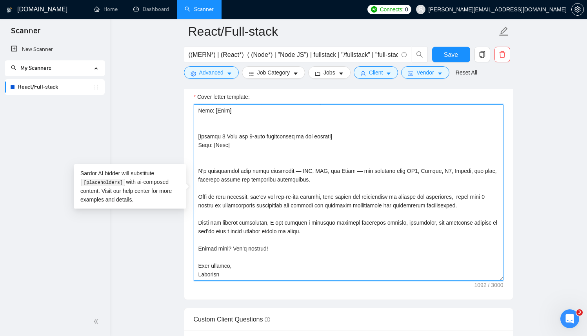
drag, startPoint x: 311, startPoint y: 231, endPoint x: 195, endPoint y: 224, distance: 117.1
click at [195, 224] on textarea "Cover letter template:" at bounding box center [349, 192] width 310 height 177
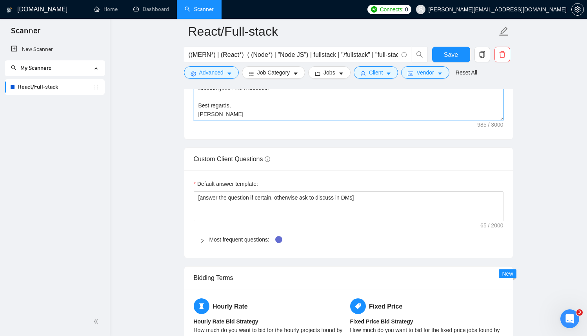
scroll to position [1077, 0]
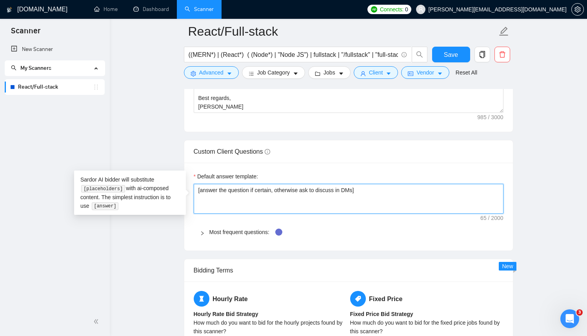
drag, startPoint x: 279, startPoint y: 189, endPoint x: 363, endPoint y: 189, distance: 84.7
click at [364, 189] on textarea "[answer the question if certain, otherwise ask to discuss in DMs]" at bounding box center [349, 199] width 310 height 30
click at [368, 189] on textarea "[answer the question if certain, otherwise ask to discuss in DMs]" at bounding box center [349, 199] width 310 height 30
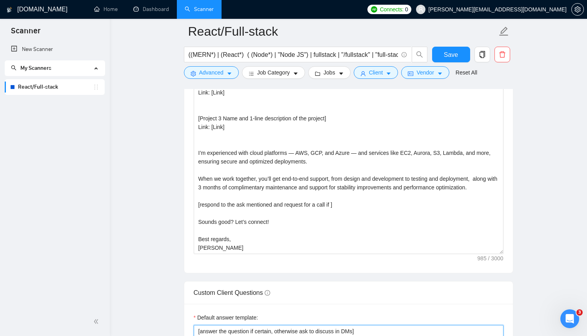
scroll to position [948, 0]
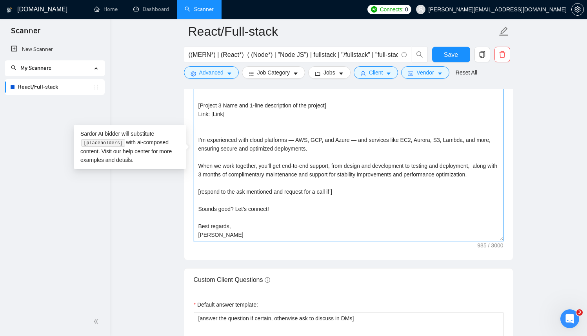
click at [337, 191] on textarea "As a Full-Stack engineer, I have hands-on expertise in [Tech Stack from JD] and…" at bounding box center [349, 153] width 310 height 177
paste textarea "otherwise ask to discuss in DMs]"
click at [348, 191] on textarea "Cover letter template:" at bounding box center [349, 153] width 310 height 177
click at [387, 190] on textarea "As a Full-Stack engineer, I have hands-on expertise in [Tech Stack from JD] and…" at bounding box center [349, 153] width 310 height 177
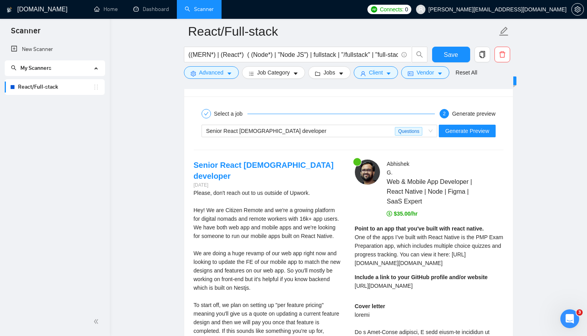
scroll to position [1425, 0]
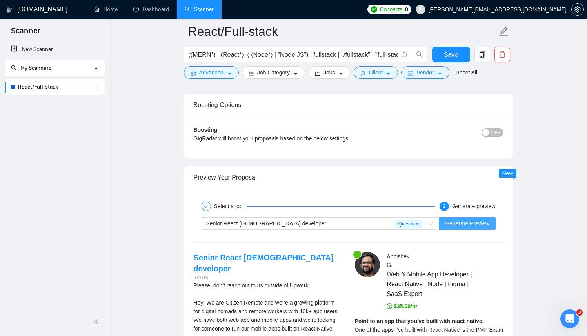
type textarea "As a Full-Stack engineer, I have hands-on expertise in [Tech Stack from JD] and…"
click at [463, 222] on span "Generate Preview" at bounding box center [467, 223] width 44 height 9
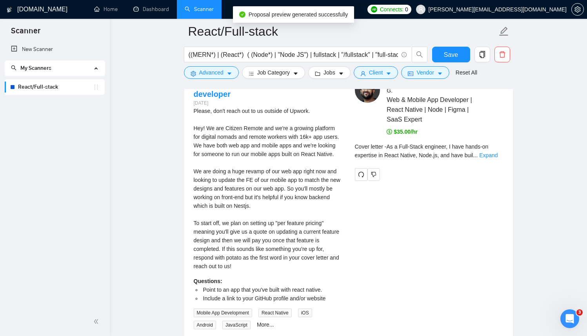
scroll to position [1600, 0]
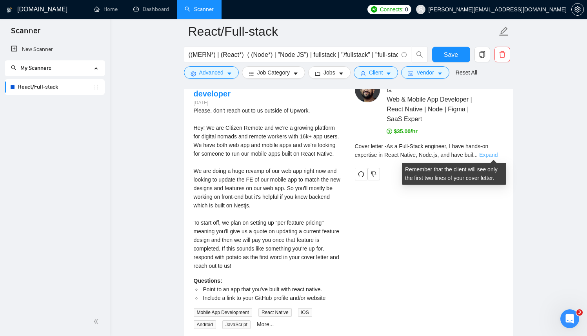
click at [496, 157] on link "Expand" at bounding box center [488, 155] width 18 height 6
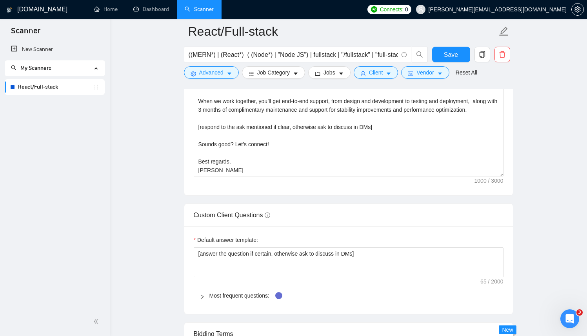
scroll to position [1002, 0]
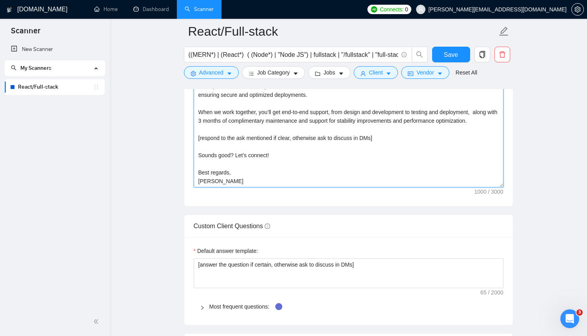
click at [389, 136] on textarea "As a Full-Stack engineer, I have hands-on expertise in [Tech Stack from JD] and…" at bounding box center [349, 99] width 310 height 177
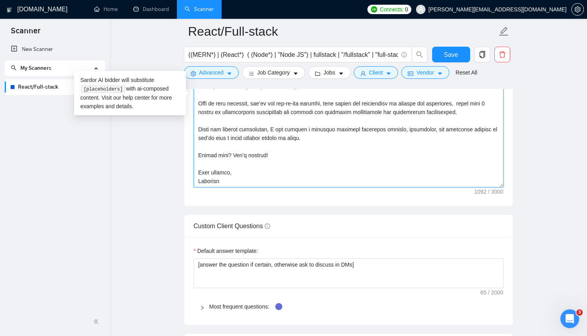
scroll to position [86, 0]
click at [343, 137] on textarea "Cover letter template:" at bounding box center [349, 99] width 310 height 177
click at [313, 138] on textarea "Cover letter template:" at bounding box center [349, 99] width 310 height 177
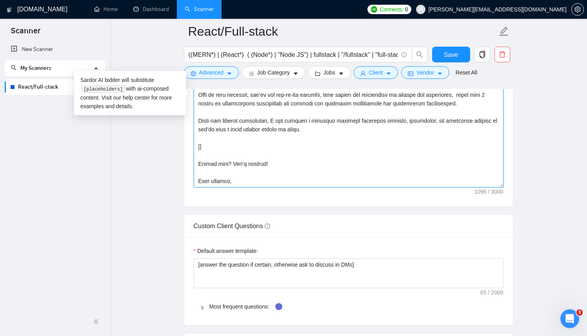
click at [255, 158] on textarea "Cover letter template:" at bounding box center [349, 99] width 310 height 177
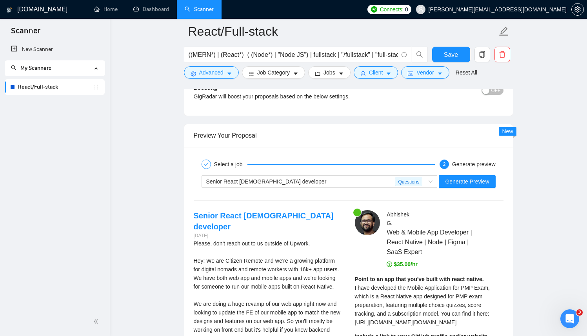
scroll to position [1480, 0]
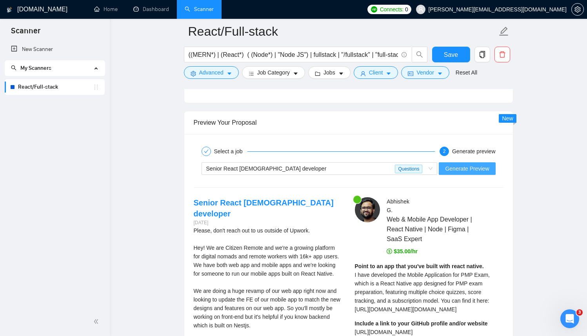
click at [482, 166] on span "Generate Preview" at bounding box center [467, 168] width 44 height 9
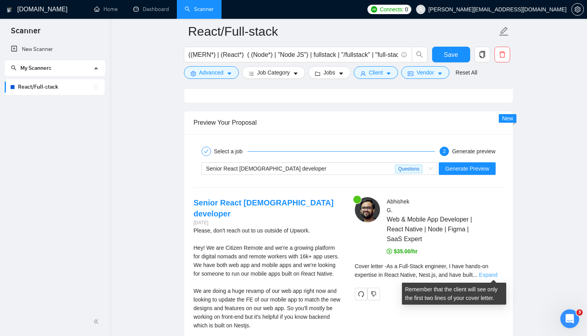
click at [495, 273] on link "Expand" at bounding box center [488, 275] width 18 height 6
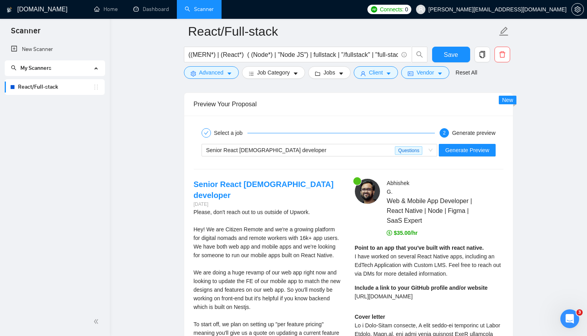
scroll to position [1498, 0]
click at [475, 147] on span "Generate Preview" at bounding box center [467, 150] width 44 height 9
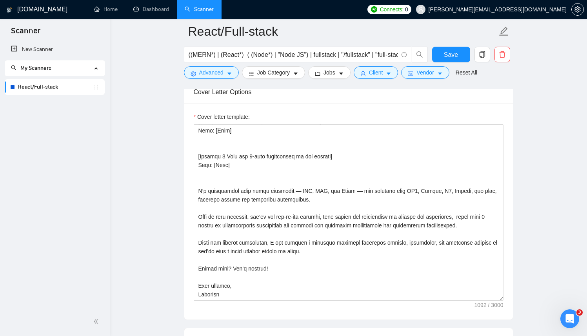
scroll to position [888, 0]
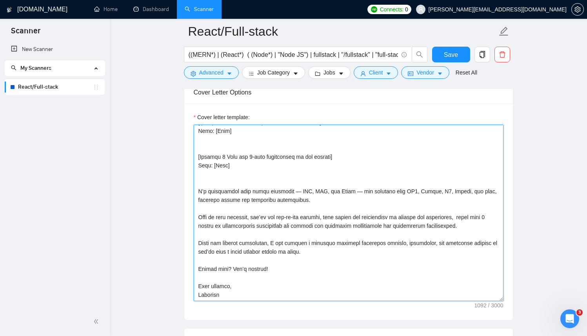
click at [446, 173] on textarea "Cover letter template:" at bounding box center [349, 213] width 310 height 177
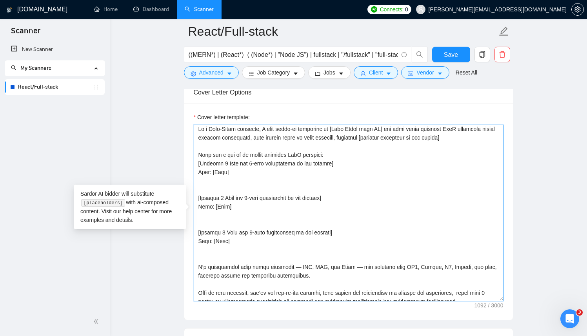
scroll to position [0, 0]
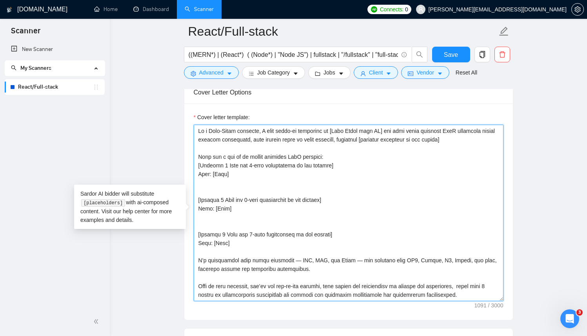
click at [340, 185] on textarea "Cover letter template:" at bounding box center [349, 213] width 310 height 177
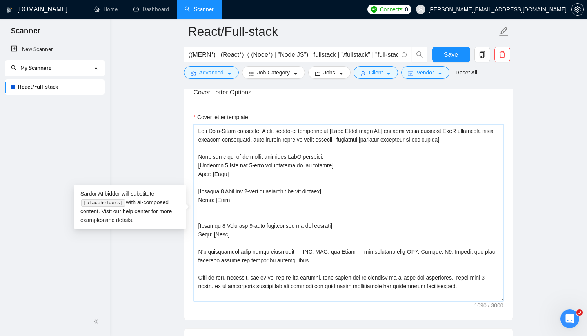
click at [271, 210] on textarea "Cover letter template:" at bounding box center [349, 213] width 310 height 177
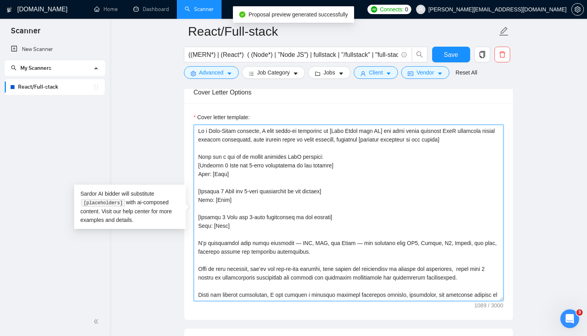
type textarea "Lo i Dolo-Sitam consecte, A elit seddo-ei temporinc ut [Labo Etdol magn AL] eni…"
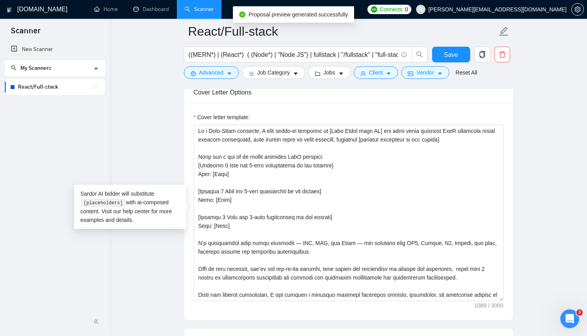
click at [526, 178] on main "React/Full-stack ((MERN*) | (React*) ( (Node*) | "Node JS") | fullstack | "/ful…" at bounding box center [348, 316] width 452 height 2346
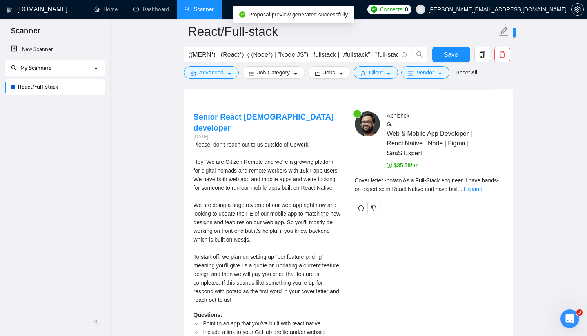
scroll to position [1578, 0]
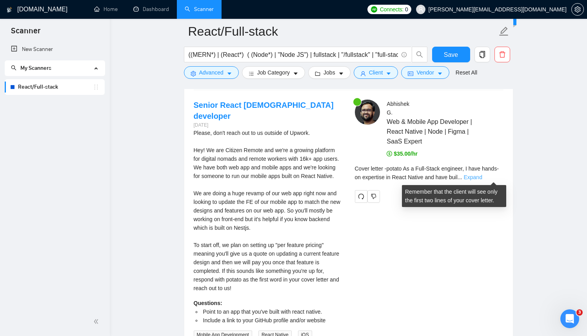
click at [482, 178] on link "Expand" at bounding box center [473, 177] width 18 height 6
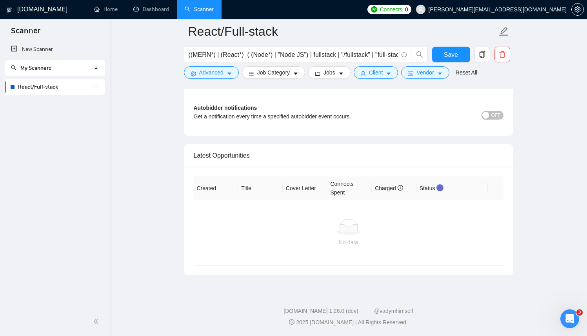
scroll to position [2419, 0]
